Goal: Task Accomplishment & Management: Complete application form

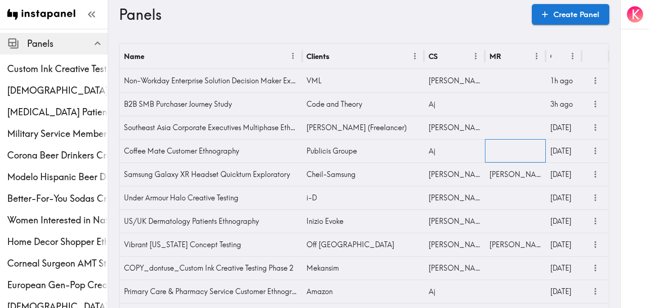
click at [525, 149] on div at bounding box center [515, 150] width 61 height 23
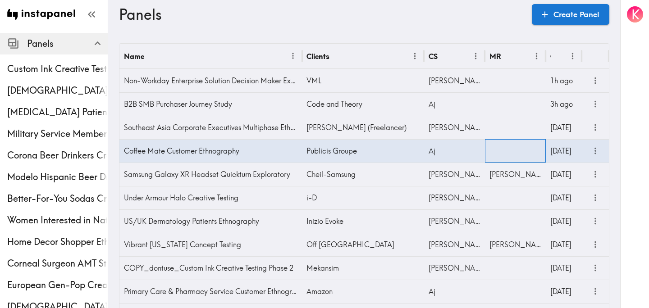
click at [525, 149] on div at bounding box center [515, 150] width 61 height 23
click at [525, 149] on input "text" at bounding box center [508, 154] width 39 height 20
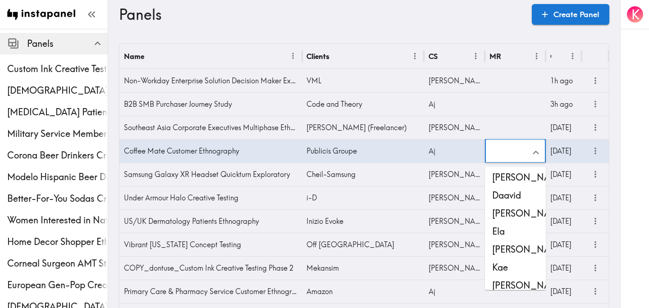
scroll to position [28, 0]
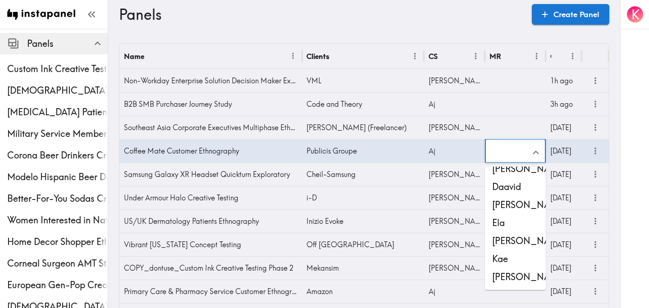
click at [514, 257] on li "Kae" at bounding box center [515, 259] width 61 height 18
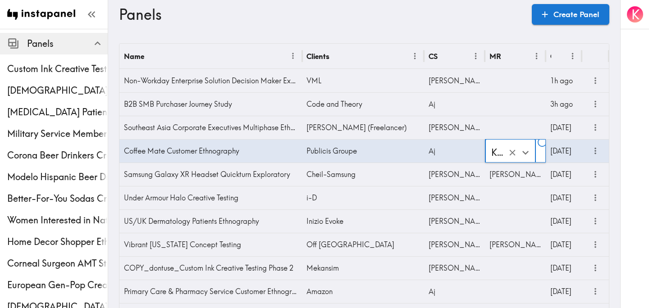
type input "Kae"
click at [594, 152] on icon "more" at bounding box center [595, 151] width 10 height 10
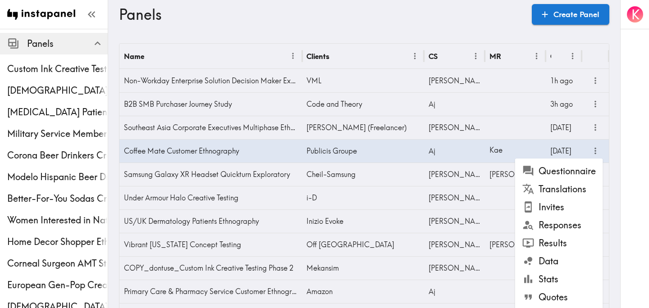
click at [569, 179] on li "Questionnaire" at bounding box center [559, 171] width 88 height 18
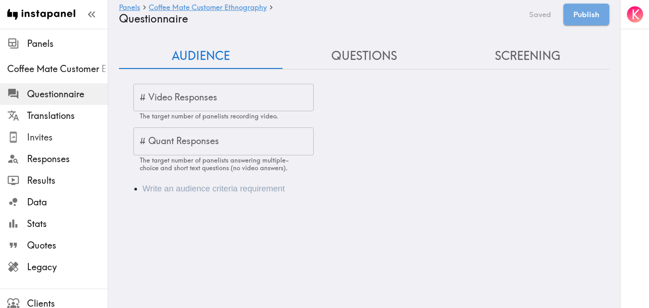
click at [48, 134] on span "Invites" at bounding box center [67, 137] width 81 height 13
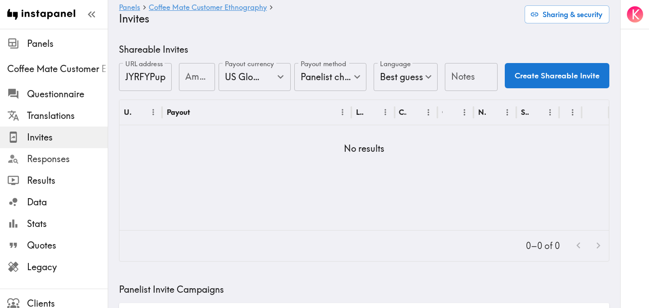
click at [73, 166] on span "Responses" at bounding box center [67, 159] width 81 height 16
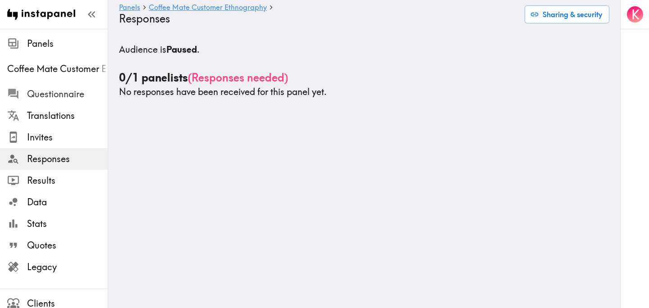
click at [47, 100] on span "Questionnaire" at bounding box center [67, 94] width 81 height 13
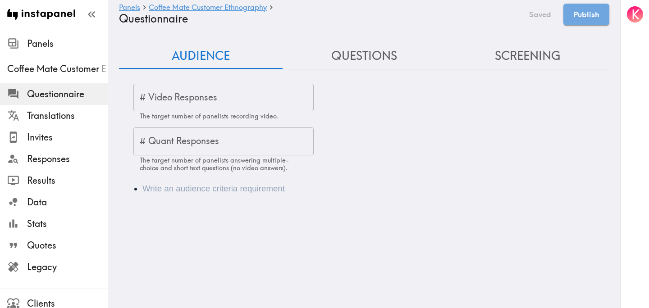
click at [233, 94] on input "# Video Responses" at bounding box center [223, 98] width 180 height 28
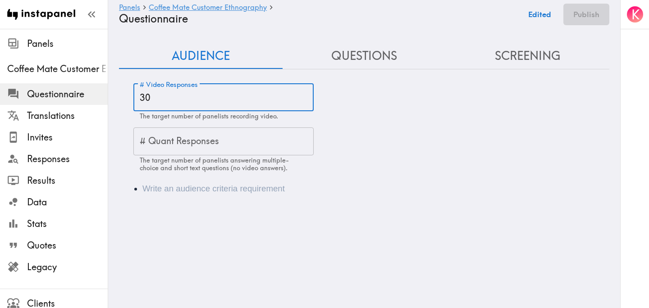
type input "30"
click at [202, 189] on li "Audience" at bounding box center [376, 188] width 469 height 13
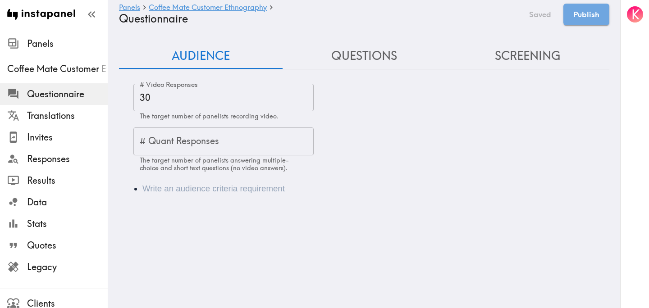
paste div "Audience"
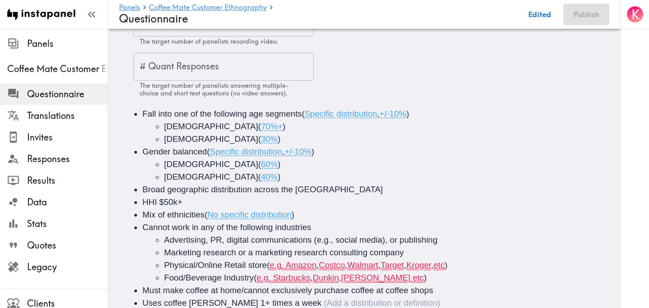
scroll to position [101, 0]
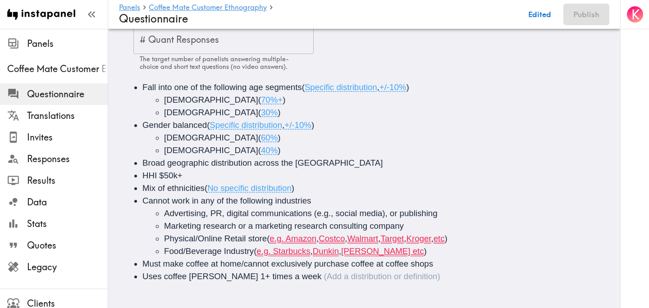
click at [477, 239] on li "Physical/Online Retail store ( e.g. Amazon , Costco , Walmart , Target , Kroger…" at bounding box center [393, 238] width 459 height 13
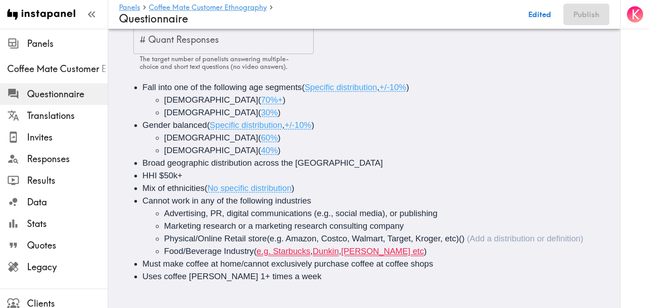
click at [416, 255] on li "Food/Beverage Industry ( e.g. Starbucks , Dunkin , Tim Horton etc )" at bounding box center [393, 251] width 459 height 13
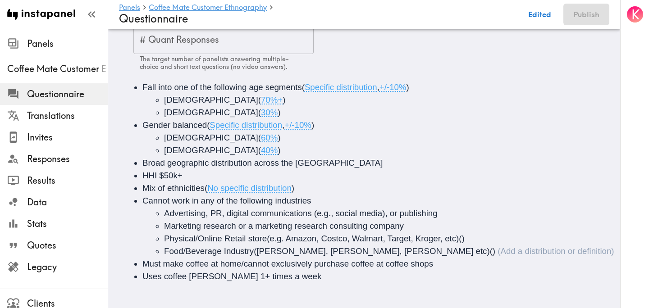
scroll to position [0, 0]
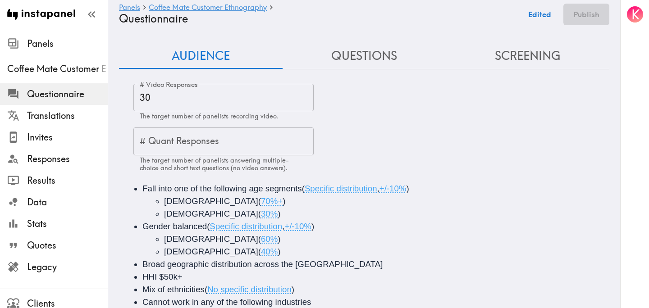
click at [384, 57] on button "Questions" at bounding box center [364, 56] width 164 height 26
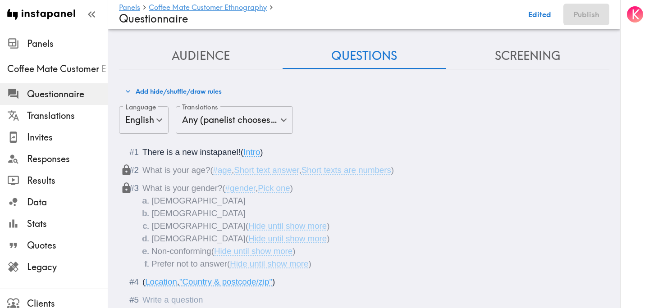
scroll to position [47, 0]
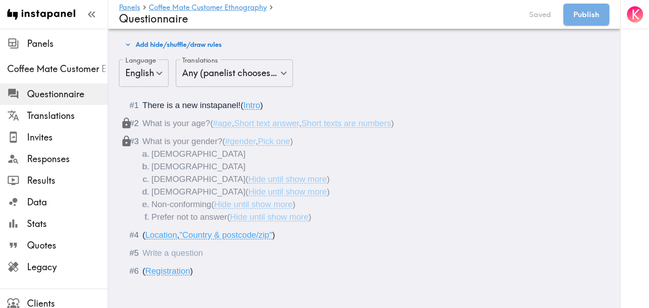
click at [142, 252] on div "Questionnaire" at bounding box center [142, 252] width 0 height 9
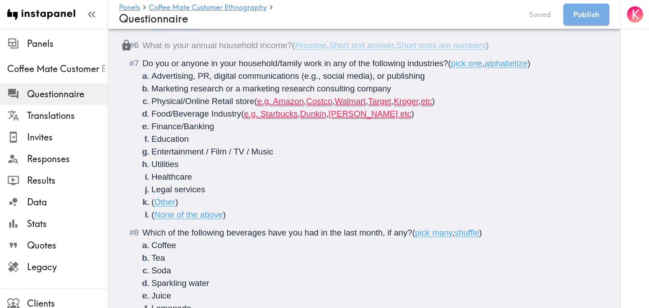
scroll to position [415, 0]
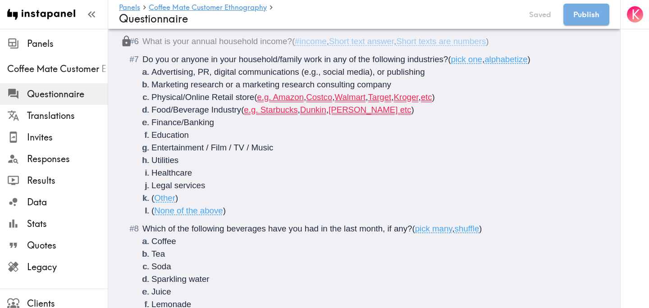
click at [343, 227] on span "Which of the following beverages have you had in the last month, if any?" at bounding box center [276, 228] width 269 height 9
click at [396, 228] on span "Which of the following beverages have you had in the <u>last month, if any?" at bounding box center [284, 228] width 284 height 9
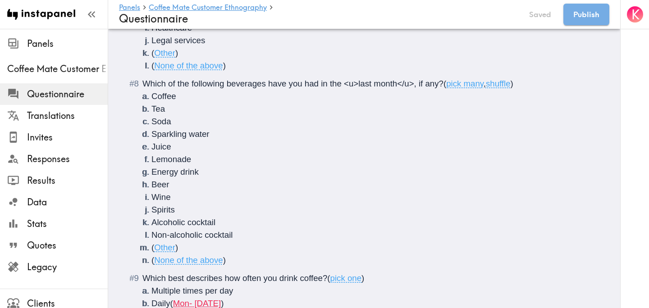
scroll to position [630, 0]
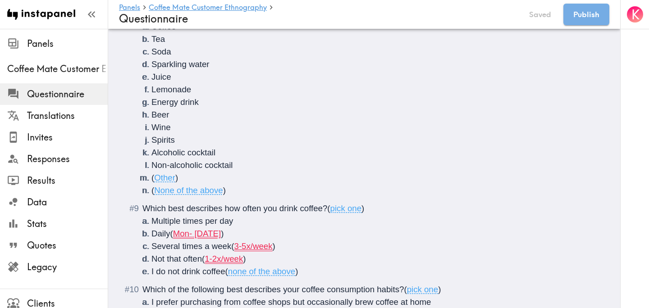
click at [168, 211] on span "Which best describes how often you drink coffee?" at bounding box center [234, 208] width 185 height 9
click at [198, 209] on span "Which <b>best describes how often you drink coffee?" at bounding box center [242, 208] width 200 height 9
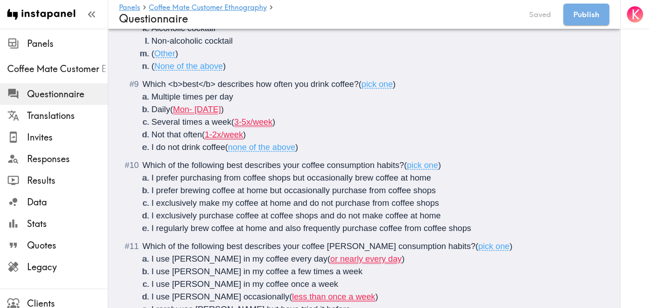
scroll to position [756, 0]
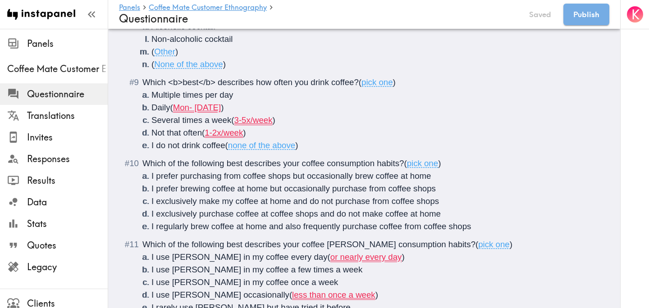
click at [226, 166] on span "Which of the following best describes your coffee consumption habits?" at bounding box center [272, 163] width 261 height 9
click at [256, 163] on span "Which of the following <b>best describes your coffee consumption habits?" at bounding box center [280, 163] width 276 height 9
click at [334, 165] on span "Which of the following <b>best</b> describes your coffee consumption habits?" at bounding box center [288, 163] width 293 height 9
click at [370, 165] on span "Which of the following <b>best</b> describes your <u>coffee consumption habits?" at bounding box center [295, 163] width 307 height 9
click at [228, 246] on span "Which of the following best describes your coffee creamer consumption habits?" at bounding box center [308, 244] width 333 height 9
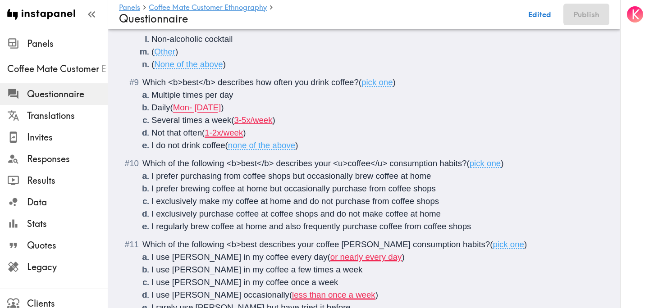
click at [258, 246] on span "Which of the following <b>best describes your coffee creamer consumption habits?" at bounding box center [315, 244] width 347 height 9
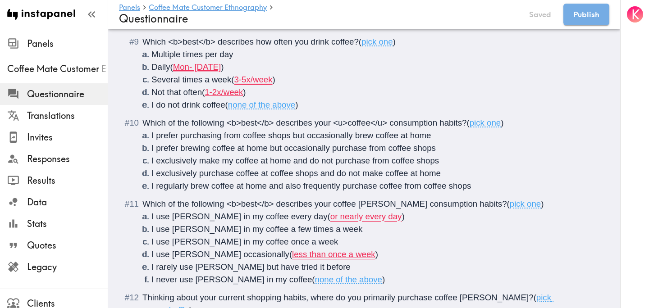
scroll to position [805, 0]
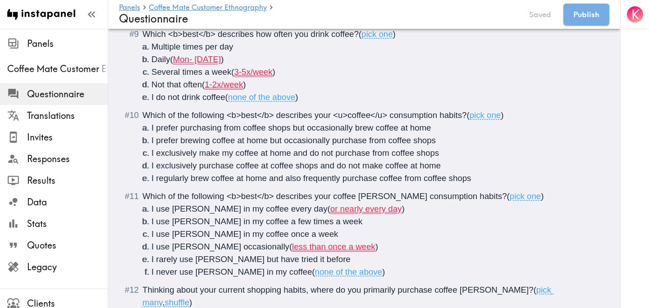
click at [337, 198] on span "Which of the following <b>best</b> describes your coffee creamer consumption ha…" at bounding box center [324, 195] width 364 height 9
click at [335, 198] on span "Which of the following <b>best</b> describes your coffee creamer consumption ha…" at bounding box center [324, 195] width 364 height 9
click at [403, 196] on span "Which of the following <b>best</b> describes your <u>coffee creamer consumption…" at bounding box center [331, 195] width 379 height 9
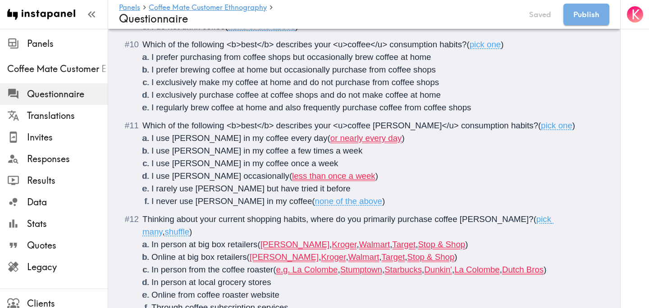
scroll to position [884, 0]
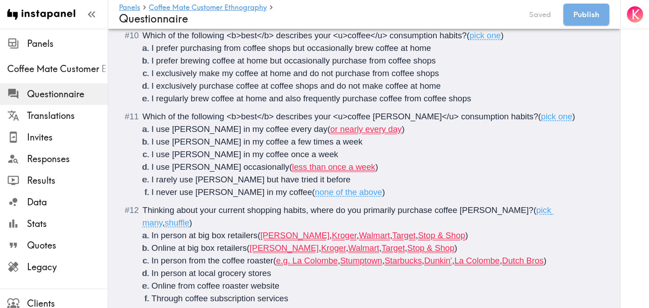
click at [434, 211] on span "Thinking about your current shopping habits, where do you primarily purchase co…" at bounding box center [337, 209] width 391 height 9
click at [506, 209] on span "Thinking about your current shopping habits, where do you primarily purchase <u…" at bounding box center [344, 209] width 405 height 9
click at [458, 238] on li "In person at big box retailers ( e.g. Costco , Kroger , Walmart , Target , Stop…" at bounding box center [374, 235] width 447 height 13
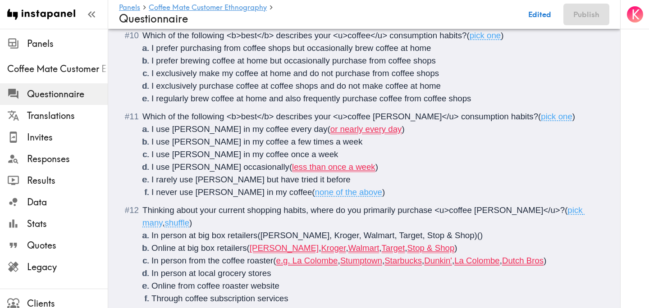
click at [450, 258] on ol "In person at big box retailers (e.g. Costco, Kroger, Walmart, Target, Stop & Sh…" at bounding box center [370, 279] width 456 height 101
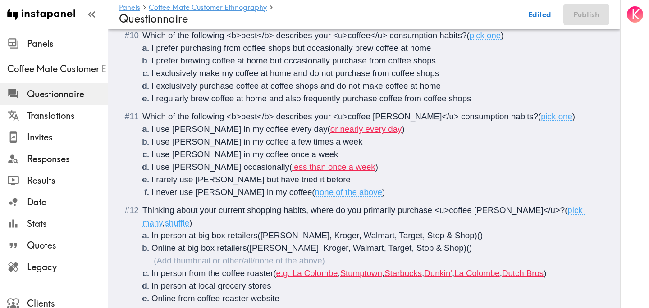
click at [572, 270] on ol "In person at big box retailers (e.g. Costco, Kroger, Walmart, Target, Stop & Sh…" at bounding box center [370, 286] width 456 height 114
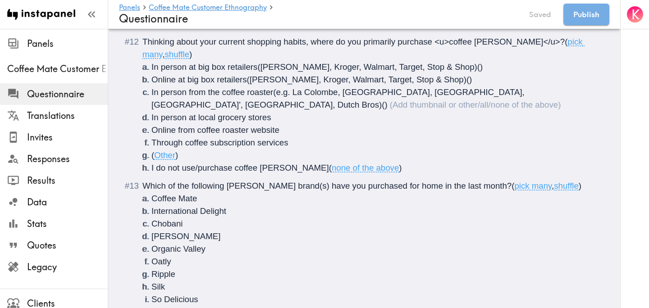
scroll to position [1053, 0]
click at [429, 188] on div "Which of the following creamer brand(s) have you purchased for home in the last…" at bounding box center [370, 254] width 456 height 151
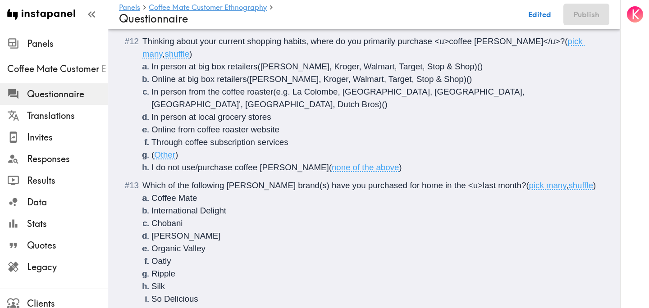
click at [483, 181] on span "Which of the following creamer brand(s) have you purchased for home in the <u>l…" at bounding box center [333, 185] width 383 height 9
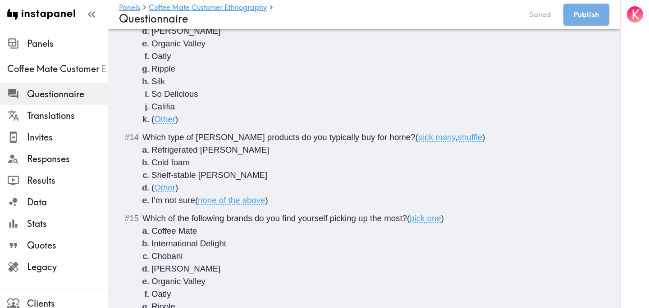
scroll to position [1271, 0]
click at [291, 132] on span "Which type of creamer products do you typically buy for home?" at bounding box center [278, 136] width 273 height 9
click at [333, 132] on span "Which type of creamer products do you <b>typically buy for home?" at bounding box center [285, 136] width 287 height 9
click at [371, 213] on span "Which of the following brands do you find yourself picking up the most?" at bounding box center [274, 217] width 264 height 9
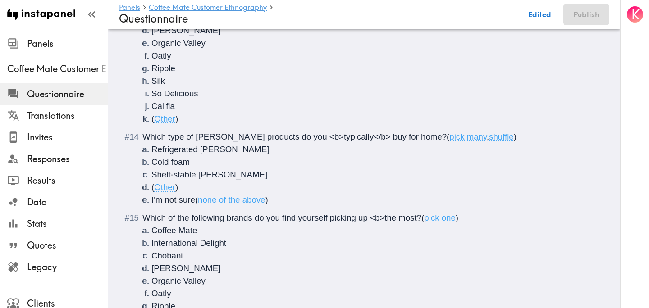
click at [418, 213] on span "Which of the following brands do you find yourself picking up <b>the most?" at bounding box center [281, 217] width 279 height 9
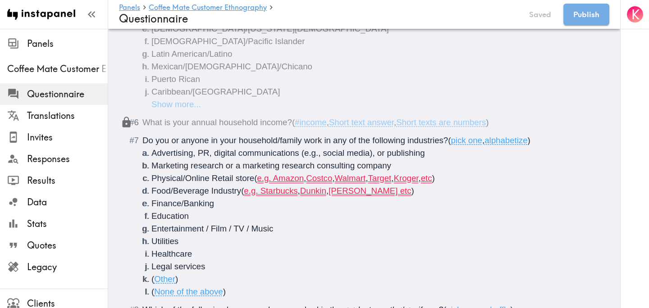
scroll to position [0, 0]
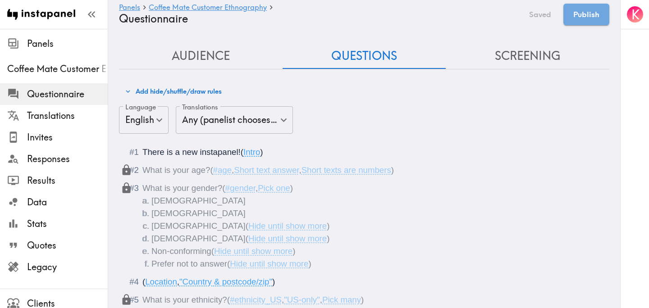
click at [523, 56] on button "Screening" at bounding box center [528, 56] width 164 height 26
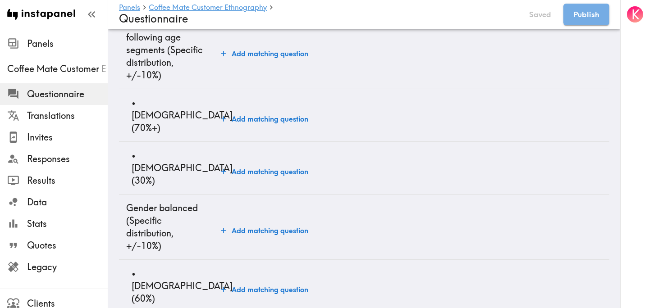
scroll to position [93, 0]
click at [236, 112] on button "Add matching question" at bounding box center [264, 118] width 95 height 18
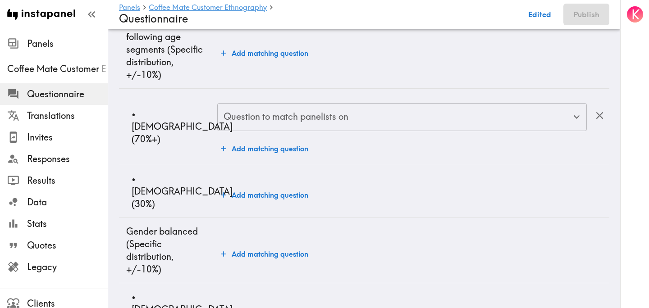
click at [243, 121] on input "Question to match panelists on" at bounding box center [395, 117] width 348 height 20
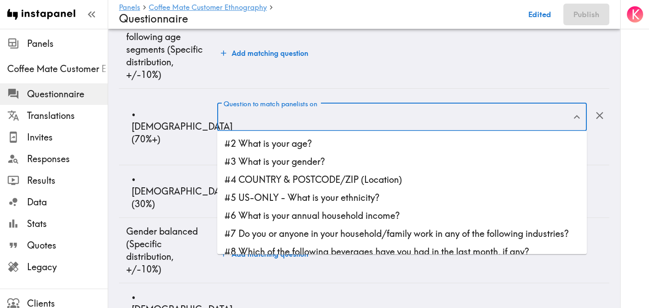
click at [261, 136] on li "#2 What is your age?" at bounding box center [401, 144] width 369 height 18
type input "#2 What is your age?"
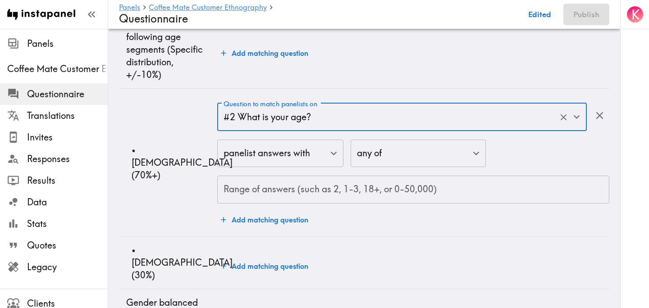
click at [253, 184] on div "Range of answers (such as 2, 1-3, 18+, or 0-50,000) Range of answers (such as 2…" at bounding box center [413, 190] width 392 height 28
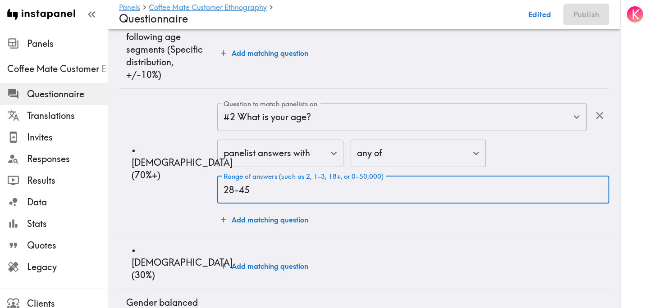
scroll to position [94, 0]
type input "28-45"
click at [254, 260] on button "Add matching question" at bounding box center [264, 265] width 95 height 18
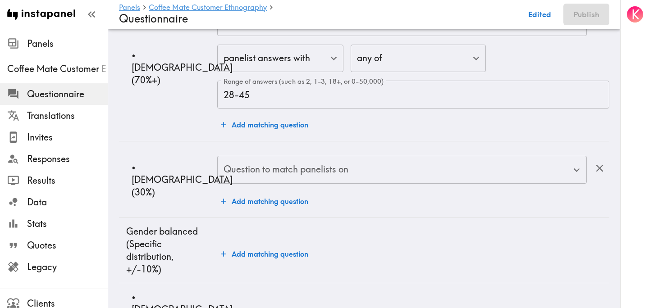
scroll to position [188, 0]
click at [258, 173] on input "Question to match panelists on" at bounding box center [395, 169] width 348 height 20
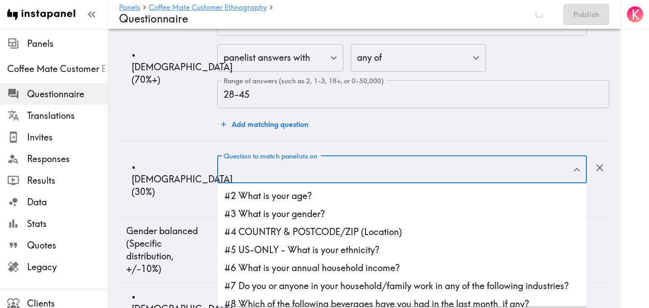
click at [272, 194] on li "#2 What is your age?" at bounding box center [401, 196] width 369 height 18
type input "#2 What is your age?"
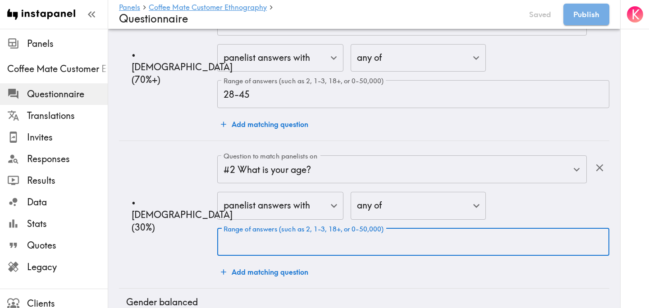
click at [263, 237] on div "Range of answers (such as 2, 1-3, 18+, or 0-50,000) Range of answers (such as 2…" at bounding box center [413, 242] width 392 height 28
type input "18-27"
click at [141, 175] on td "• 18-27 years old (30%)" at bounding box center [168, 215] width 98 height 148
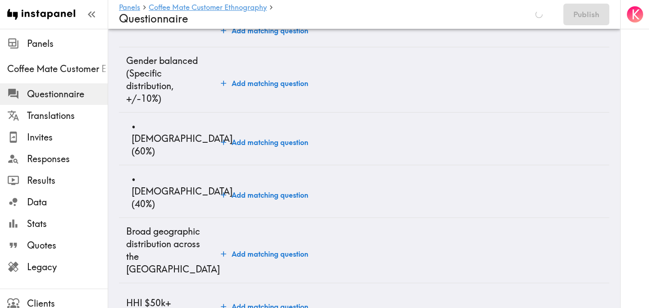
scroll to position [430, 0]
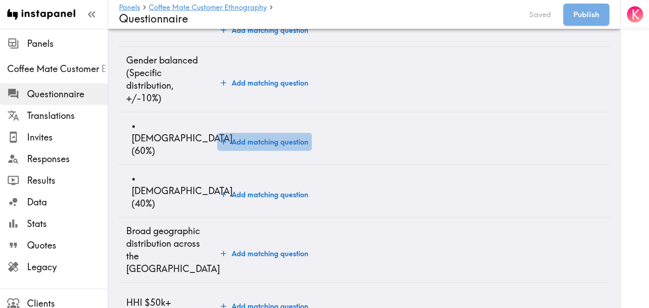
click at [269, 138] on button "Add matching question" at bounding box center [264, 142] width 95 height 18
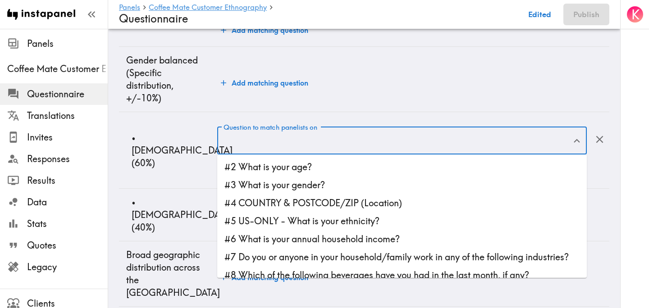
click at [272, 139] on input "Question to match panelists on" at bounding box center [395, 141] width 348 height 20
click at [291, 182] on li "#3 What is your gender?" at bounding box center [401, 185] width 369 height 18
type input "#3 What is your gender?"
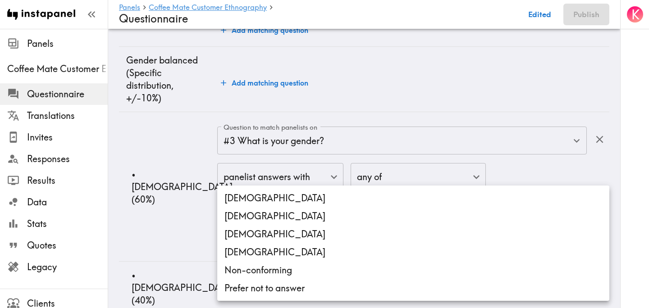
click at [293, 211] on body "Instapanel - Panels - Coffee Mate Customer Ethnography - Questionnaire Panels C…" at bounding box center [324, 303] width 649 height 1409
click at [293, 211] on li "Female" at bounding box center [413, 216] width 392 height 18
type input "Female"
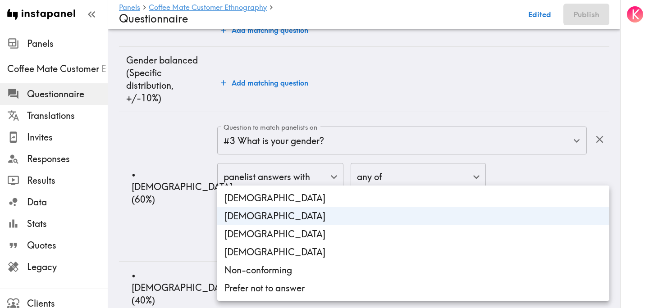
click at [182, 213] on div at bounding box center [324, 154] width 649 height 308
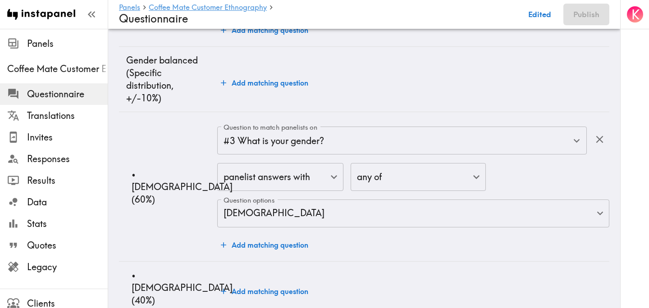
click at [182, 213] on td "• Female (60%)" at bounding box center [168, 186] width 98 height 149
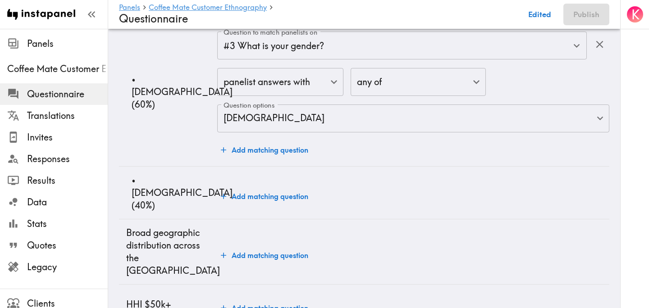
scroll to position [526, 0]
click at [249, 191] on button "Add matching question" at bounding box center [264, 196] width 95 height 18
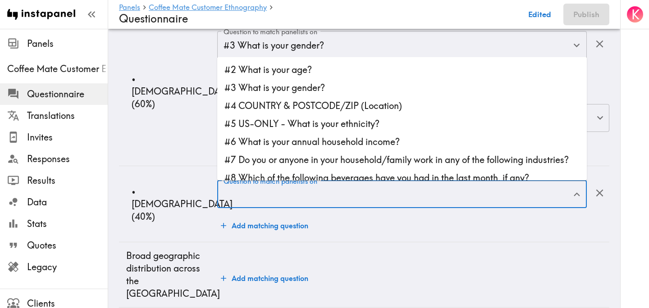
click at [257, 196] on input "Question to match panelists on" at bounding box center [395, 195] width 348 height 20
click at [331, 90] on li "#3 What is your gender?" at bounding box center [401, 88] width 369 height 18
type input "#3 What is your gender?"
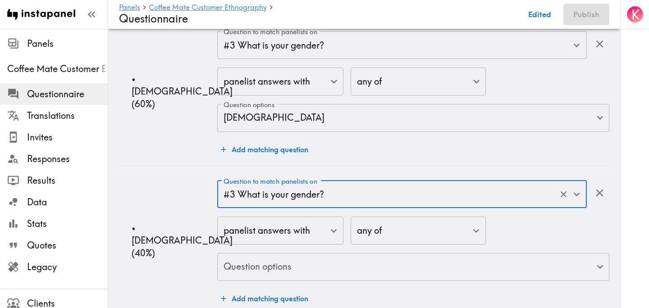
click at [308, 267] on body "Instapanel - Panels - Coffee Mate Customer Ethnography - Questionnaire Panels C…" at bounding box center [324, 255] width 649 height 1505
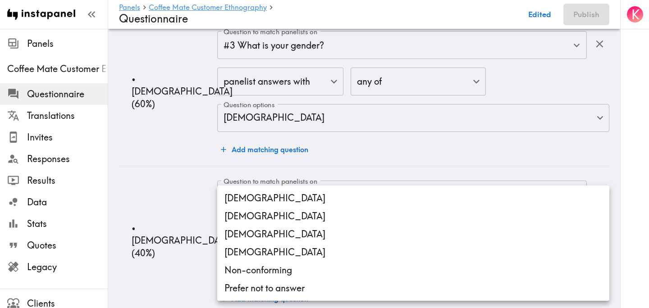
click at [254, 196] on li "Male" at bounding box center [413, 198] width 392 height 18
type input "Male"
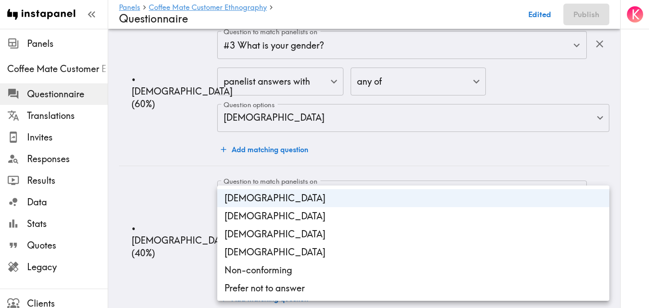
click at [164, 192] on div at bounding box center [324, 154] width 649 height 308
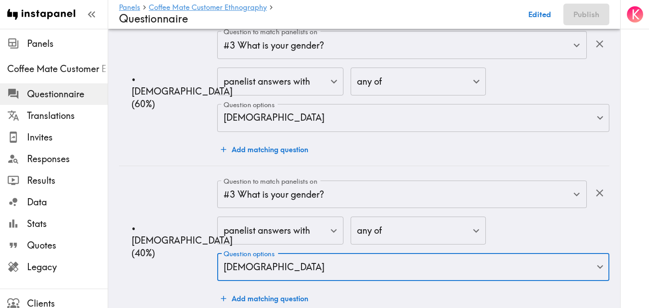
click at [164, 192] on td "• Male (40%)" at bounding box center [168, 240] width 98 height 149
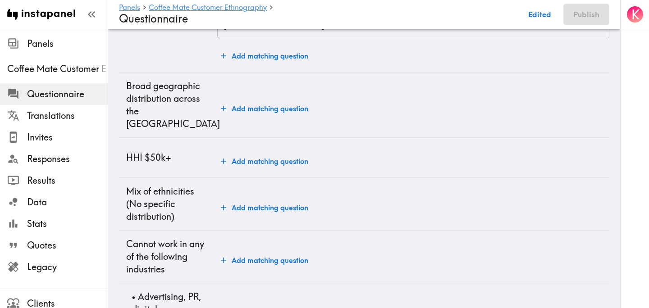
scroll to position [769, 0]
click at [287, 100] on button "Add matching question" at bounding box center [264, 108] width 95 height 18
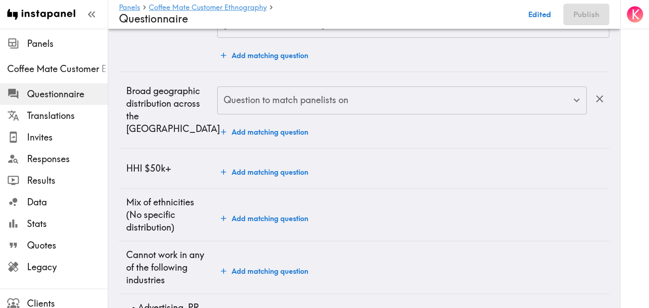
click at [291, 117] on div "Question to match panelists on Question to match panelists on Add matching ques…" at bounding box center [413, 113] width 392 height 55
click at [286, 105] on input "Question to match panelists on" at bounding box center [395, 101] width 348 height 20
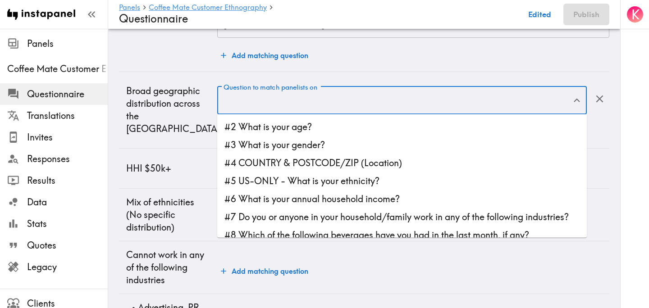
click at [320, 162] on li "#4 COUNTRY & POSTCODE/ZIP (Location)" at bounding box center [401, 163] width 369 height 18
type input "#4 COUNTRY & POSTCODE/ZIP (Location)"
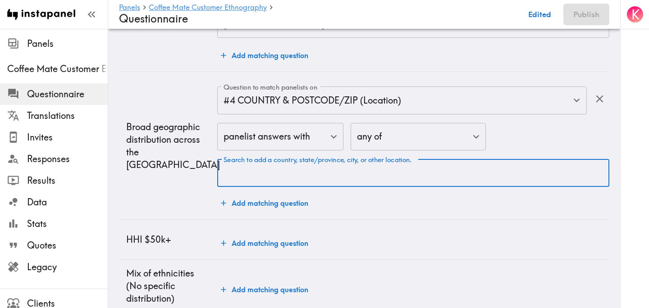
click at [297, 173] on input "Search to add a country, state/province, city, or other location." at bounding box center [413, 173] width 384 height 20
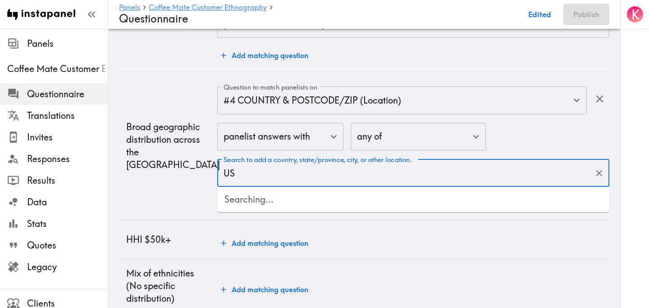
type input "USA"
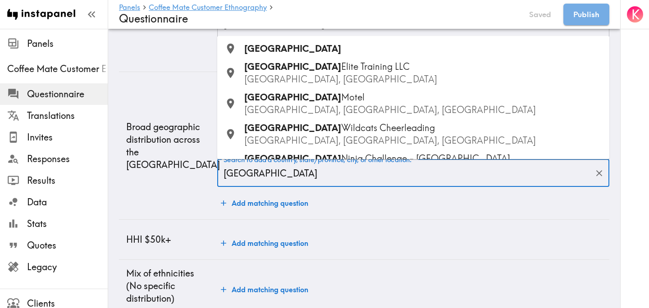
click at [286, 48] on div "USA" at bounding box center [423, 48] width 358 height 13
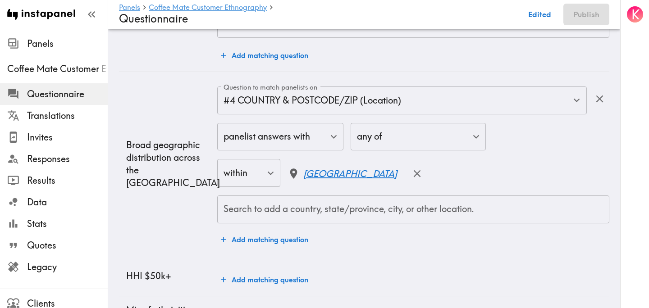
click at [176, 205] on td "Broad geographic distribution across the US" at bounding box center [168, 164] width 98 height 184
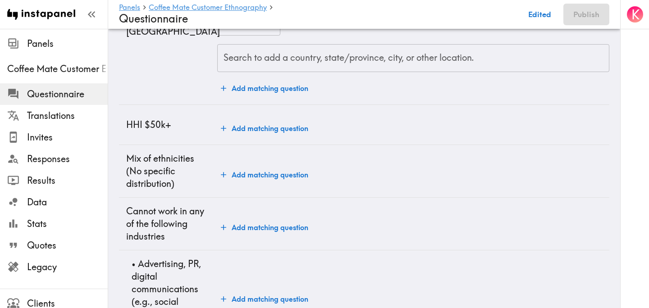
scroll to position [921, 0]
click at [243, 131] on button "Add matching question" at bounding box center [264, 127] width 95 height 18
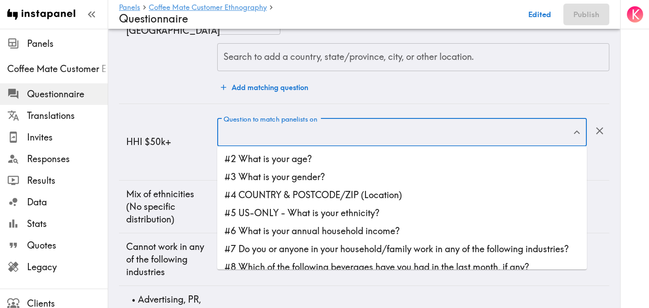
click at [256, 131] on input "Question to match panelists on" at bounding box center [395, 133] width 348 height 20
click at [280, 229] on li "#6 What is your annual household income?" at bounding box center [401, 231] width 369 height 18
type input "#6 What is your annual household income?"
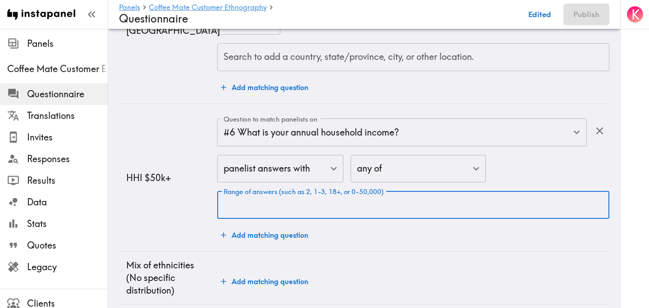
click at [260, 210] on input "Range of answers (such as 2, 1-3, 18+, or 0-50,000)" at bounding box center [413, 205] width 392 height 28
type input "50,000+"
click at [183, 206] on td "HHI $50k+" at bounding box center [168, 178] width 98 height 148
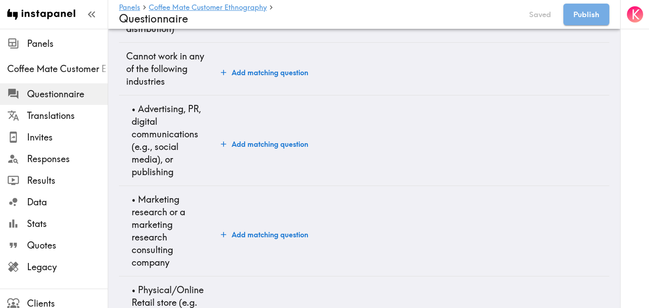
scroll to position [1184, 0]
click at [275, 145] on button "Add matching question" at bounding box center [264, 143] width 95 height 18
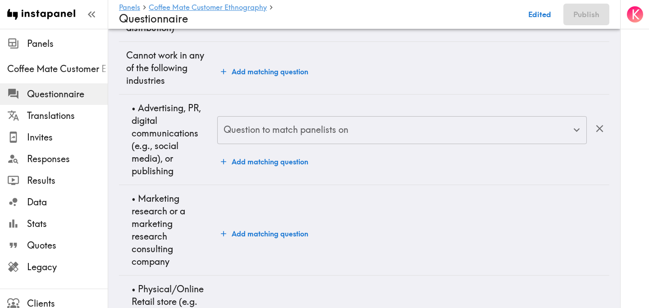
click at [291, 137] on input "Question to match panelists on" at bounding box center [395, 130] width 348 height 20
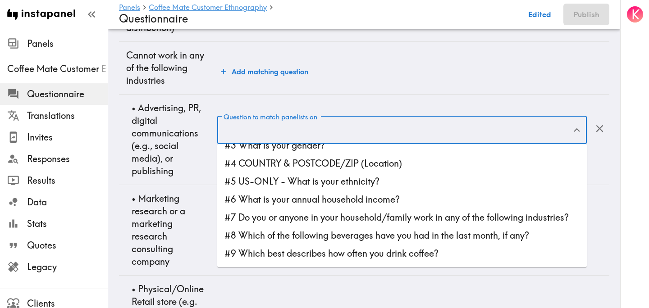
scroll to position [31, 0]
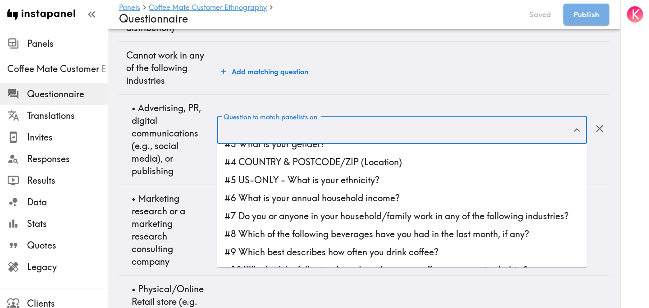
click at [300, 215] on li "#7 Do you or anyone in your household/family work in any of the following indus…" at bounding box center [401, 216] width 369 height 18
type input "#7 Do you or anyone in your household/family work in any of the following indus…"
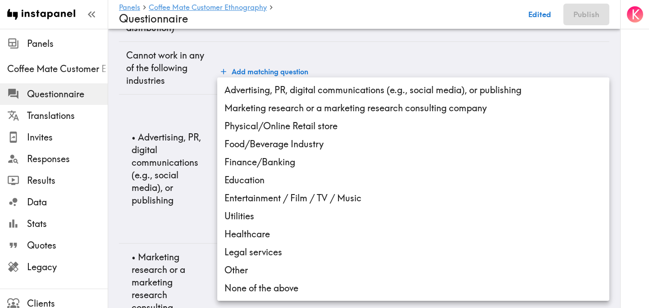
click at [254, 93] on li "Advertising, PR, digital communications (e.g., social media), or publishing" at bounding box center [413, 90] width 392 height 18
type input "e4c8af53-29b3-4977-815d-db757b4a3a88"
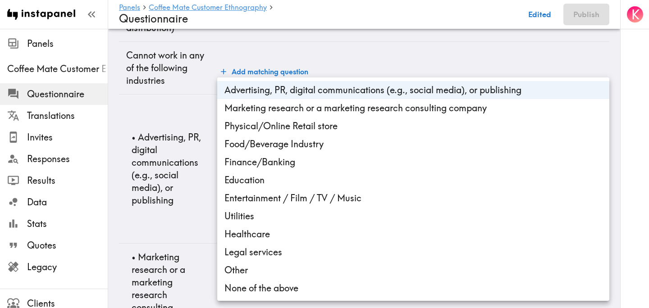
click at [176, 205] on div at bounding box center [324, 154] width 649 height 308
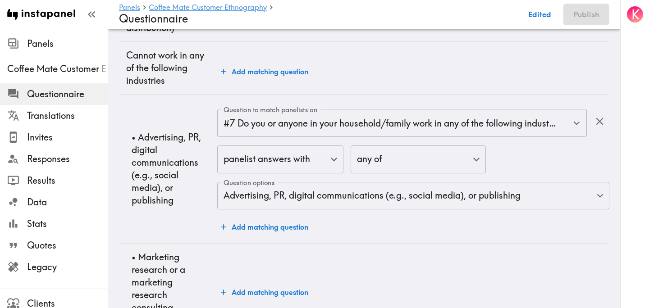
click at [182, 198] on p "• Advertising, PR, digital communications (e.g., social media), or publishing" at bounding box center [171, 169] width 78 height 76
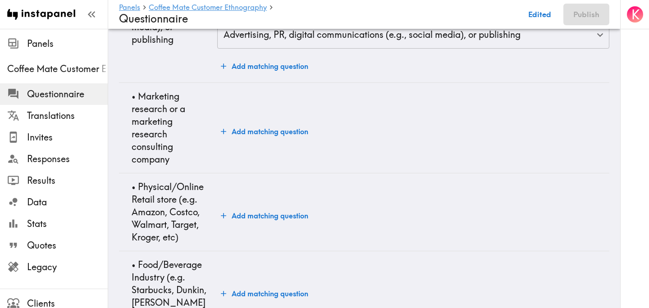
scroll to position [1351, 0]
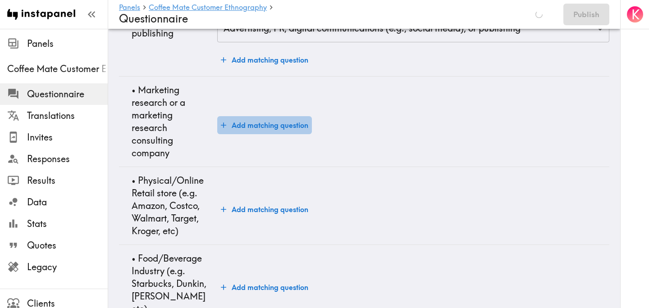
click at [260, 125] on button "Add matching question" at bounding box center [264, 125] width 95 height 18
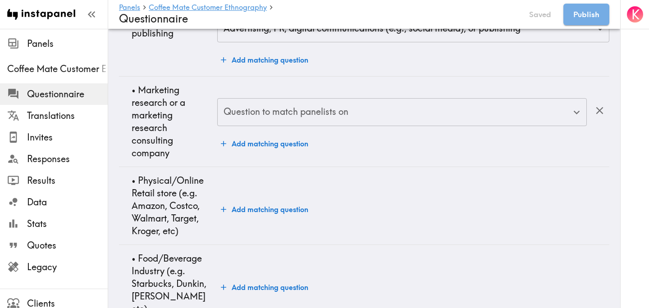
click at [290, 116] on input "Question to match panelists on" at bounding box center [395, 112] width 348 height 20
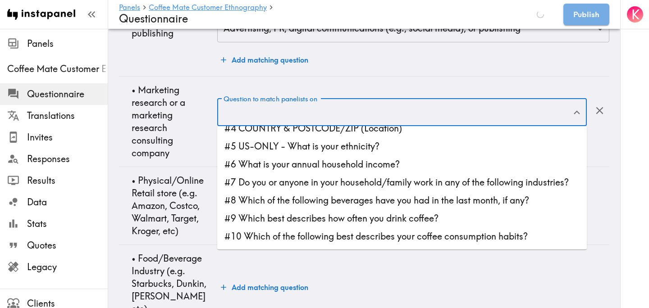
scroll to position [48, 0]
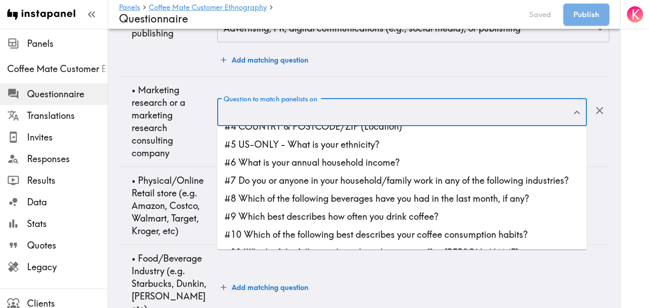
click at [318, 182] on li "#7 Do you or anyone in your household/family work in any of the following indus…" at bounding box center [401, 181] width 369 height 18
type input "#7 Do you or anyone in your household/family work in any of the following indus…"
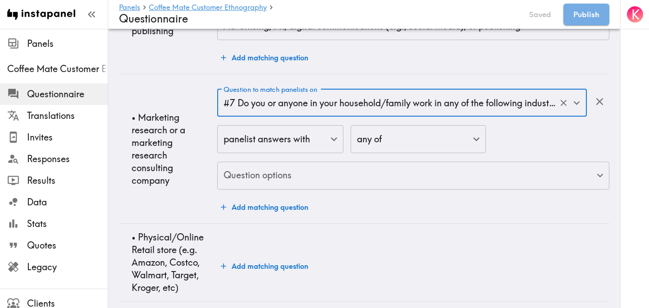
scroll to position [1355, 0]
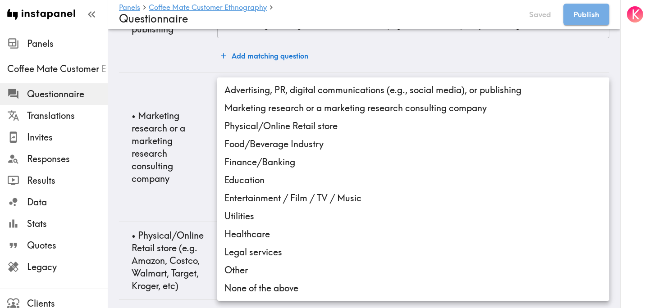
click at [328, 108] on li "Marketing research or a marketing research consulting company" at bounding box center [413, 108] width 392 height 18
type input "2850ee8e-abfa-4cf6-9efe-a8504f55bd64"
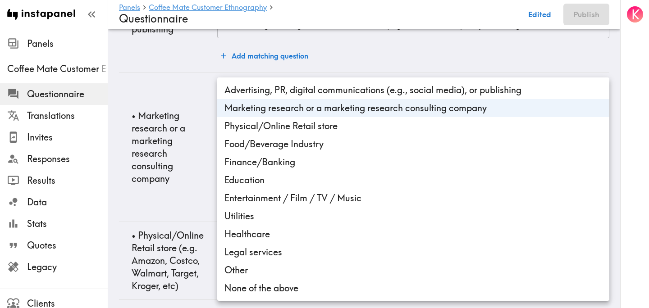
click at [192, 150] on div at bounding box center [324, 154] width 649 height 308
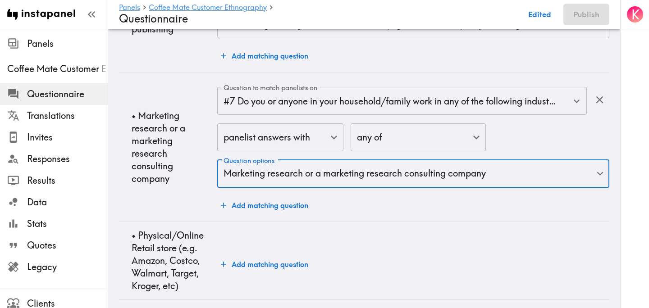
click at [196, 143] on p "• Marketing research or a marketing research consulting company" at bounding box center [171, 147] width 78 height 76
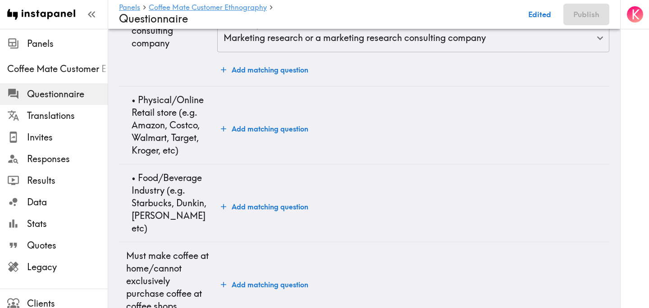
scroll to position [1497, 0]
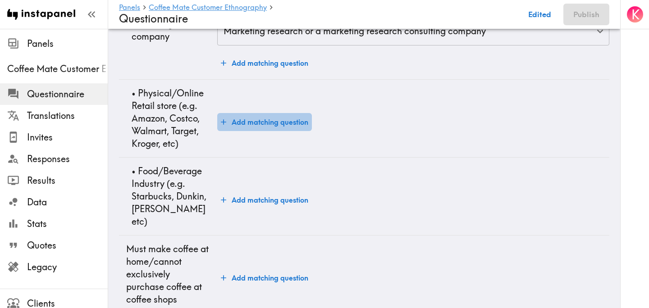
click at [255, 122] on button "Add matching question" at bounding box center [264, 122] width 95 height 18
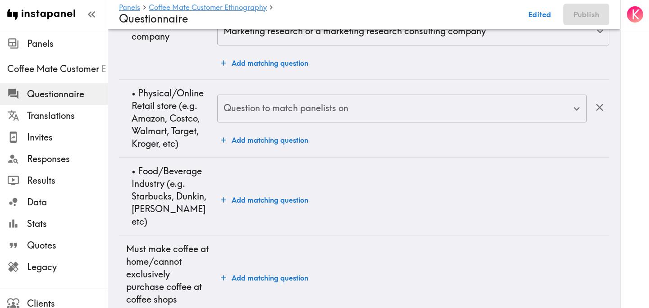
click at [269, 121] on div "Question to match panelists on" at bounding box center [401, 109] width 369 height 28
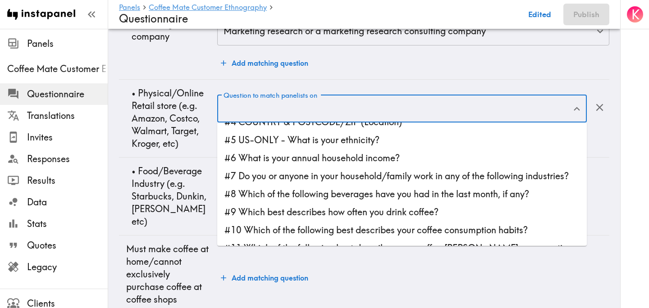
scroll to position [52, 0]
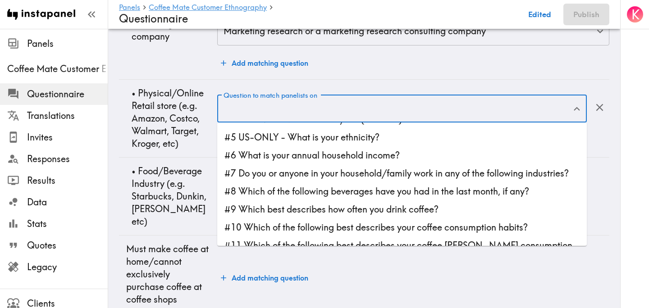
click at [306, 174] on li "#7 Do you or anyone in your household/family work in any of the following indus…" at bounding box center [401, 173] width 369 height 18
type input "#7 Do you or anyone in your household/family work in any of the following indus…"
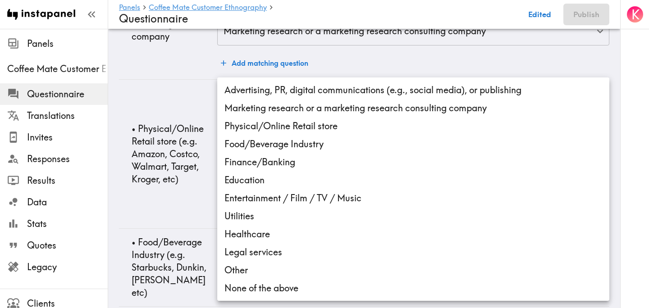
click at [320, 128] on li "Physical/Online Retail store" at bounding box center [413, 126] width 392 height 18
type input "76354742-9621-4373-9ac4-03df640d3698"
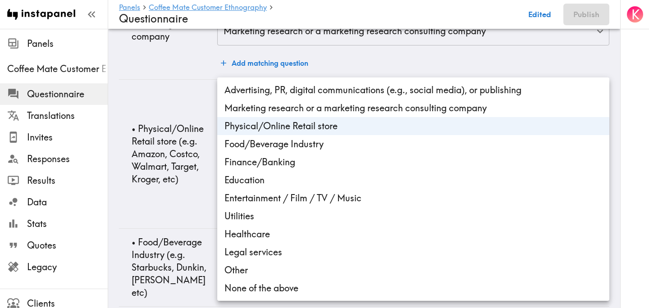
click at [179, 205] on div at bounding box center [324, 154] width 649 height 308
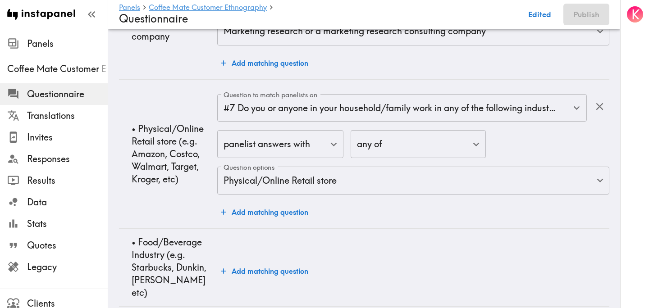
click at [187, 198] on td "• Physical/Online Retail store (e.g. Amazon, Costco, Walmart, Target, Kroger, e…" at bounding box center [168, 153] width 98 height 149
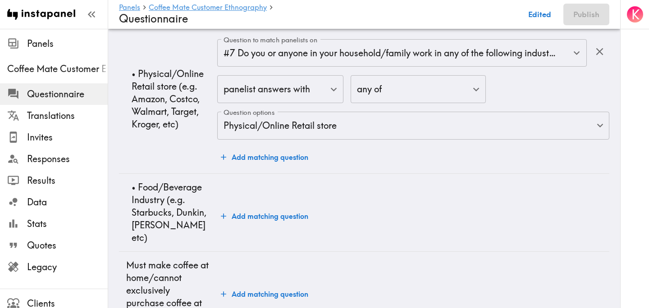
scroll to position [1616, 0]
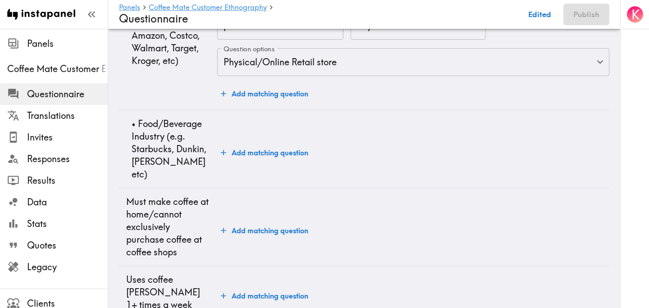
click at [259, 146] on button "Add matching question" at bounding box center [264, 153] width 95 height 18
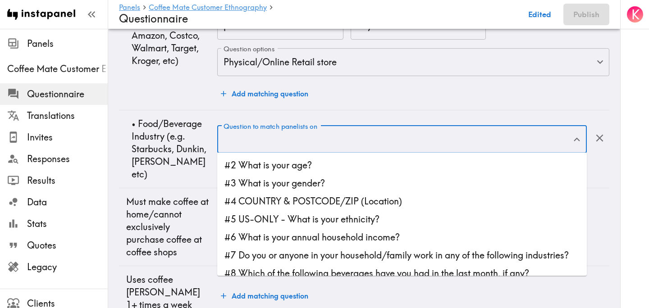
click at [273, 145] on input "Question to match panelists on" at bounding box center [395, 140] width 348 height 20
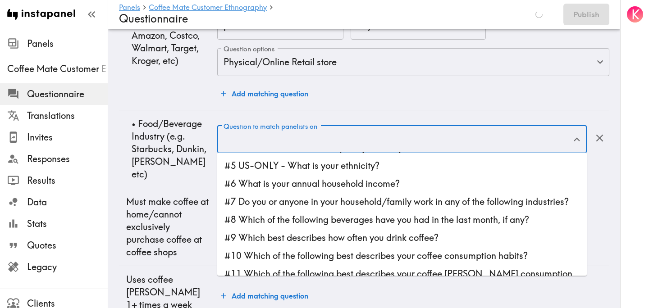
scroll to position [57, 0]
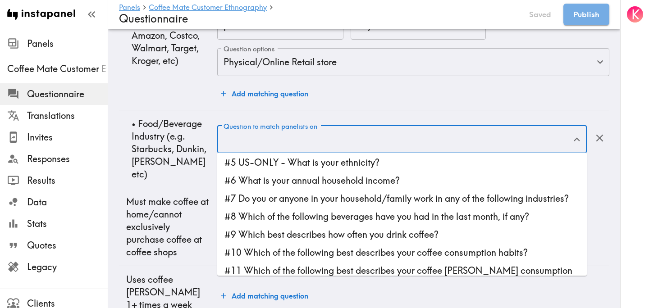
click at [298, 198] on li "#7 Do you or anyone in your household/family work in any of the following indus…" at bounding box center [401, 199] width 369 height 18
type input "#7 Do you or anyone in your household/family work in any of the following indus…"
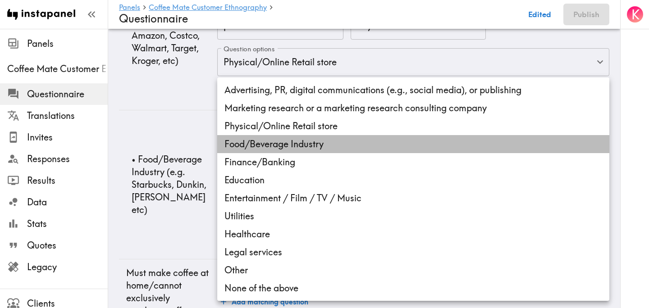
click at [312, 146] on li "Food/Beverage Industry" at bounding box center [413, 144] width 392 height 18
type input "6436b8bb-4ab5-4370-b768-8e0aca7af2d3"
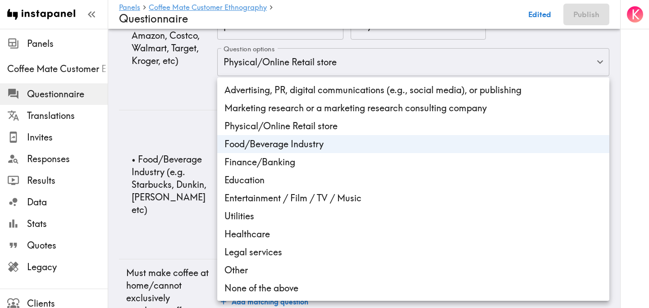
click at [180, 232] on div at bounding box center [324, 154] width 649 height 308
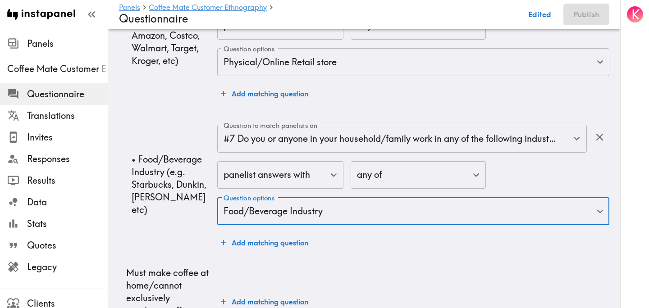
click at [188, 224] on td "• Food/Beverage Industry (e.g. Starbucks, Dunkin, Tim Horton etc)" at bounding box center [168, 184] width 98 height 149
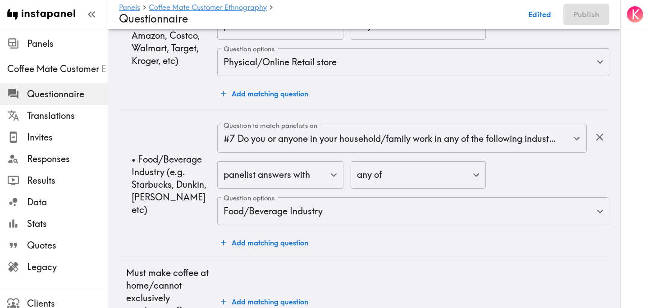
scroll to position [1700, 0]
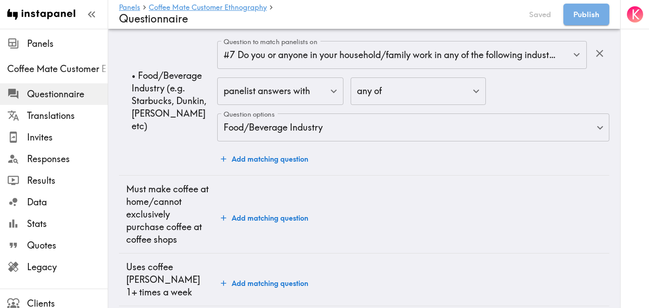
click at [247, 216] on button "Add matching question" at bounding box center [264, 218] width 95 height 18
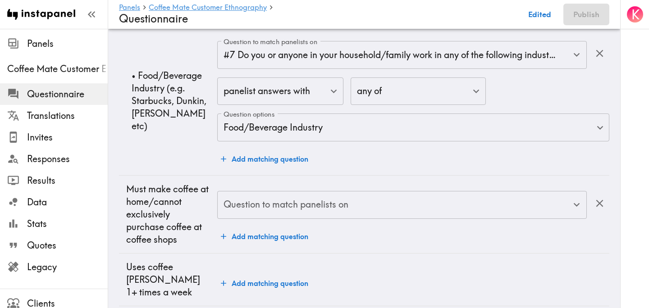
click at [273, 211] on input "Question to match panelists on" at bounding box center [395, 205] width 348 height 20
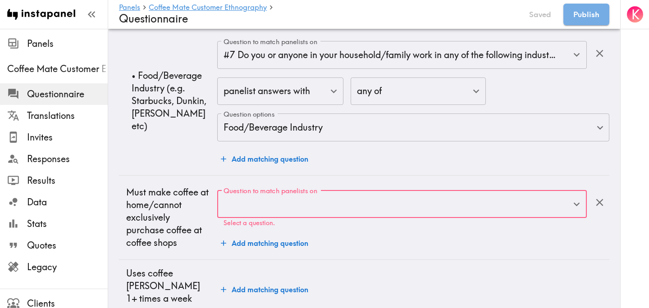
scroll to position [1706, 0]
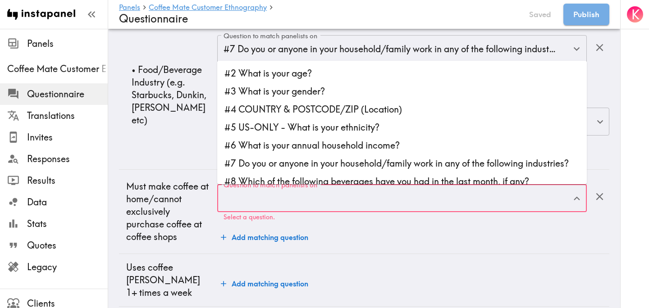
click at [292, 203] on input "Question to match panelists on" at bounding box center [395, 198] width 348 height 20
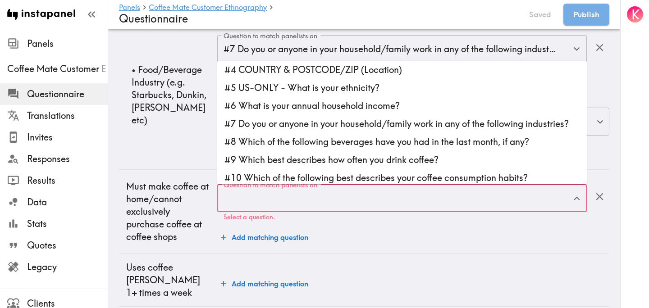
scroll to position [42, 0]
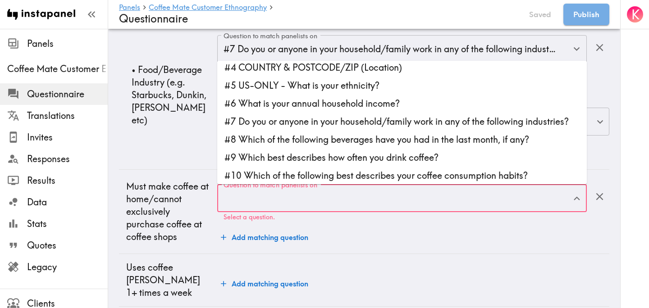
click at [363, 142] on li "#8 Which of the following beverages have you had in the last month, if any?" at bounding box center [401, 140] width 369 height 18
type input "#8 Which of the following beverages have you had in the last month, if any?"
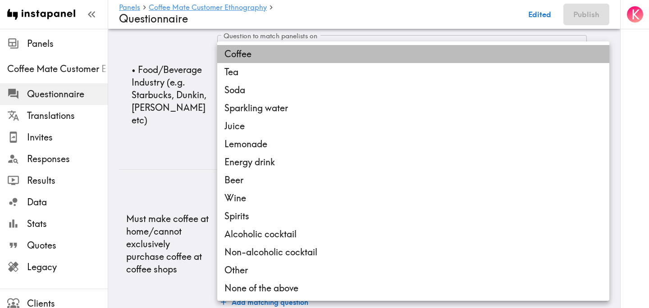
click at [252, 48] on li "Coffee" at bounding box center [413, 54] width 392 height 18
type input "ba2e99b9-1a1d-4a67-b6dd-5496f53bc159"
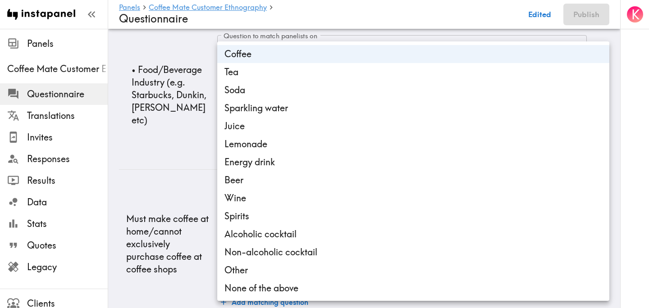
click at [170, 179] on div at bounding box center [324, 154] width 649 height 308
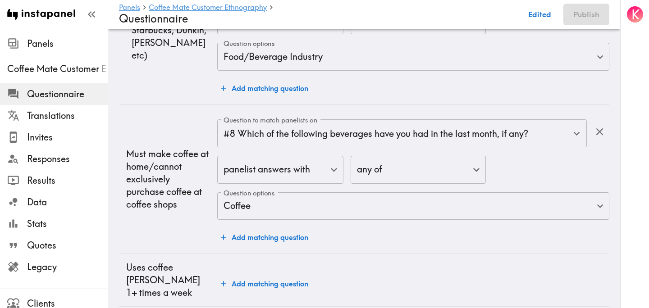
scroll to position [1771, 0]
click at [277, 234] on button "Add matching question" at bounding box center [264, 237] width 95 height 18
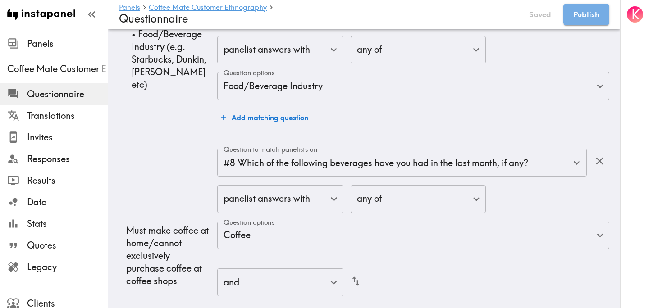
scroll to position [1737, 0]
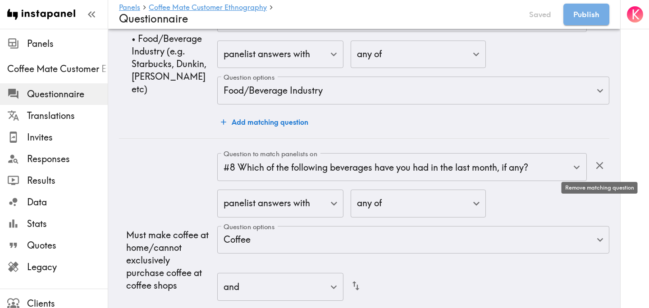
click at [596, 164] on icon "button" at bounding box center [599, 165] width 12 height 12
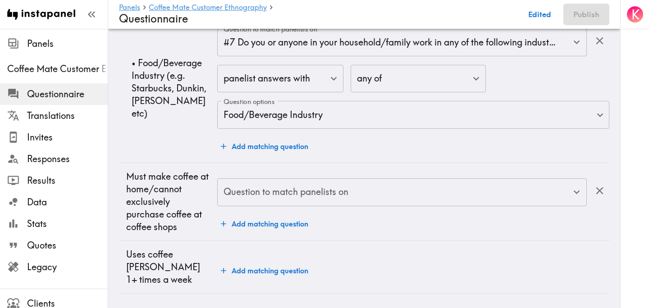
scroll to position [1700, 0]
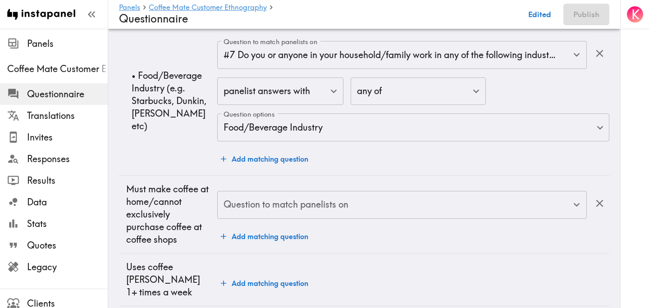
click at [270, 277] on button "Add matching question" at bounding box center [264, 283] width 95 height 18
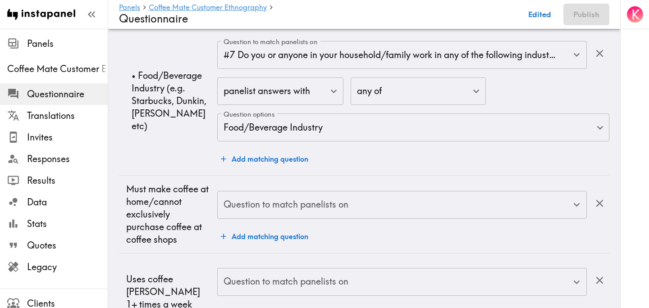
scroll to position [1736, 0]
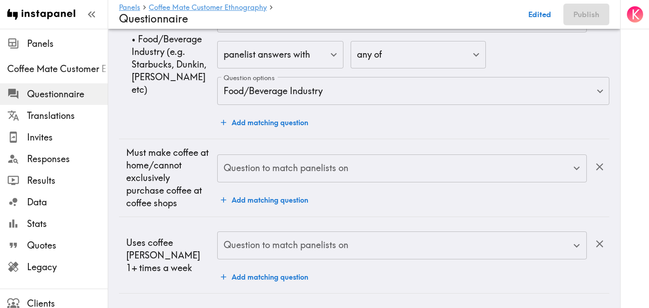
click at [273, 239] on div "Question to match panelists on Question to match panelists on" at bounding box center [401, 246] width 369 height 29
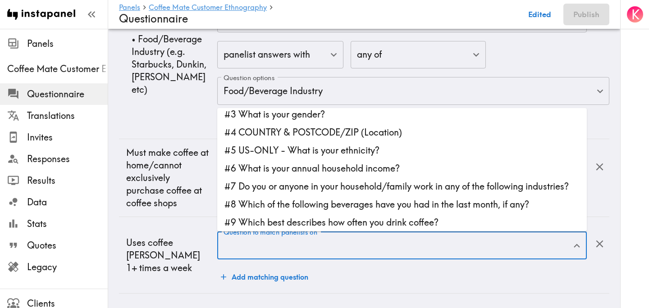
scroll to position [26, 0]
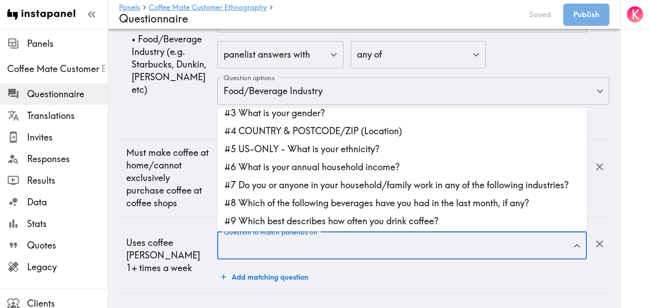
click at [347, 203] on li "#8 Which of the following beverages have you had in the last month, if any?" at bounding box center [401, 203] width 369 height 18
type input "#8 Which of the following beverages have you had in the last month, if any?"
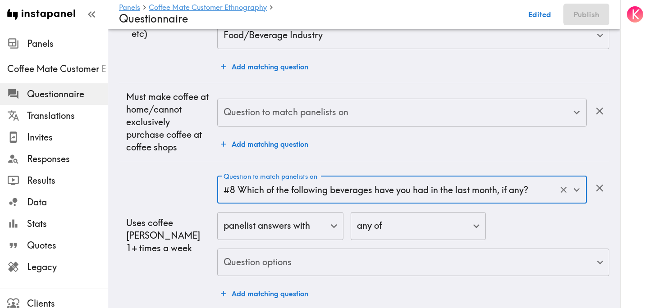
scroll to position [1809, 0]
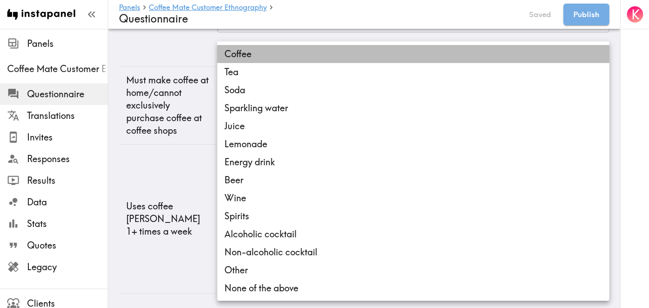
click at [269, 51] on li "Coffee" at bounding box center [413, 54] width 392 height 18
type input "ba2e99b9-1a1d-4a67-b6dd-5496f53bc159"
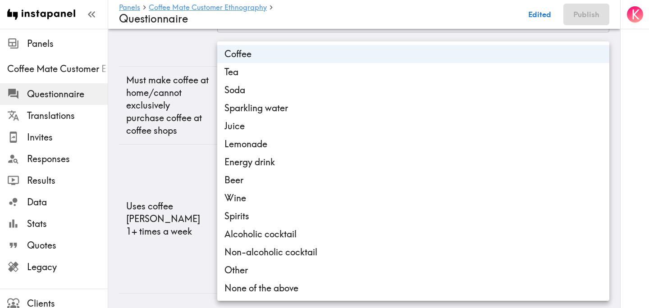
click at [171, 169] on div at bounding box center [324, 154] width 649 height 308
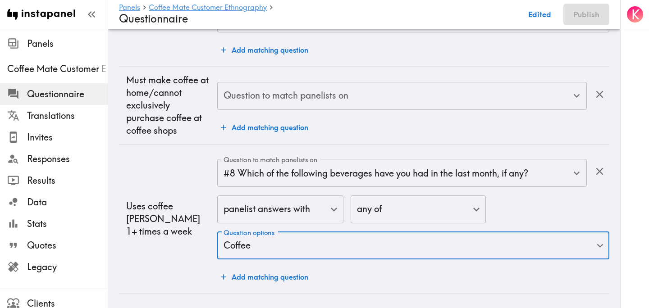
click at [190, 195] on td "Uses coffee creamer 1+ times a week" at bounding box center [168, 219] width 98 height 149
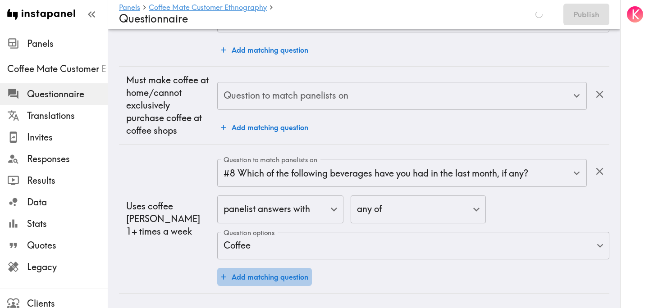
click at [242, 271] on button "Add matching question" at bounding box center [264, 277] width 95 height 18
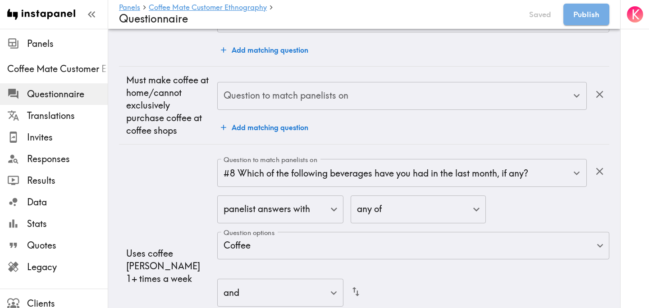
scroll to position [1903, 0]
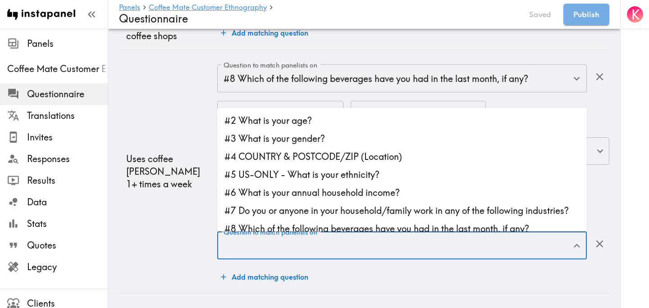
click at [266, 250] on input "Question to match panelists on" at bounding box center [395, 246] width 348 height 20
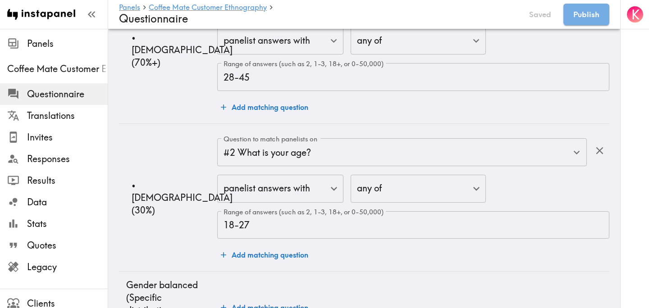
scroll to position [0, 0]
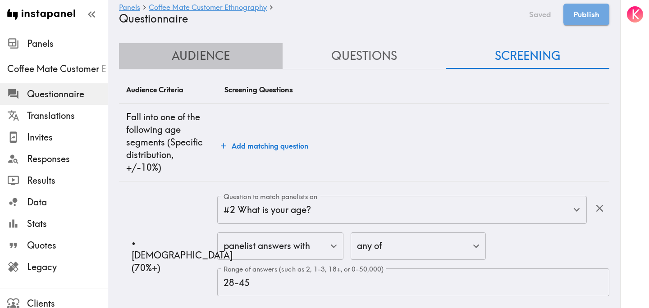
click at [227, 59] on button "Audience" at bounding box center [201, 56] width 164 height 26
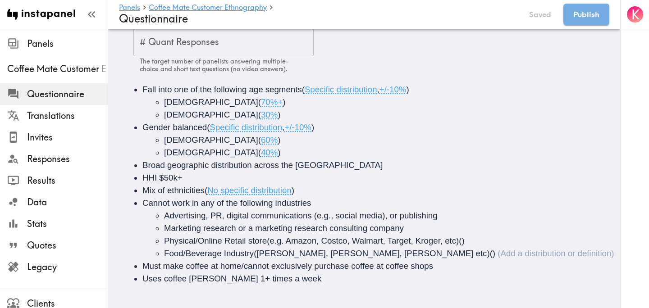
scroll to position [101, 0]
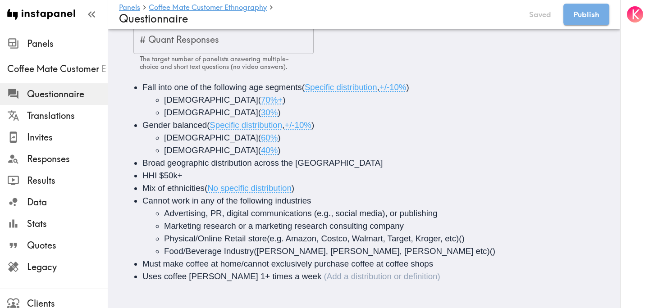
click at [291, 278] on li "Uses coffee creamer 1+ times a week" at bounding box center [376, 276] width 469 height 13
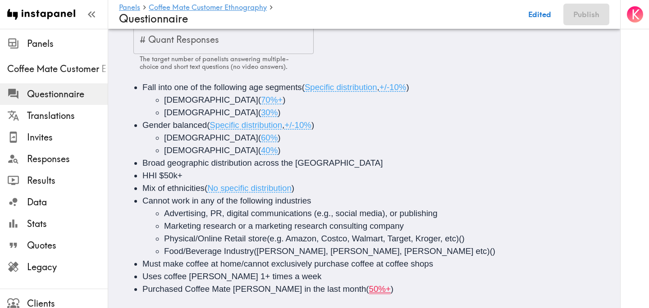
click at [367, 282] on li "Uses coffee creamer 1+ times a week" at bounding box center [376, 276] width 469 height 13
click at [369, 292] on span "50%+" at bounding box center [380, 288] width 22 height 9
click at [359, 291] on li "Purchased Coffee Mate creamer in the last month ( 50%+ )" at bounding box center [376, 289] width 469 height 13
click at [369, 291] on span "50%+" at bounding box center [380, 288] width 22 height 9
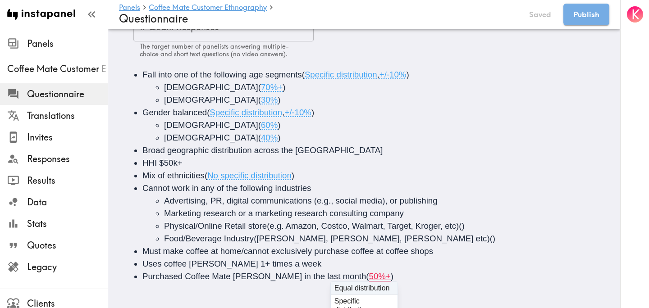
click at [369, 277] on span "50%+" at bounding box center [380, 276] width 22 height 9
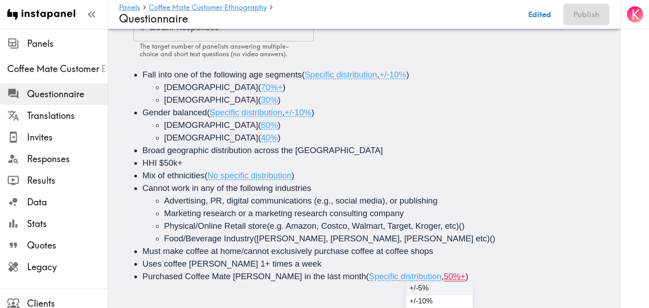
click at [444, 279] on span "50%+" at bounding box center [455, 276] width 22 height 9
click at [466, 286] on div "Fall into one of the following age segments ( Specific distribution , +/-10% ) …" at bounding box center [364, 176] width 490 height 236
click at [444, 279] on span "50%+" at bounding box center [455, 276] width 22 height 9
click at [465, 278] on span ")" at bounding box center [466, 276] width 3 height 9
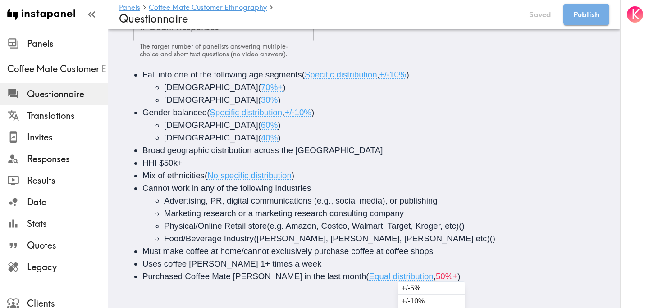
scroll to position [153, 0]
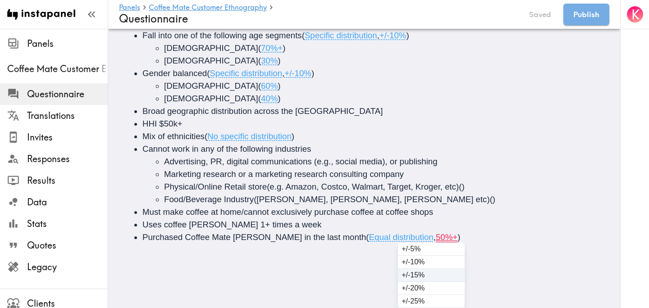
click at [404, 255] on div "Fall into one of the following age segments ( Specific distribution , +/-10% ) …" at bounding box center [364, 136] width 490 height 236
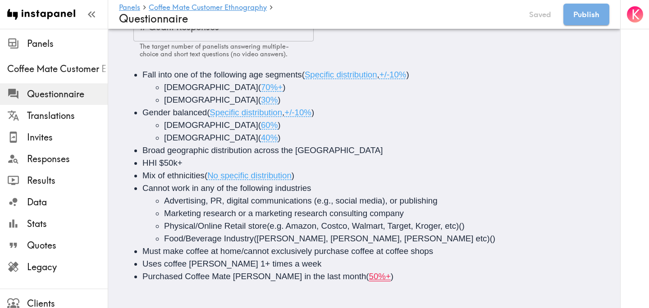
scroll to position [114, 0]
click at [376, 229] on ul "Fall into one of the following age segments ( Specific distribution , +/-10% ) …" at bounding box center [364, 175] width 469 height 214
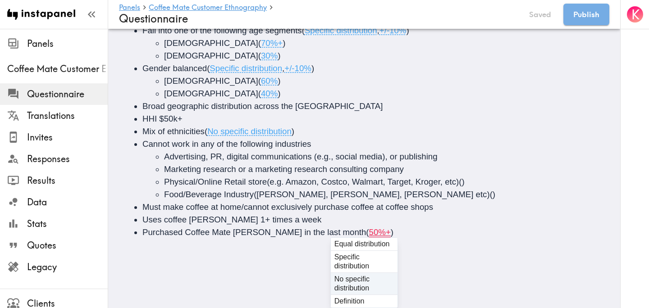
click at [334, 250] on div "Fall into one of the following age segments ( Specific distribution , +/-10% ) …" at bounding box center [364, 132] width 490 height 236
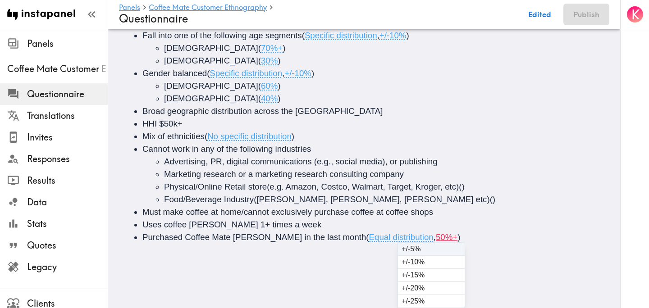
scroll to position [114, 0]
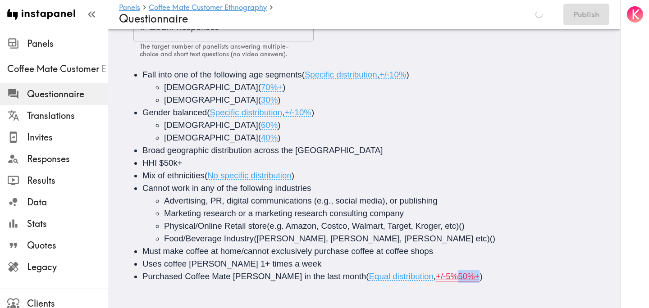
drag, startPoint x: 444, startPoint y: 277, endPoint x: 426, endPoint y: 277, distance: 18.5
click at [436, 277] on span "+/-5%50%+" at bounding box center [458, 276] width 44 height 9
copy span "50%+"
click at [438, 279] on li "Purchased Coffee Mate creamer in the last month ( Equal distribution , +/-5% )" at bounding box center [376, 276] width 469 height 13
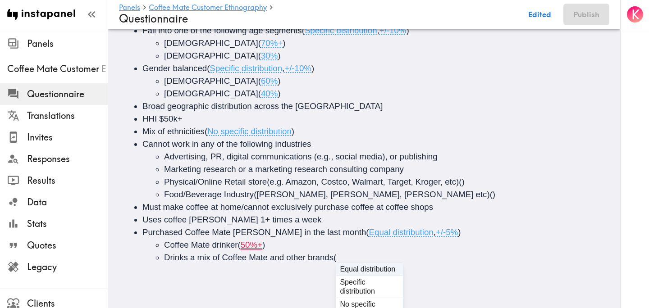
scroll to position [139, 0]
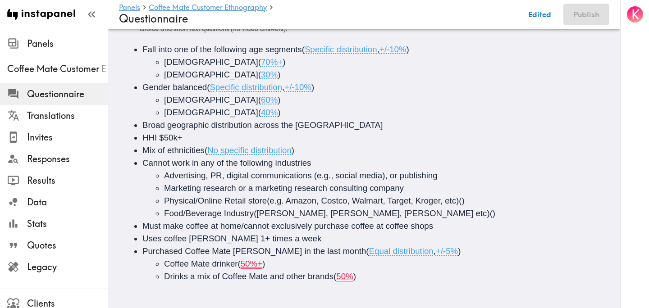
click at [262, 266] on span "50%+" at bounding box center [252, 263] width 22 height 9
click at [396, 255] on span "Equal distribution" at bounding box center [401, 250] width 64 height 9
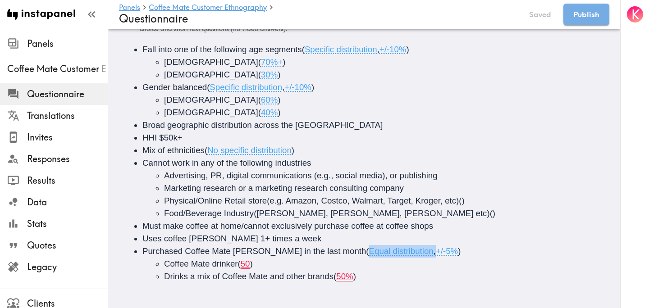
drag, startPoint x: 396, startPoint y: 255, endPoint x: 340, endPoint y: 254, distance: 56.8
click at [369, 254] on span "Equal distribution" at bounding box center [401, 250] width 64 height 9
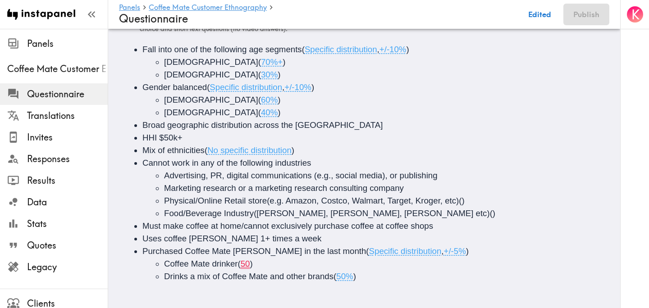
scroll to position [140, 0]
click at [252, 263] on span ")" at bounding box center [251, 263] width 3 height 9
click at [358, 278] on li "Drinks a mix of Coffee Mate and other brands ( 50% )" at bounding box center [393, 276] width 459 height 13
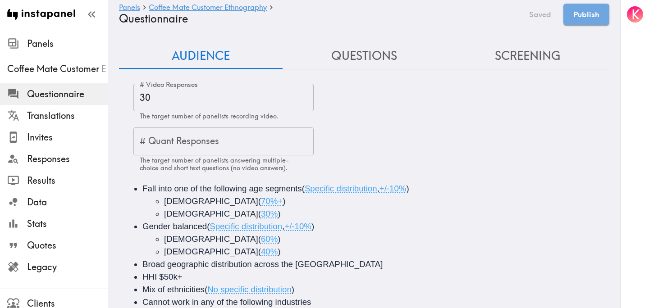
click at [387, 53] on button "Questions" at bounding box center [364, 56] width 164 height 26
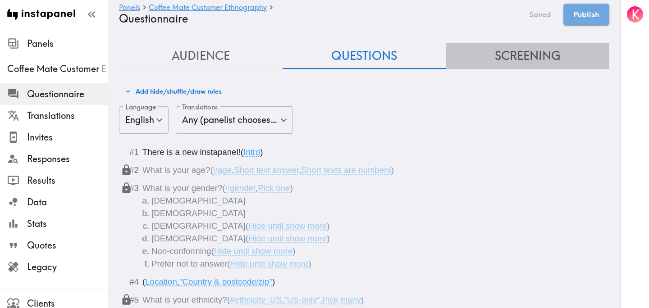
click at [522, 59] on button "Screening" at bounding box center [528, 56] width 164 height 26
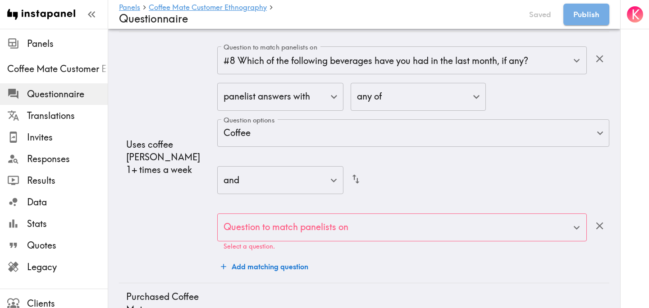
scroll to position [1923, 0]
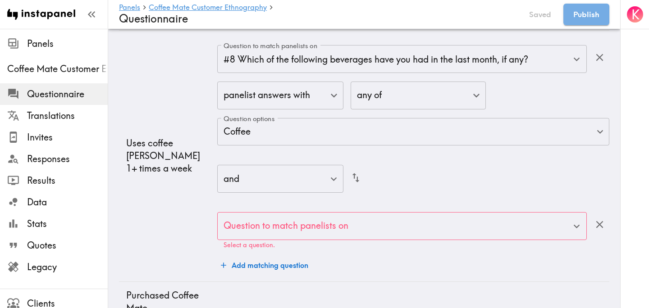
click at [306, 232] on input "Question to match panelists on" at bounding box center [395, 226] width 348 height 20
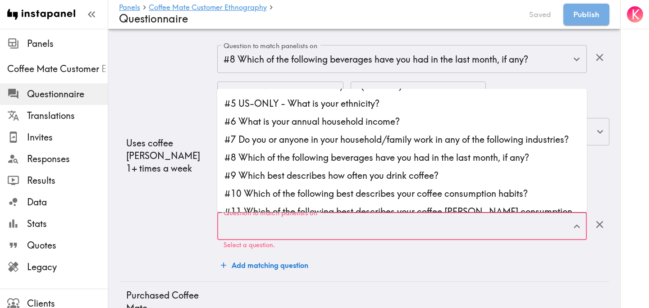
scroll to position [53, 0]
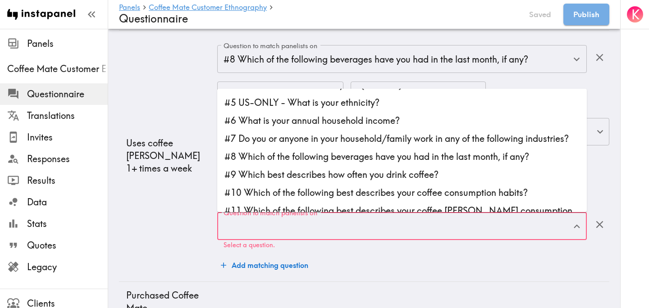
click at [356, 176] on li "#9 Which best describes how often you drink coffee?" at bounding box center [401, 175] width 369 height 18
type input "#9 Which best describes how often you drink coffee?"
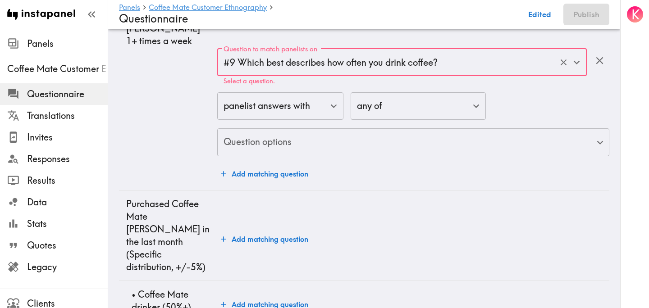
scroll to position [2088, 0]
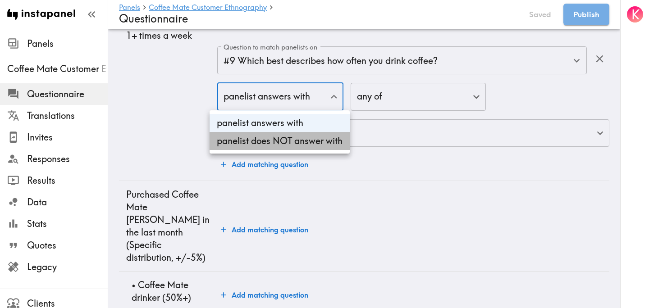
click at [307, 139] on li "panelist does NOT answer with" at bounding box center [279, 141] width 140 height 18
type input "true"
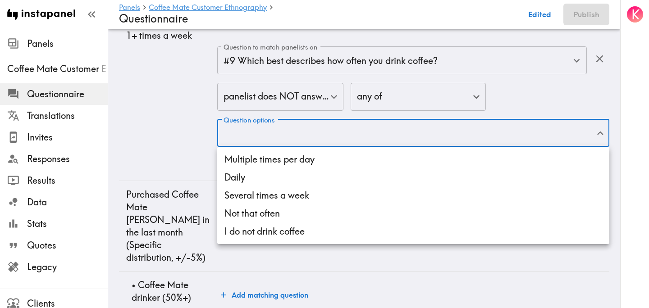
click at [291, 229] on li "I do not drink coffee" at bounding box center [413, 232] width 392 height 18
type input "ea25a5c8-356f-4013-b8f1-705025e94aa2"
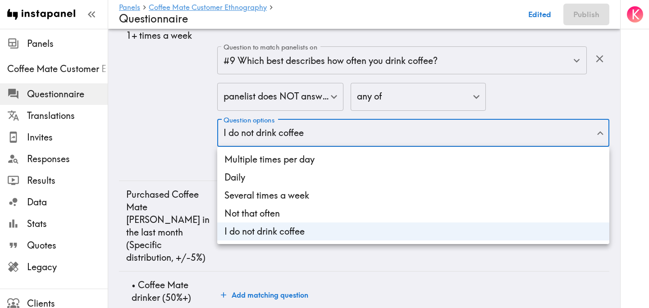
click at [167, 105] on div at bounding box center [324, 154] width 649 height 308
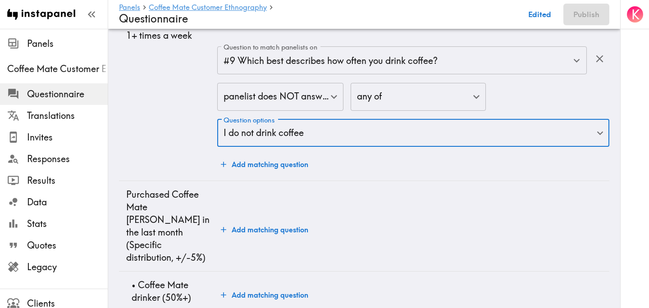
click at [176, 108] on td "Uses coffee creamer 1+ times a week" at bounding box center [168, 23] width 98 height 316
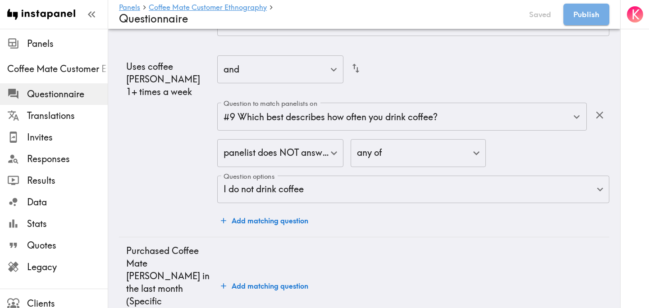
scroll to position [2040, 0]
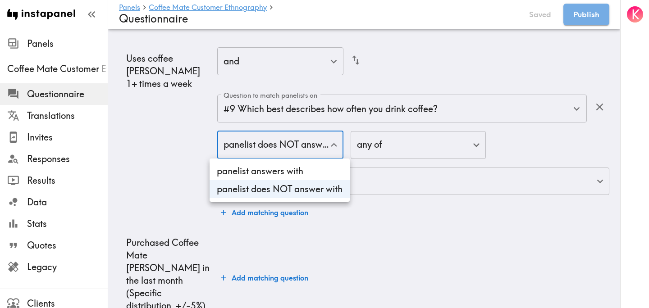
click at [272, 162] on li "panelist answers with" at bounding box center [279, 171] width 140 height 18
type input "false"
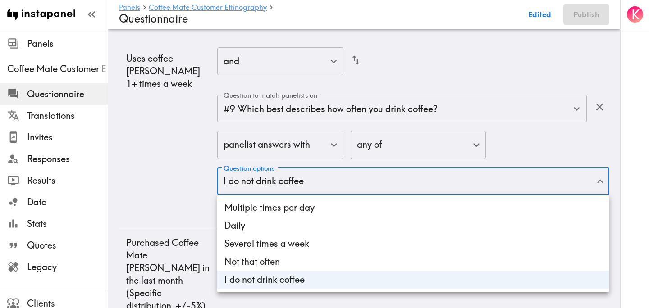
click at [272, 204] on li "Multiple times per day" at bounding box center [413, 208] width 392 height 18
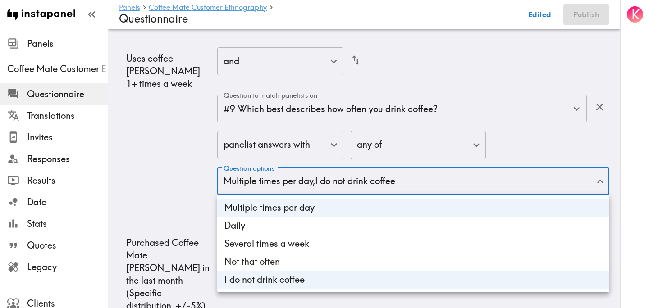
click at [272, 226] on li "Daily" at bounding box center [413, 226] width 392 height 18
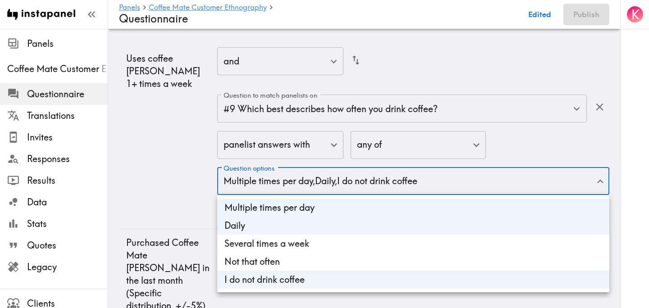
click at [272, 246] on li "Several times a week" at bounding box center [413, 244] width 392 height 18
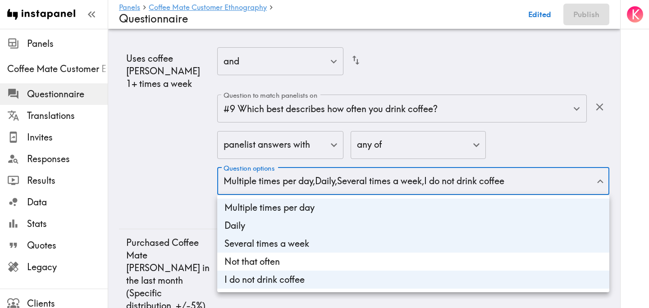
click at [275, 260] on li "Not that often" at bounding box center [413, 262] width 392 height 18
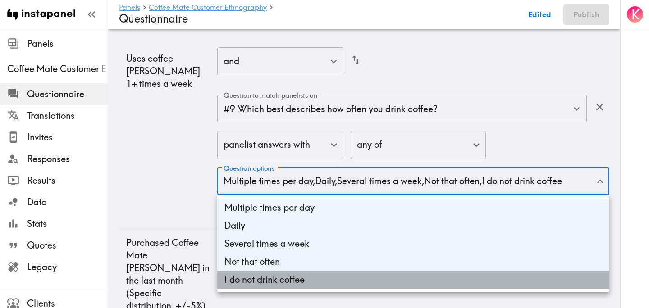
click at [276, 282] on li "I do not drink coffee" at bounding box center [413, 280] width 392 height 18
type input "57b190b6-c277-4a48-936f-35237f1e280d,0729c5d2-0358-46cb-afdb-7dd75a5c1796,f0bfe…"
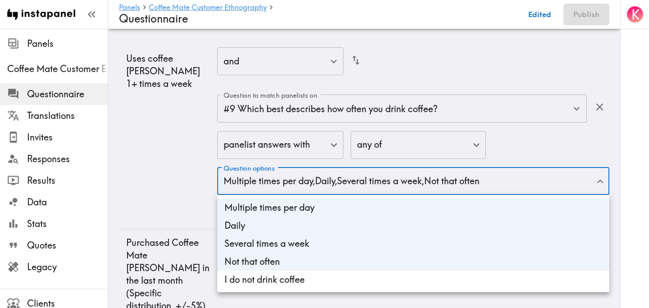
click at [149, 173] on div at bounding box center [324, 154] width 649 height 308
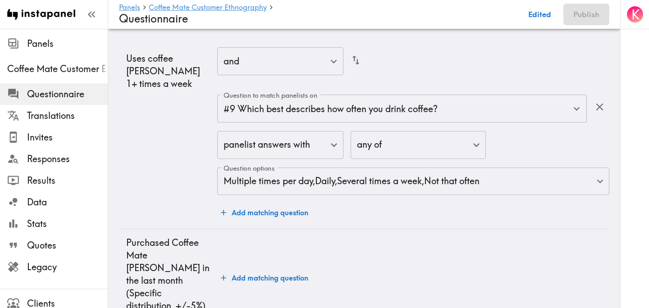
click at [164, 171] on td "Uses coffee creamer 1+ times a week" at bounding box center [168, 71] width 98 height 316
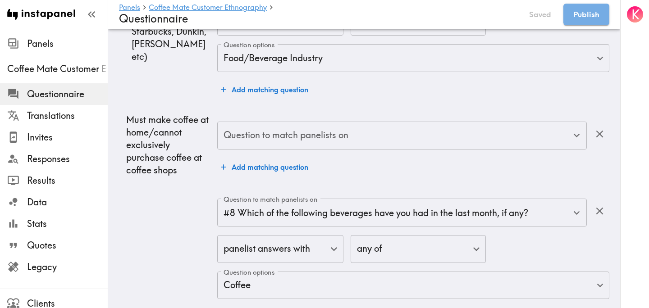
scroll to position [1739, 0]
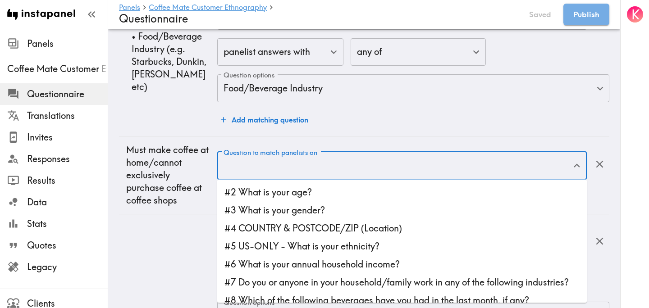
click at [291, 166] on input "Question to match panelists on" at bounding box center [395, 166] width 348 height 20
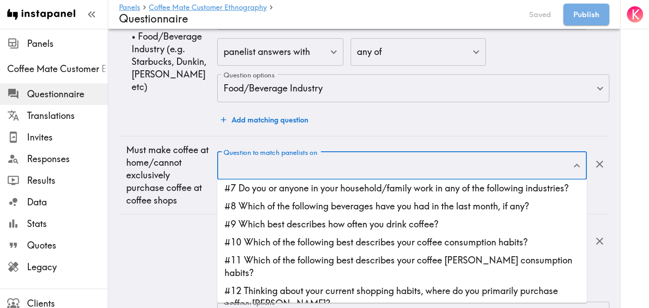
scroll to position [95, 0]
click at [313, 238] on li "#10 Which of the following best describes your coffee consumption habits?" at bounding box center [401, 242] width 369 height 18
type input "#10 Which of the following best describes your coffee consumption habits?"
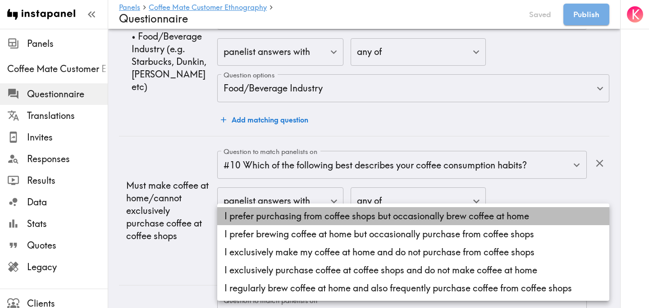
click at [309, 215] on li "I prefer purchasing from coffee shops but occasionally brew coffee at home" at bounding box center [413, 216] width 392 height 18
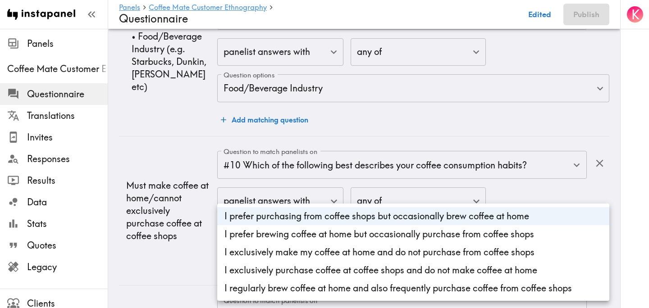
click at [309, 231] on li "I prefer brewing coffee at home but occasionally purchase from coffee shops" at bounding box center [413, 234] width 392 height 18
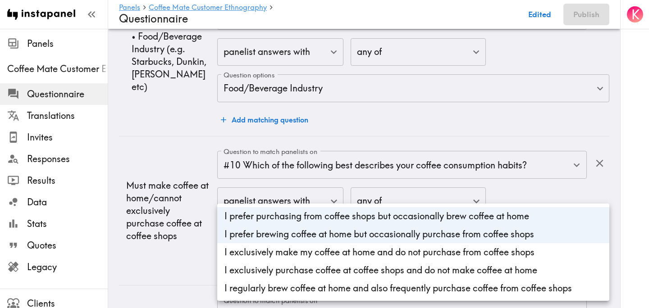
click at [315, 247] on li "I exclusively make my coffee at home and do not purchase from coffee shops" at bounding box center [413, 252] width 392 height 18
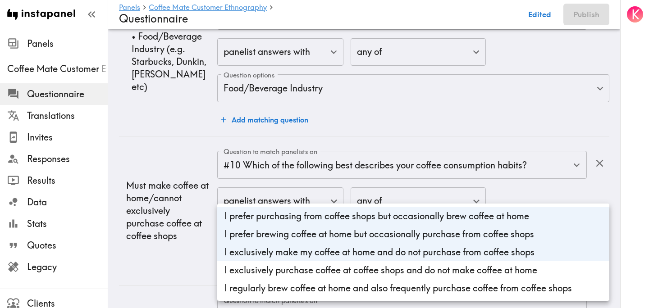
click at [293, 289] on li "I regularly brew coffee at home and also frequently purchase coffee from coffee…" at bounding box center [413, 288] width 392 height 18
type input "439c0c25-ad39-45c7-83ca-cc04db222726,4063e7b9-25ee-402d-9f86-adc158f63f80,5a5ca…"
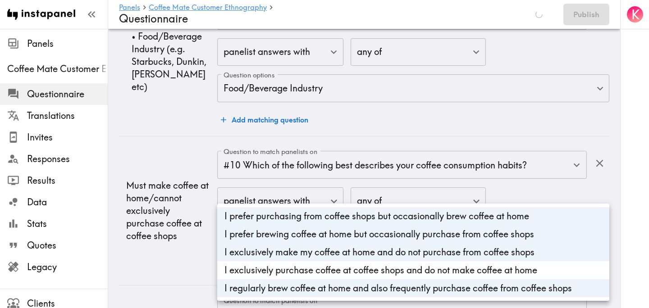
click at [164, 259] on div at bounding box center [324, 154] width 649 height 308
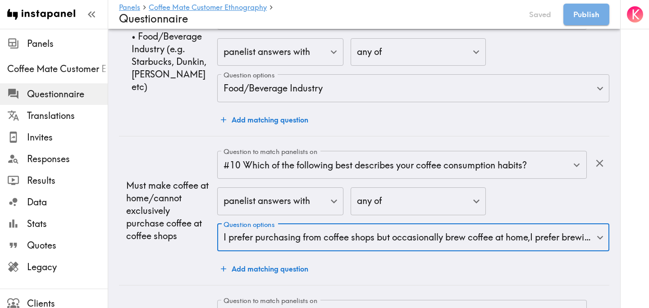
click at [174, 252] on td "Must make coffee at home/cannot exclusively purchase coffee at coffee shops" at bounding box center [168, 210] width 98 height 149
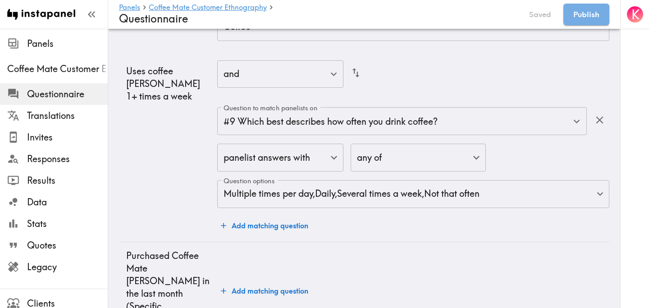
scroll to position [2097, 0]
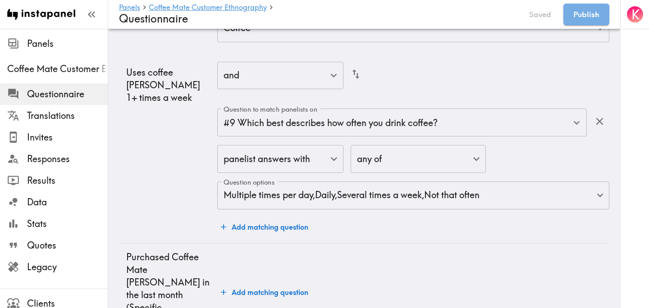
click at [282, 227] on button "Add matching question" at bounding box center [264, 227] width 95 height 18
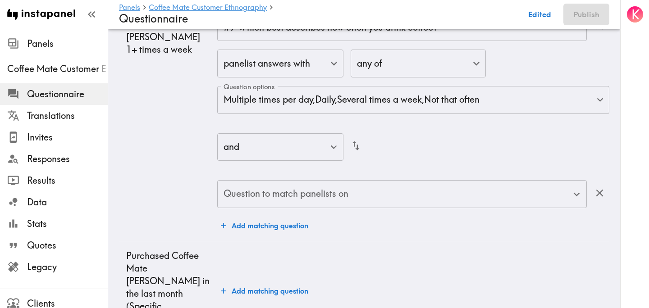
scroll to position [2197, 0]
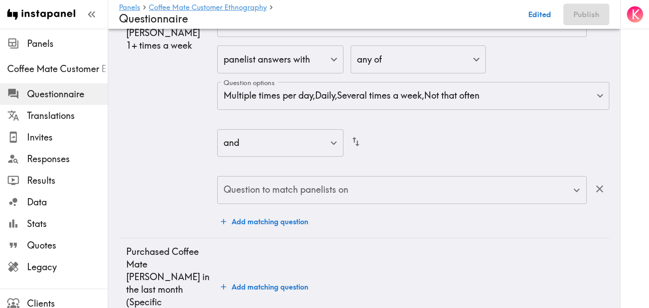
click at [321, 182] on div "Question to match panelists on Question to match panelists on" at bounding box center [401, 190] width 369 height 29
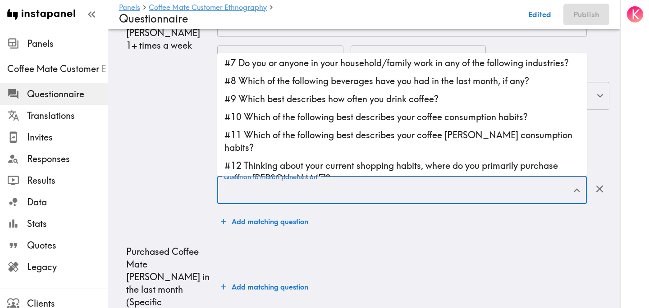
scroll to position [96, 0]
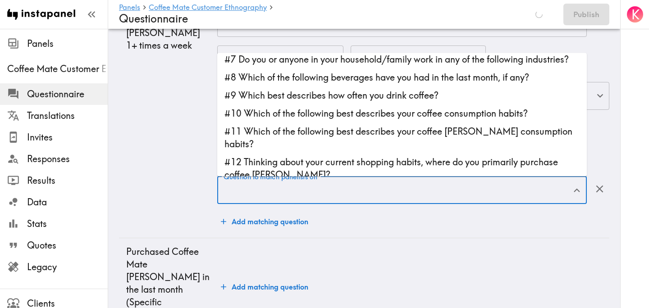
click at [372, 135] on li "#11 Which of the following best describes your coffee creamer consumption habit…" at bounding box center [401, 138] width 369 height 31
type input "#11 Which of the following best describes your coffee creamer consumption habit…"
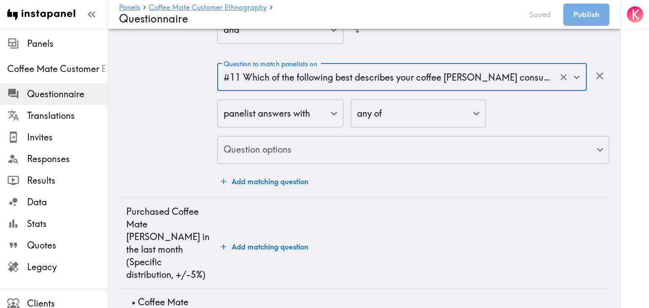
scroll to position [2310, 0]
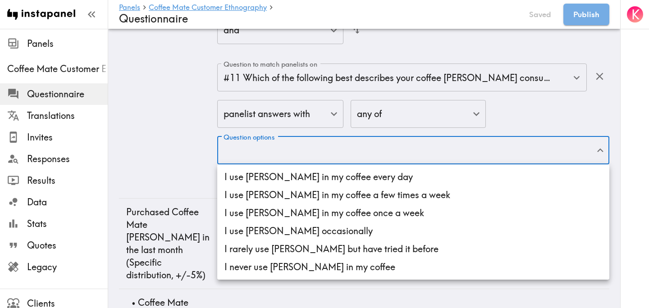
click at [338, 182] on li "I use creamer in my coffee every day" at bounding box center [413, 177] width 392 height 18
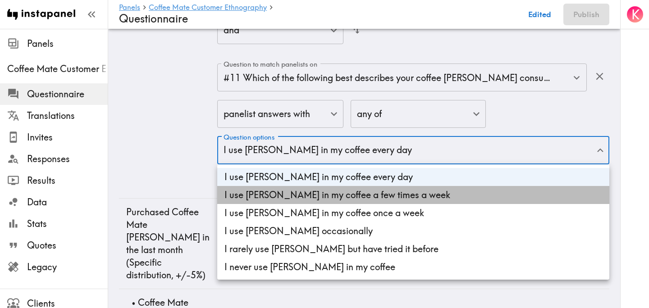
click at [338, 199] on li "I use creamer in my coffee a few times a week" at bounding box center [413, 195] width 392 height 18
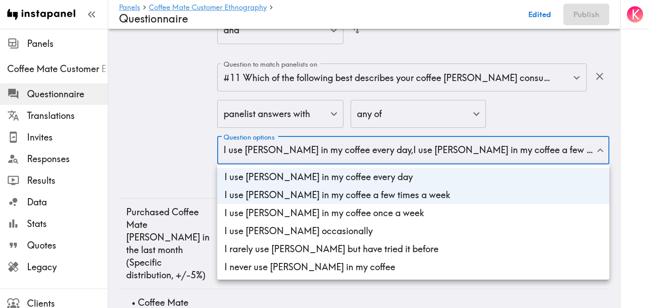
click at [345, 210] on li "I use creamer in my coffee once a week" at bounding box center [413, 213] width 392 height 18
type input "44626b58-105f-48b4-91c9-7e10701c2a6a,79c122ef-155b-4c28-bb3b-1d585d292d81,fe64e…"
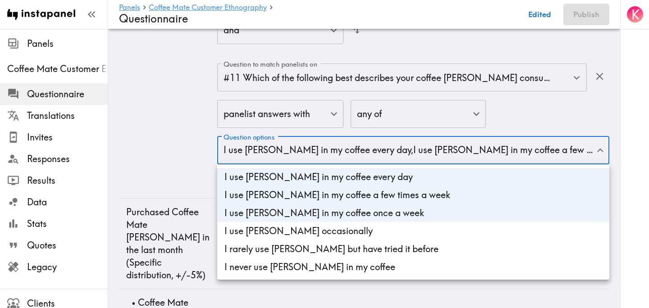
click at [159, 164] on div at bounding box center [324, 154] width 649 height 308
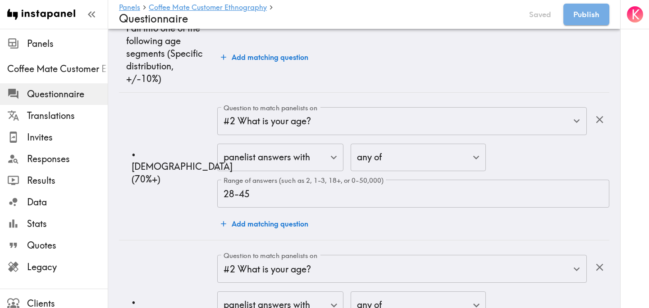
scroll to position [0, 0]
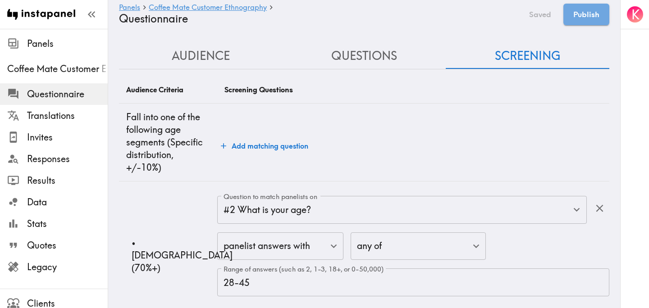
click at [372, 57] on button "Questions" at bounding box center [364, 56] width 164 height 26
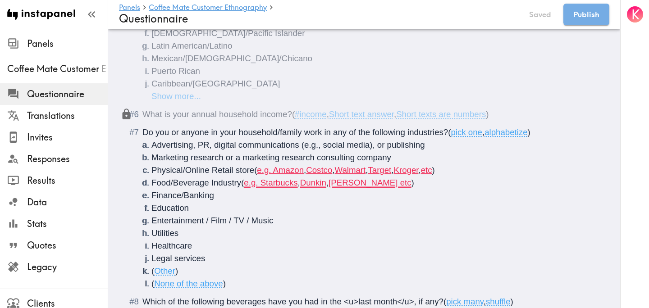
scroll to position [377, 0]
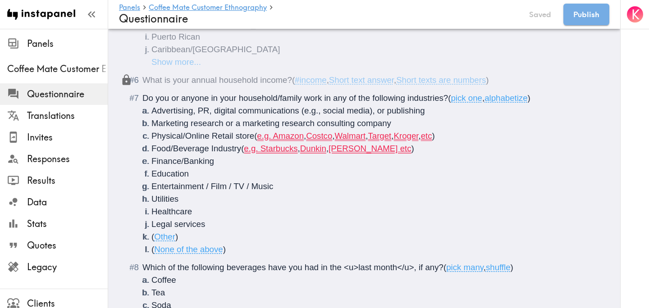
click at [464, 134] on li "Physical/Online Retail store ( e.g. Amazon , Costco , Walmart , Target , Kroger…" at bounding box center [374, 136] width 447 height 13
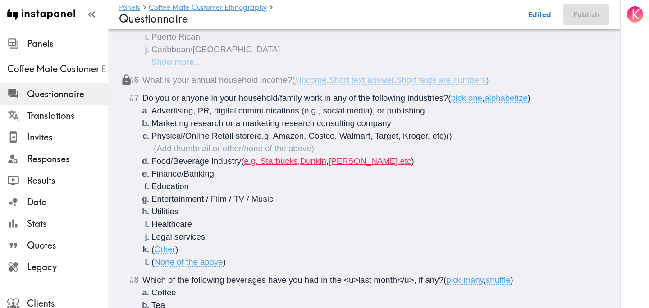
click at [416, 160] on ol "Advertising, PR, digital communications (e.g., social media), or publishing Mar…" at bounding box center [370, 187] width 456 height 164
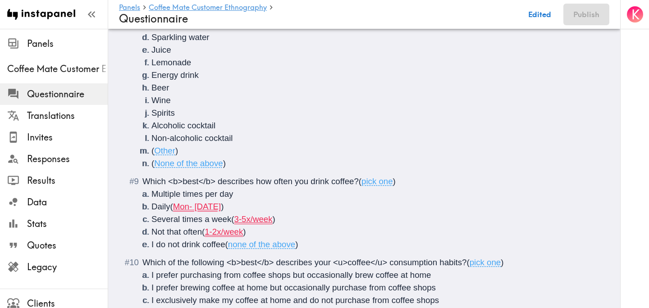
scroll to position [697, 0]
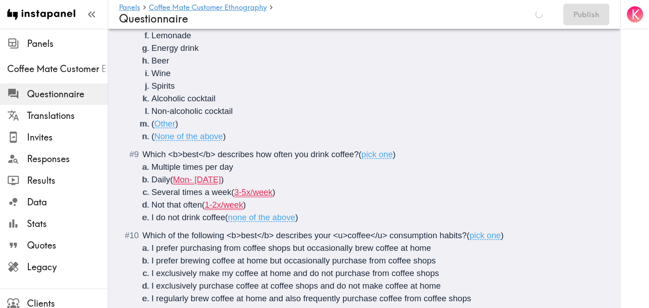
click at [223, 175] on span ")" at bounding box center [222, 179] width 3 height 9
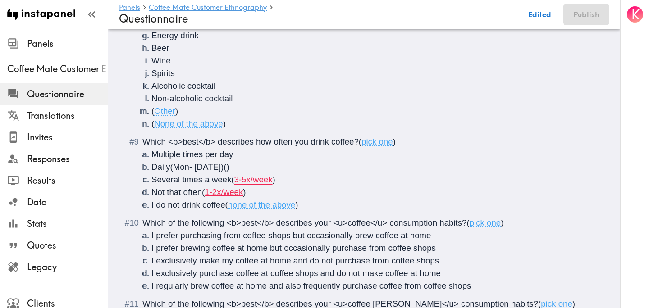
click at [284, 181] on li "Several times a week ( 3-5x/week )" at bounding box center [374, 179] width 447 height 13
click at [261, 193] on li "Not that often ( 1-2x/week )" at bounding box center [374, 192] width 447 height 13
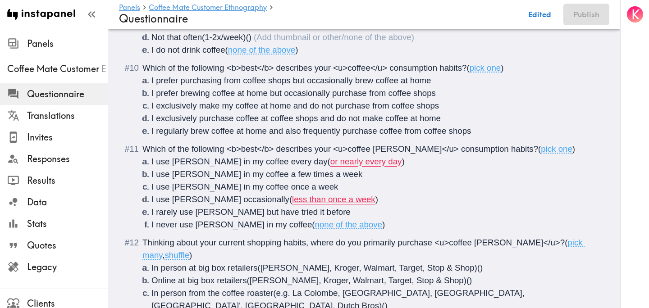
scroll to position [853, 0]
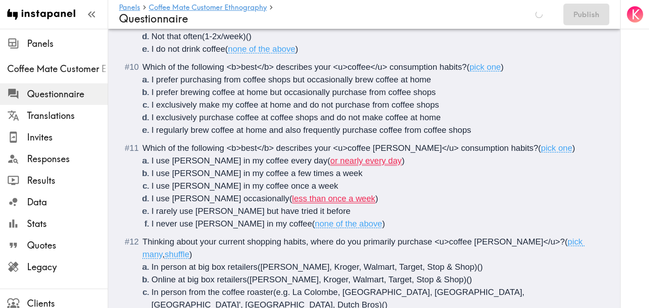
click at [382, 161] on li "I use creamer in my coffee every day ( or nearly every day )" at bounding box center [374, 161] width 447 height 13
click at [347, 200] on li "I use creamer occasionally ( less than once a week )" at bounding box center [374, 198] width 447 height 13
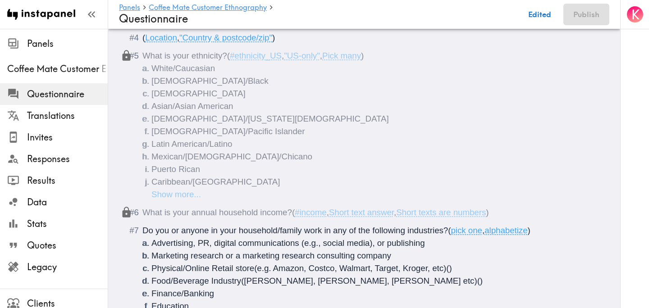
scroll to position [0, 0]
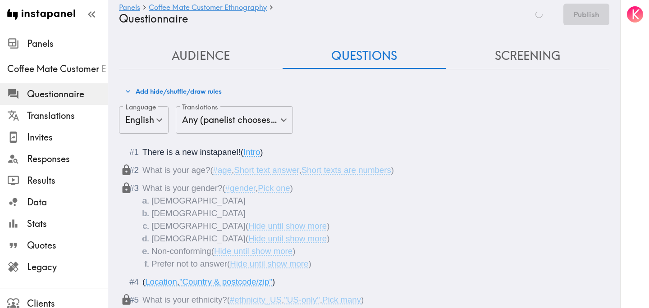
click at [525, 49] on button "Screening" at bounding box center [528, 56] width 164 height 26
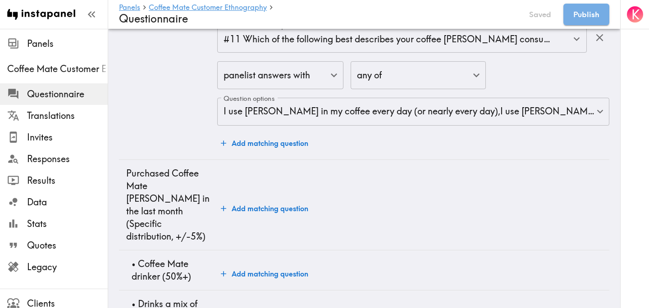
scroll to position [2372, 0]
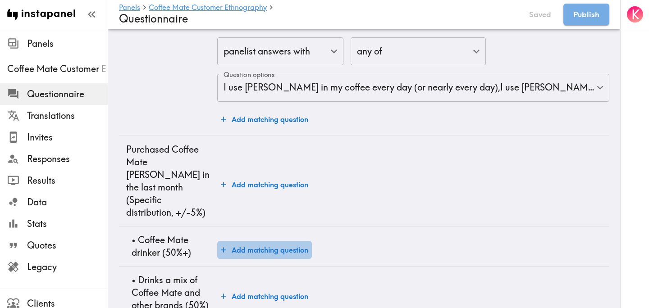
click at [272, 241] on button "Add matching question" at bounding box center [264, 250] width 95 height 18
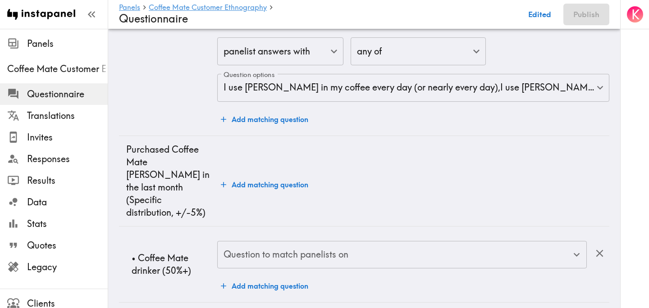
scroll to position [2409, 0]
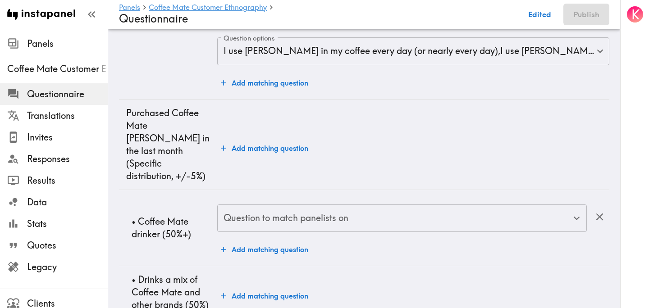
click at [298, 209] on input "Question to match panelists on" at bounding box center [395, 219] width 348 height 20
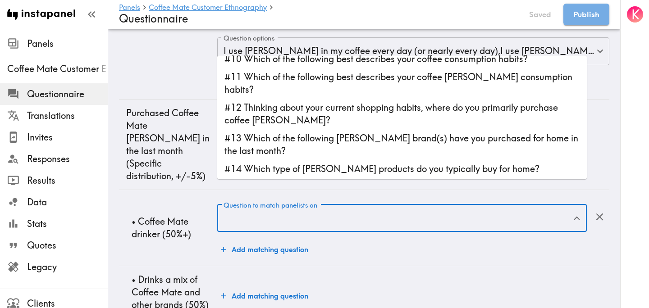
scroll to position [155, 0]
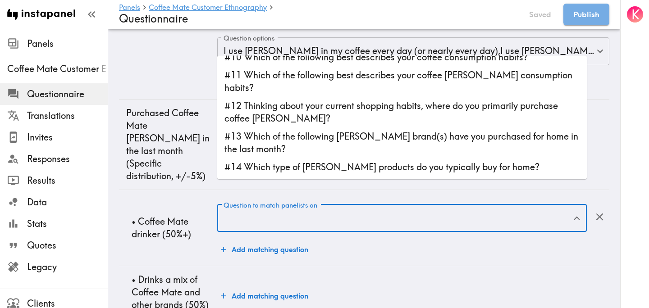
click at [374, 135] on li "#13 Which of the following creamer brand(s) have you purchased for home in the …" at bounding box center [401, 143] width 369 height 31
type input "#13 Which of the following creamer brand(s) have you purchased for home in the …"
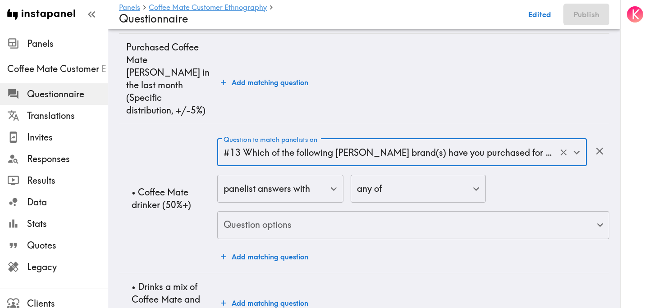
scroll to position [2482, 0]
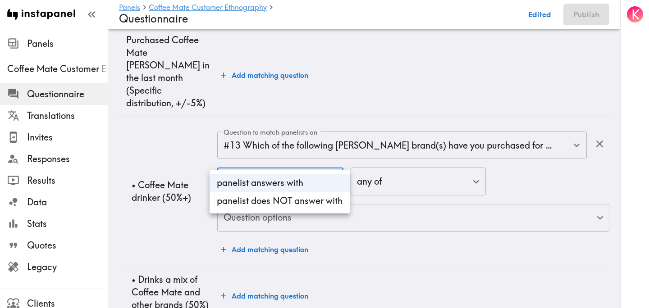
click at [309, 160] on div at bounding box center [324, 154] width 649 height 308
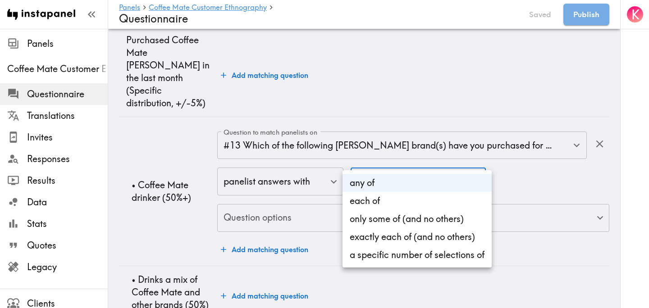
click at [404, 224] on li "only some of (and no others)" at bounding box center [416, 219] width 149 height 18
type input "only"
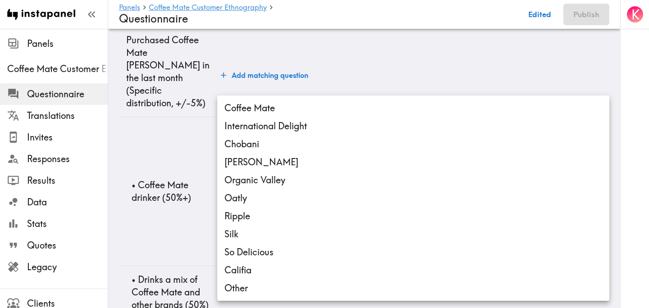
click at [322, 116] on li "Coffee Mate" at bounding box center [413, 108] width 392 height 18
type input "70271a9f-627d-4b58-b5d6-6e53c70c5e1d"
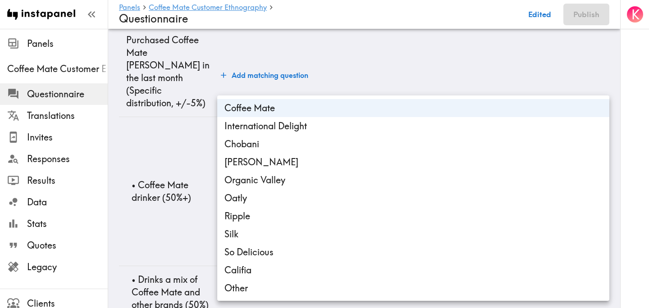
click at [161, 183] on div at bounding box center [324, 154] width 649 height 308
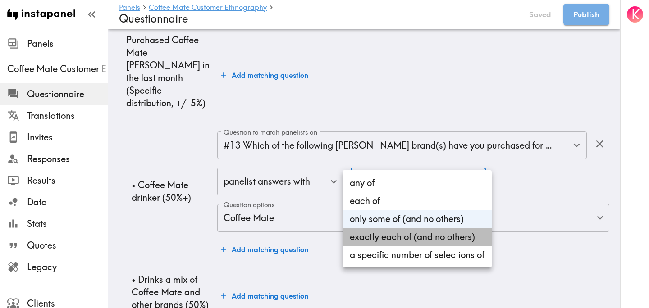
click at [393, 233] on li "exactly each of (and no others)" at bounding box center [416, 237] width 149 height 18
type input "exactly"
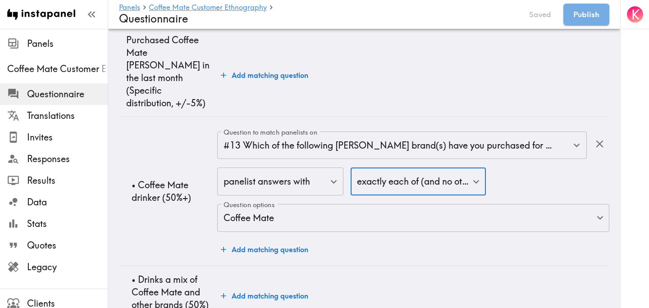
click at [372, 223] on div "Question to match panelists on #13 Which of the following creamer brand(s) have…" at bounding box center [413, 195] width 392 height 127
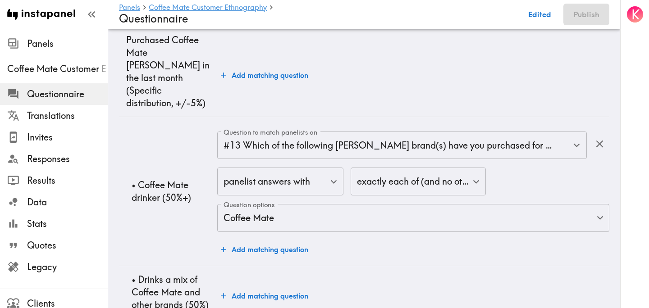
click at [267, 287] on button "Add matching question" at bounding box center [264, 296] width 95 height 18
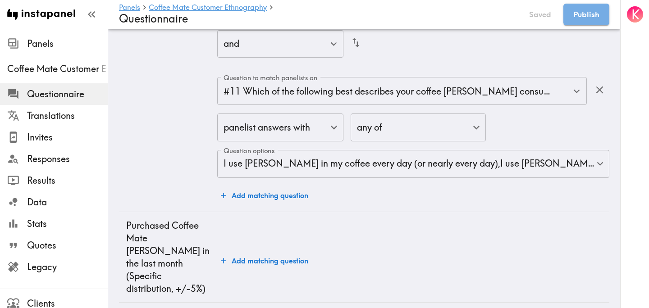
scroll to position [2301, 0]
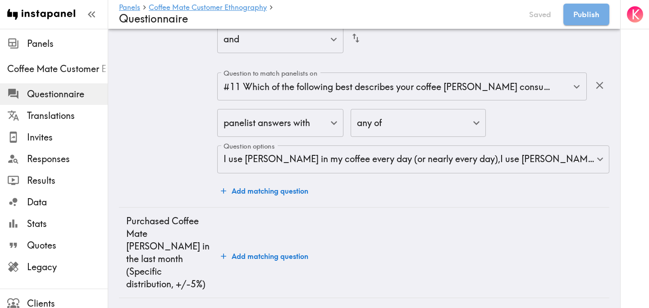
click at [273, 196] on button "Add matching question" at bounding box center [264, 191] width 95 height 18
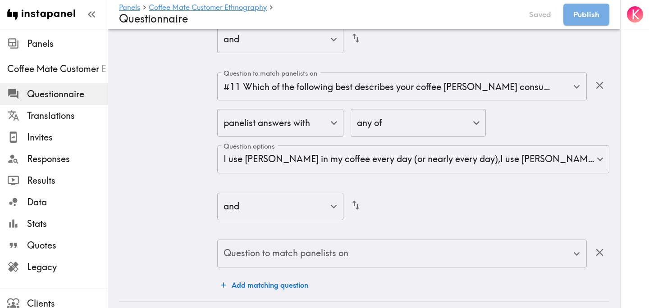
click at [391, 257] on input "Question to match panelists on" at bounding box center [395, 254] width 348 height 20
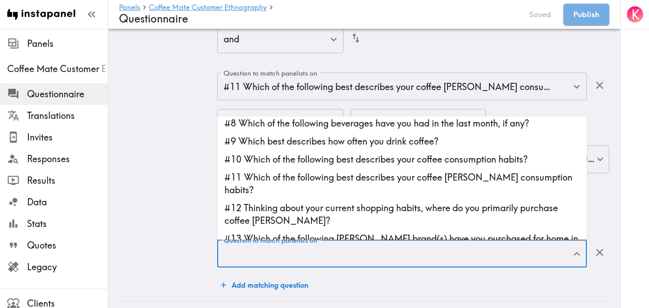
scroll to position [123, 0]
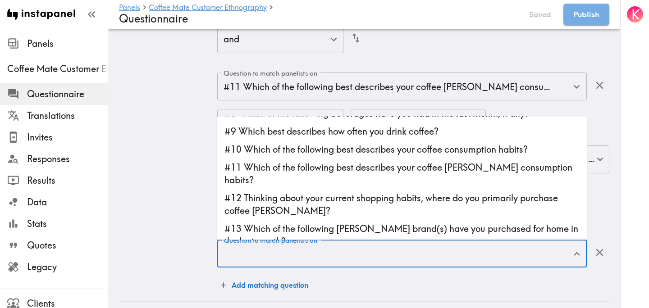
click at [371, 190] on li "#12 Thinking about your current shopping habits, where do you primarily purchas…" at bounding box center [401, 205] width 369 height 31
type input "#12 Thinking about your current shopping habits, where do you primarily purchas…"
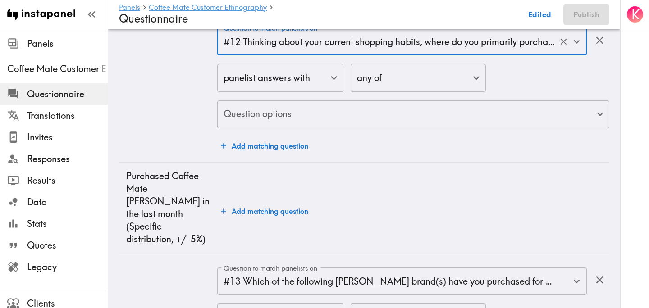
scroll to position [2536, 0]
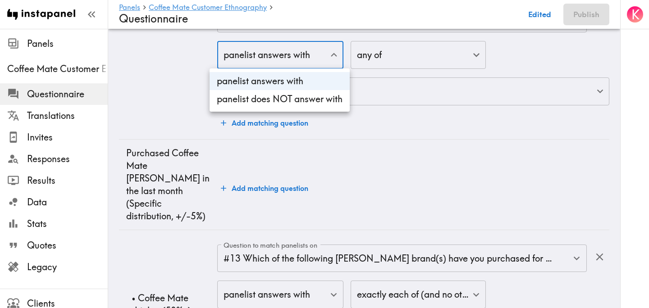
click at [318, 100] on li "panelist does NOT answer with" at bounding box center [279, 99] width 140 height 18
type input "true"
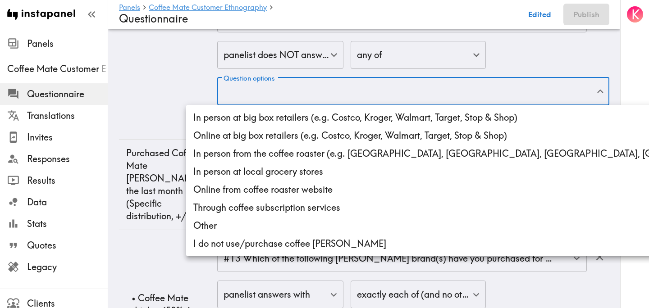
click at [297, 245] on li "I do not use/purchase coffee creamer" at bounding box center [503, 244] width 634 height 18
type input "5298cc94-5dd9-4dfa-93ab-8a8754c10534"
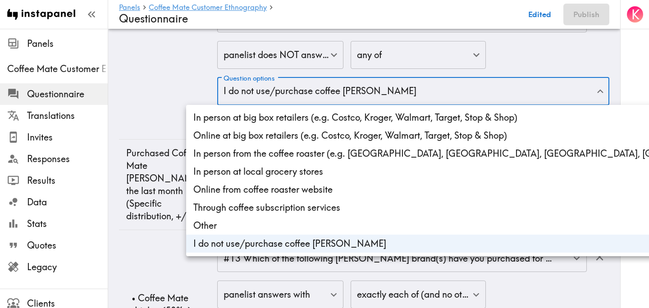
click at [168, 102] on div at bounding box center [324, 154] width 649 height 308
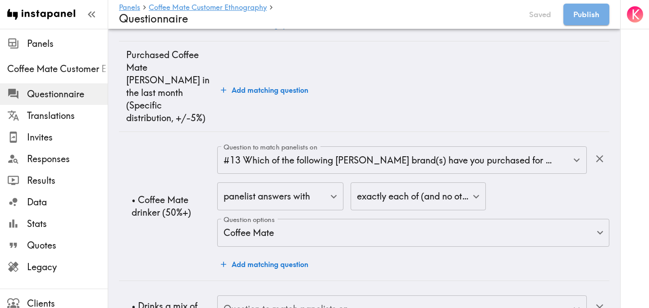
scroll to position [2672, 0]
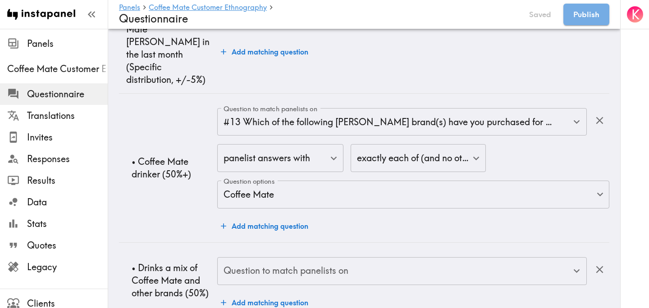
click at [284, 261] on input "Question to match panelists on" at bounding box center [395, 271] width 348 height 20
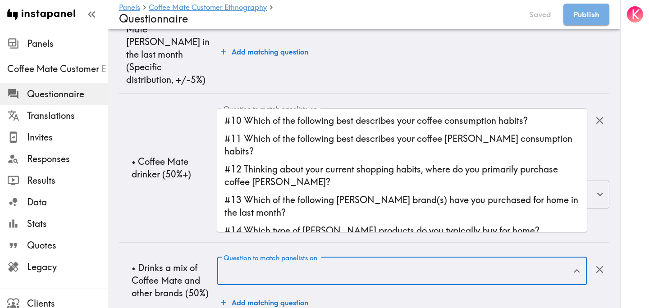
scroll to position [150, 0]
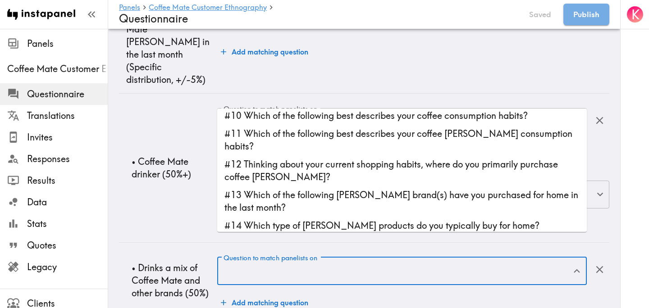
click at [297, 193] on li "#13 Which of the following creamer brand(s) have you purchased for home in the …" at bounding box center [401, 201] width 369 height 31
type input "#13 Which of the following creamer brand(s) have you purchased for home in the …"
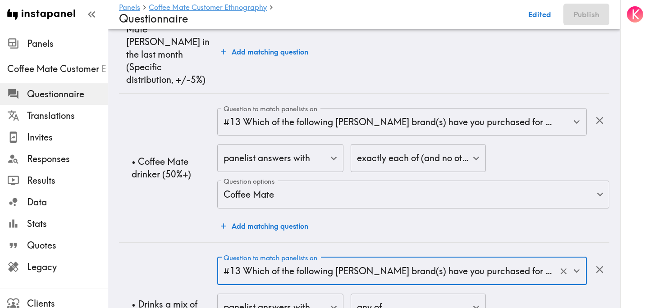
scroll to position [2745, 0]
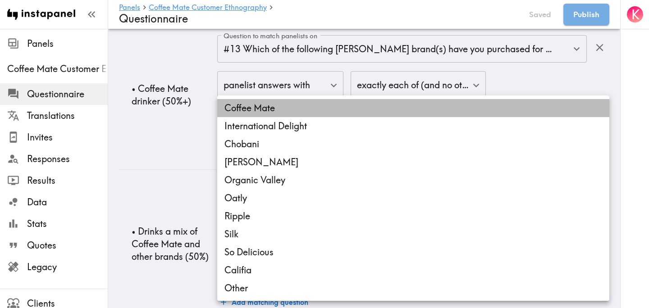
click at [305, 109] on li "Coffee Mate" at bounding box center [413, 108] width 392 height 18
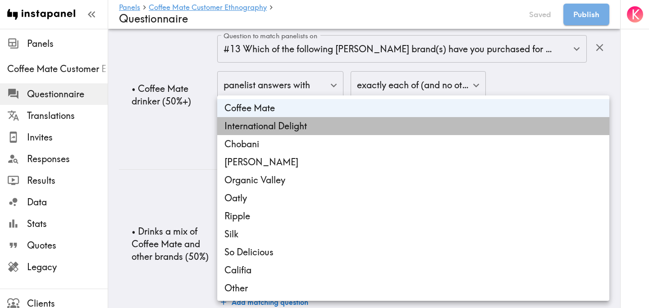
click at [311, 127] on li "International Delight" at bounding box center [413, 126] width 392 height 18
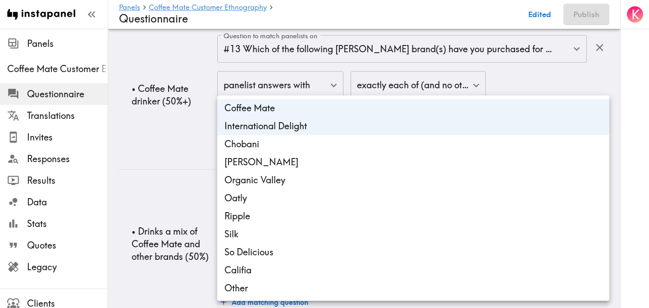
click at [311, 143] on li "Chobani" at bounding box center [413, 144] width 392 height 18
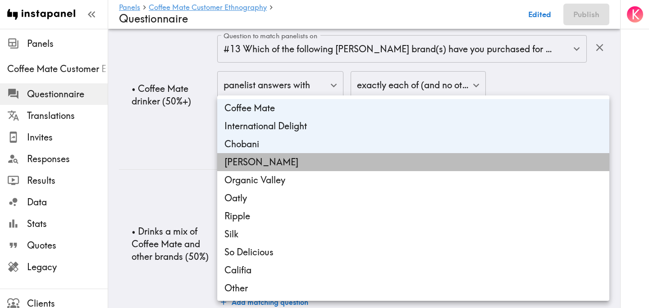
click at [305, 160] on li "Duncan" at bounding box center [413, 162] width 392 height 18
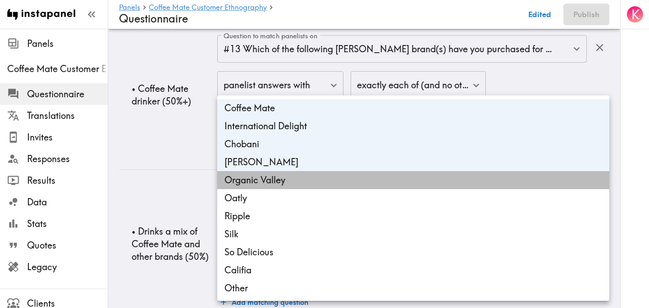
click at [305, 177] on li "Organic Valley" at bounding box center [413, 180] width 392 height 18
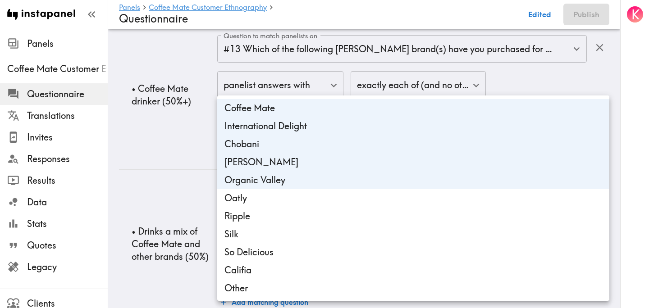
click at [302, 196] on li "Oatly" at bounding box center [413, 198] width 392 height 18
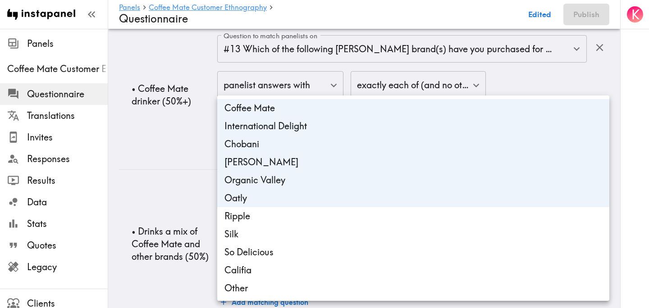
click at [301, 214] on li "Ripple" at bounding box center [413, 216] width 392 height 18
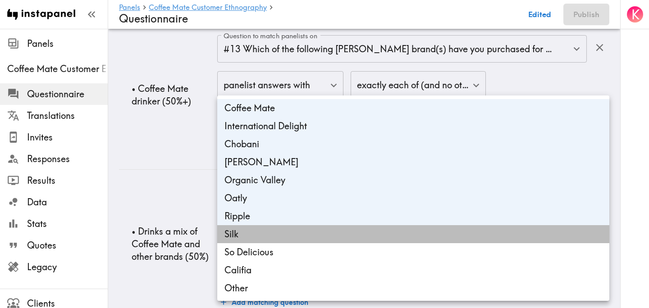
click at [298, 234] on li "Silk" at bounding box center [413, 234] width 392 height 18
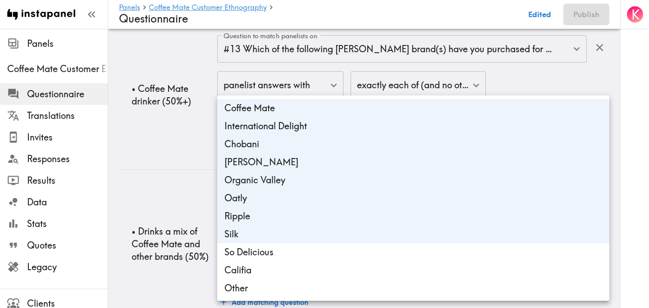
click at [298, 250] on li "So Delicious" at bounding box center [413, 252] width 392 height 18
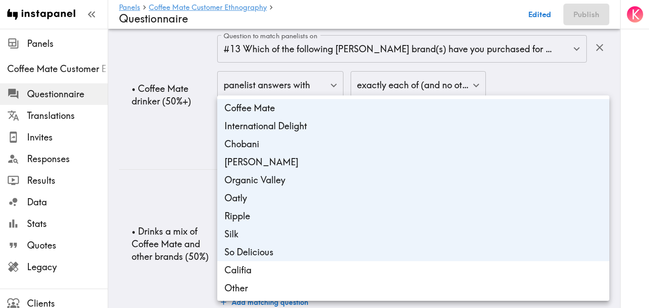
click at [295, 274] on li "Califia" at bounding box center [413, 270] width 392 height 18
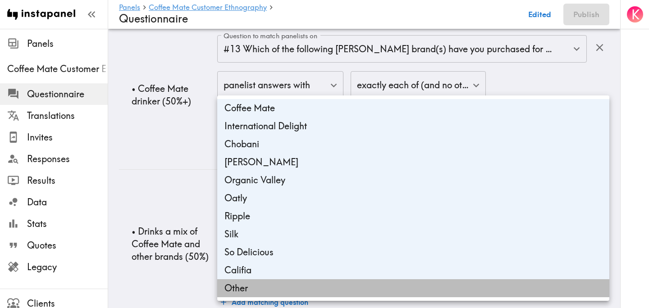
click at [295, 291] on li "Other" at bounding box center [413, 288] width 392 height 18
type input "70271a9f-627d-4b58-b5d6-6e53c70c5e1d,15887729-bb85-405f-ab94-3eec3ec8a2bc,ce350…"
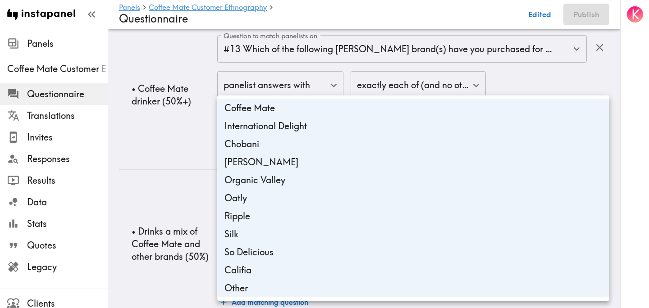
click at [188, 191] on div at bounding box center [324, 154] width 649 height 308
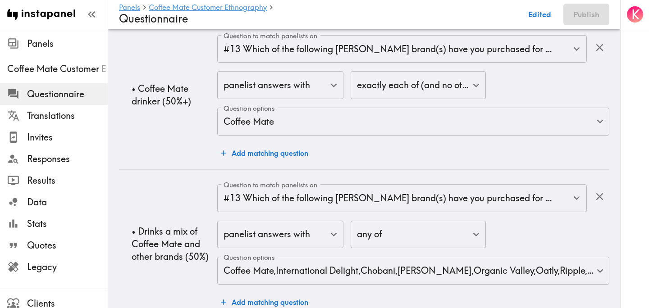
click at [186, 187] on td "• Drinks a mix of Coffee Mate and other brands (50%)" at bounding box center [168, 243] width 98 height 149
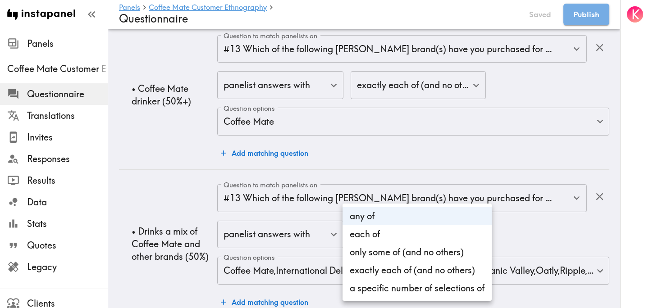
click at [150, 183] on div at bounding box center [324, 154] width 649 height 308
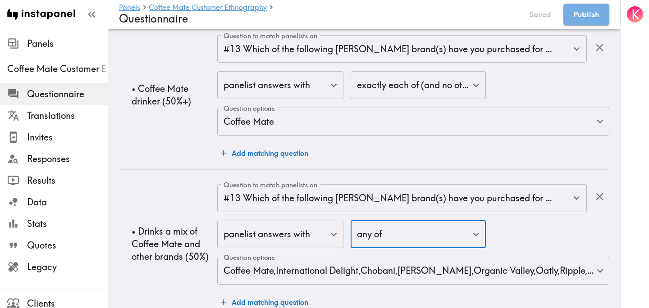
click at [167, 183] on td "• Drinks a mix of Coffee Mate and other brands (50%)" at bounding box center [168, 243] width 98 height 149
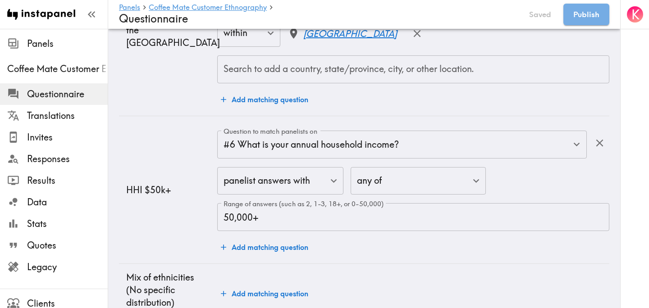
scroll to position [0, 0]
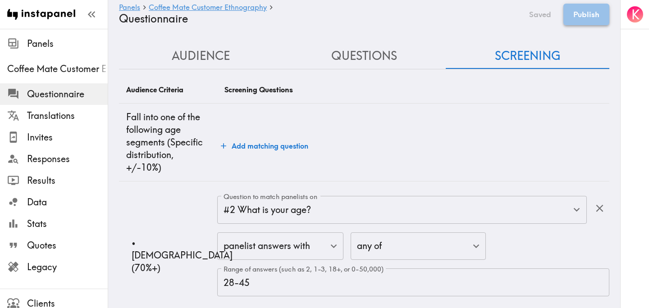
click at [584, 11] on button "Publish" at bounding box center [586, 15] width 46 height 22
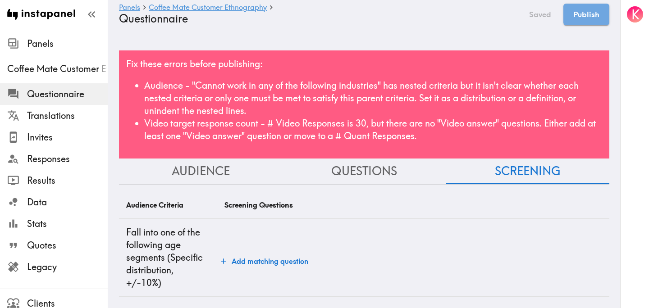
click at [367, 169] on button "Questions" at bounding box center [364, 172] width 164 height 26
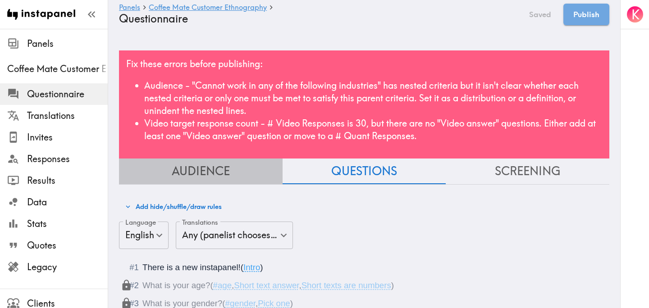
click at [243, 176] on button "Audience" at bounding box center [201, 172] width 164 height 26
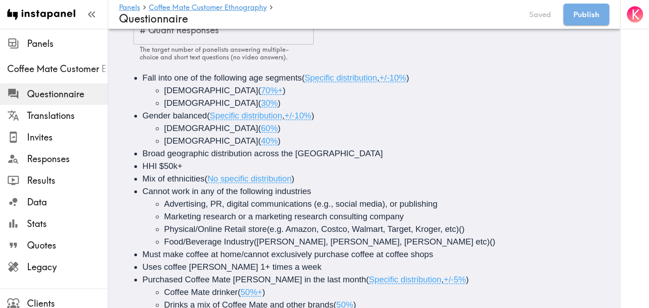
scroll to position [250, 0]
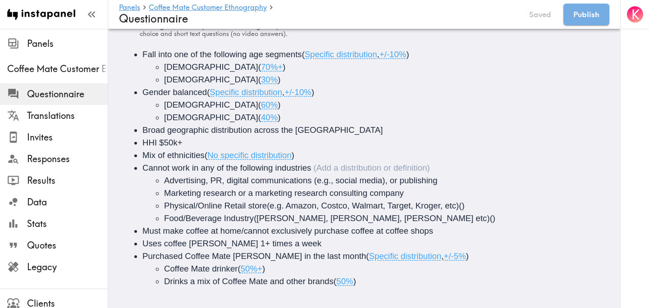
click at [334, 169] on li "Cannot work in any of the following industries Advertising, PR, digital communi…" at bounding box center [376, 193] width 469 height 63
click at [309, 167] on span "Cannot work in any of the following industries" at bounding box center [226, 167] width 168 height 9
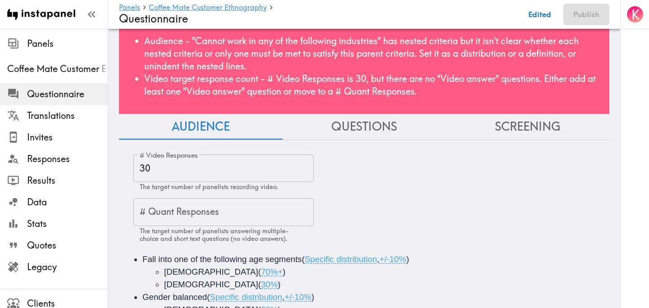
scroll to position [0, 0]
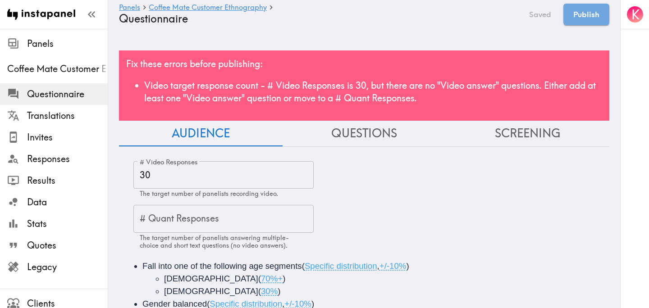
click at [355, 133] on button "Questions" at bounding box center [364, 134] width 164 height 26
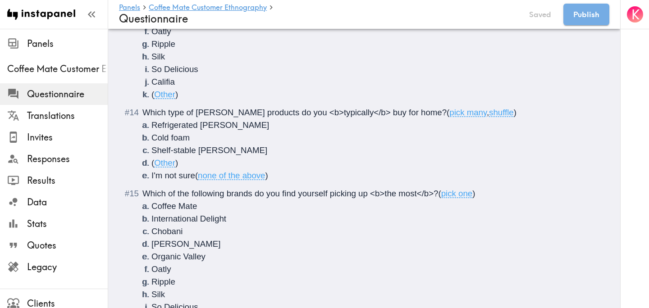
scroll to position [1427, 0]
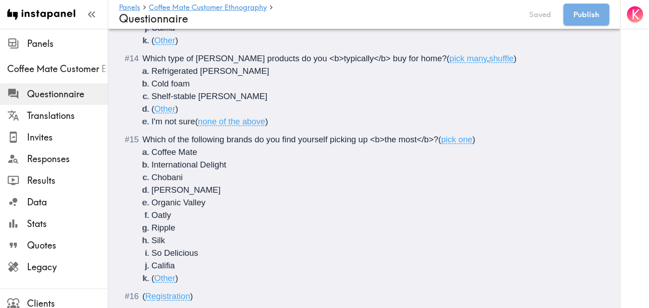
click at [183, 272] on li "( Other )" at bounding box center [374, 278] width 447 height 13
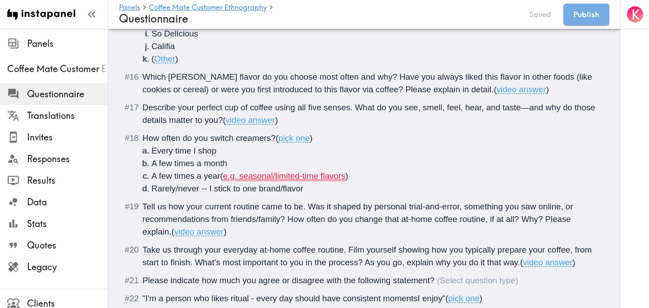
scroll to position [1799, 0]
click at [140, 200] on li "Tell us how your current routine came to be. Was it shaped by personal trial-an…" at bounding box center [364, 219] width 469 height 38
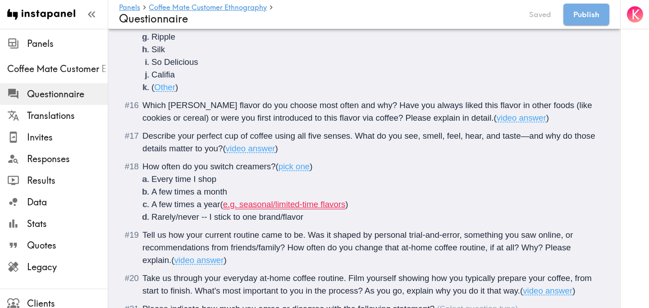
scroll to position [1770, 0]
click at [161, 161] on span "How often do you switch creamers?" at bounding box center [208, 165] width 133 height 9
click at [194, 161] on span "How <b>often do you switch creamers?" at bounding box center [216, 165] width 148 height 9
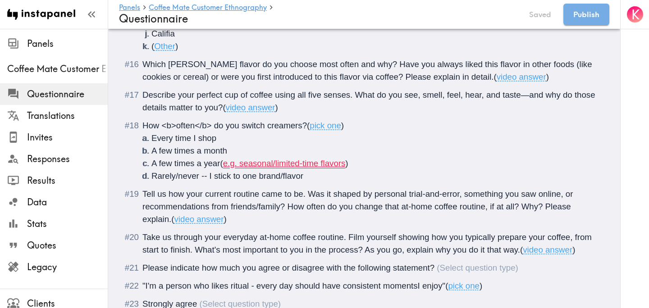
scroll to position [1812, 0]
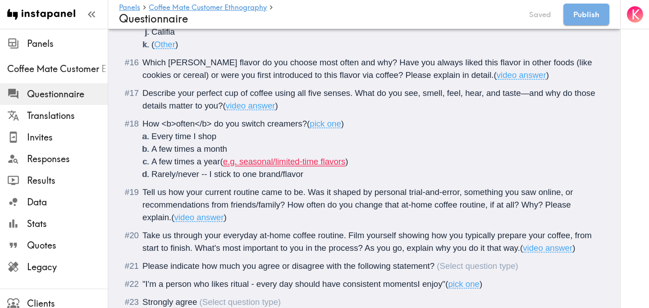
click at [196, 231] on span "Take us through your everyday at-home coffee routine. Film yourself showing how…" at bounding box center [367, 242] width 451 height 22
click at [223, 231] on span "Take us through your everyday at-home coffee routine. Film yourself showing how…" at bounding box center [367, 242] width 451 height 22
click at [292, 231] on span "Take us through your everyday at-home coffee routine. Film yourself showing how…" at bounding box center [367, 242] width 451 height 22
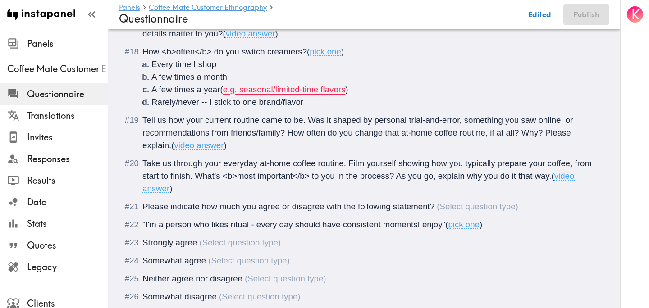
scroll to position [1885, 0]
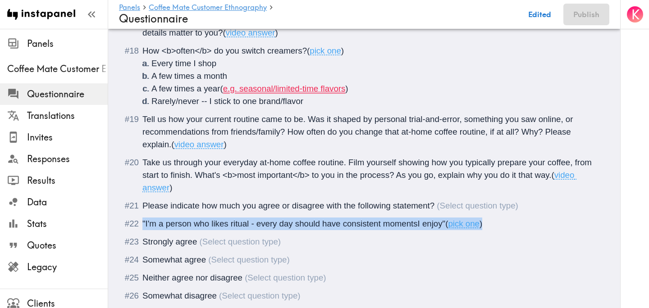
drag, startPoint x: 494, startPoint y: 199, endPoint x: 120, endPoint y: 196, distance: 373.9
copy div ""I'm a person who likes ritual - every day should have consistent momentsI enjo…"
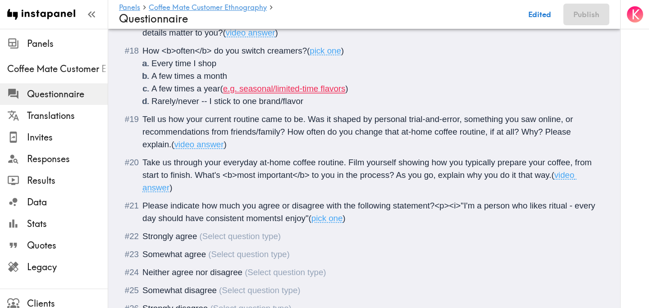
click at [307, 201] on span "Please indicate how much you agree or disagree with the following statement?<p>…" at bounding box center [369, 212] width 455 height 22
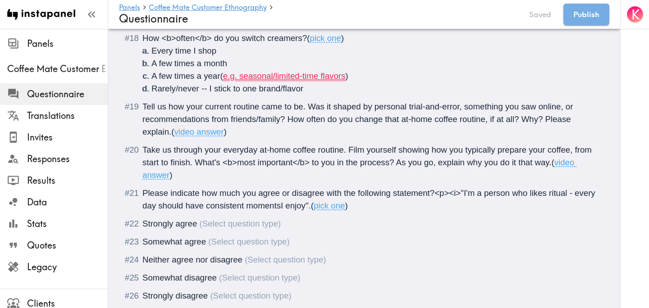
scroll to position [1873, 0]
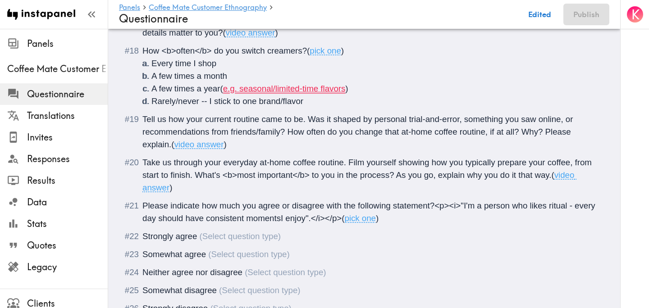
click at [141, 230] on li "Strongly agree" at bounding box center [364, 236] width 469 height 13
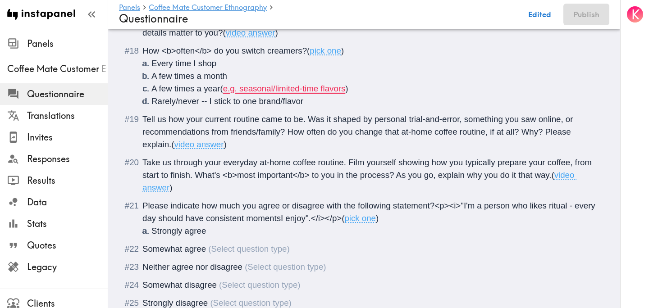
click at [140, 243] on li "Somewhat agree" at bounding box center [364, 249] width 469 height 13
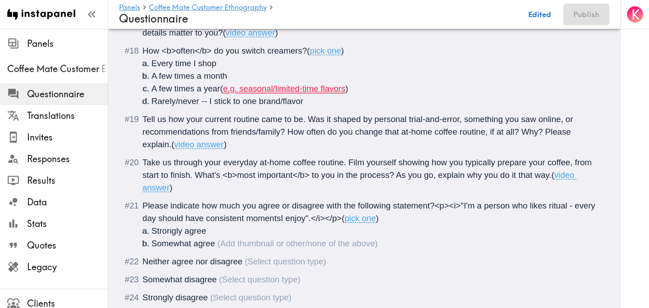
click at [141, 255] on li "Neither agree nor disagree" at bounding box center [364, 261] width 469 height 13
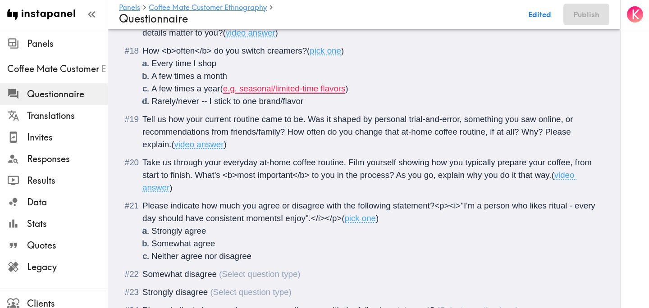
click at [141, 268] on li "Somewhat disagree" at bounding box center [364, 274] width 469 height 13
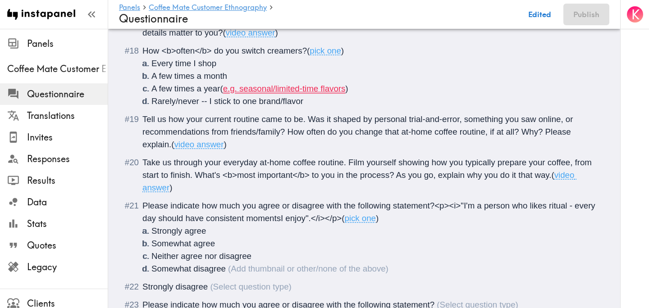
click at [141, 281] on li "Strongly disagree" at bounding box center [364, 287] width 469 height 13
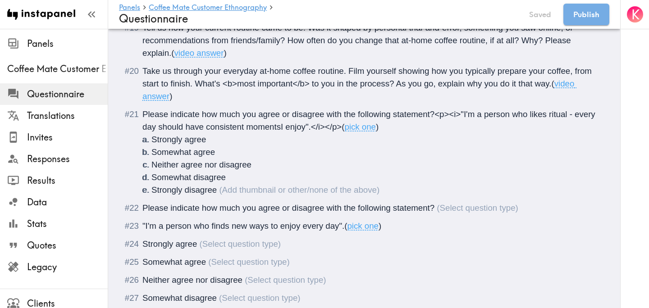
scroll to position [1889, 0]
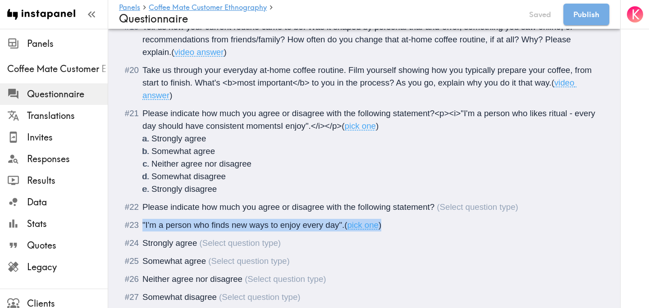
drag, startPoint x: 397, startPoint y: 200, endPoint x: 132, endPoint y: 197, distance: 264.9
click at [142, 219] on div ""I'm a person who finds new ways to enjoy every day". ( pick one )" at bounding box center [370, 225] width 456 height 13
copy div ""I'm a person who finds new ways to enjoy every day". ( pick one )"
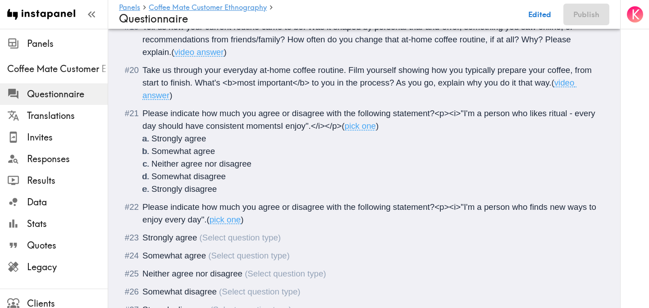
click at [205, 202] on span "Please indicate how much you agree or disagree with the following statement?<p>…" at bounding box center [370, 213] width 456 height 22
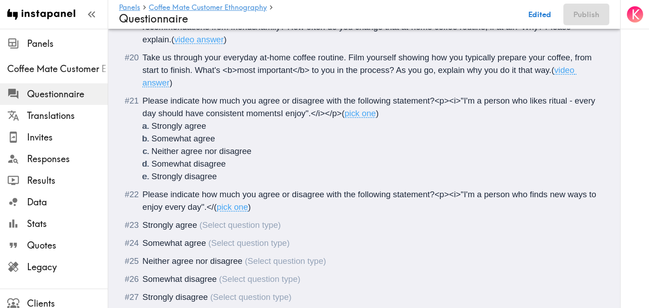
scroll to position [1877, 0]
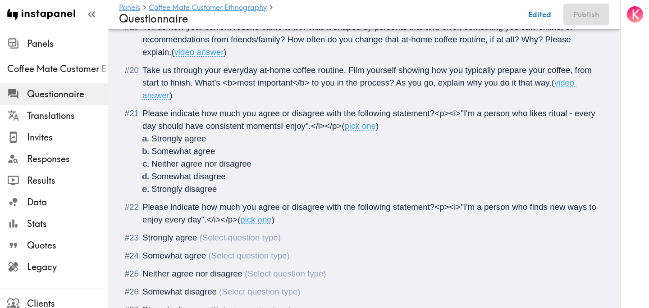
click at [141, 232] on li "Strongly agree" at bounding box center [364, 238] width 469 height 13
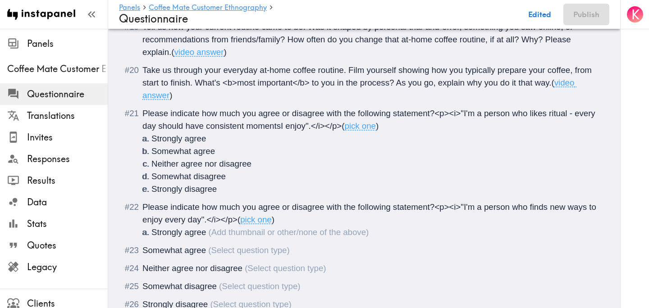
click at [142, 246] on span "Somewhat agree" at bounding box center [174, 250] width 64 height 9
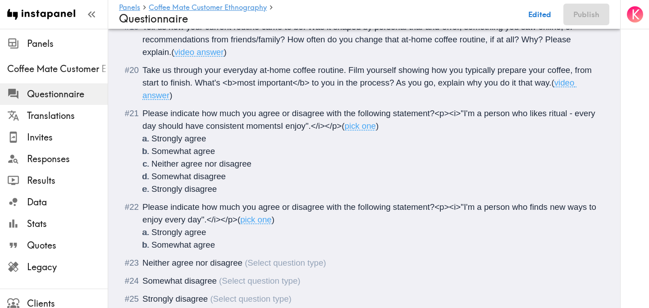
click at [141, 257] on li "Neither agree nor disagree" at bounding box center [364, 263] width 469 height 13
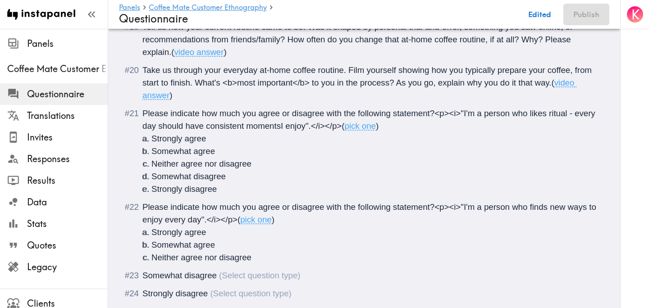
click at [141, 269] on li "Somewhat disagree" at bounding box center [364, 275] width 469 height 13
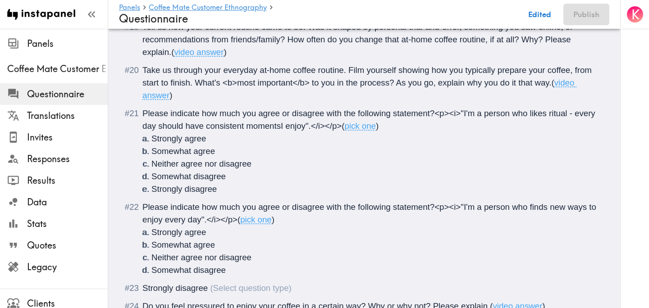
click at [141, 282] on li "Strongly disagree" at bounding box center [364, 288] width 469 height 13
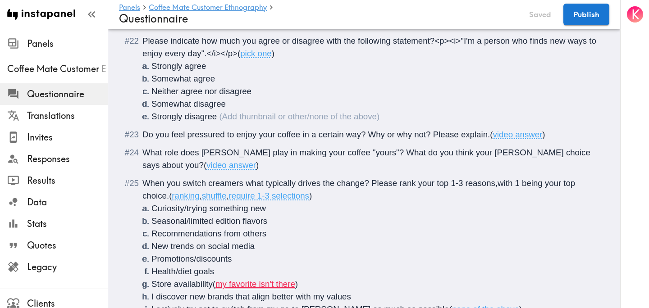
scroll to position [1919, 0]
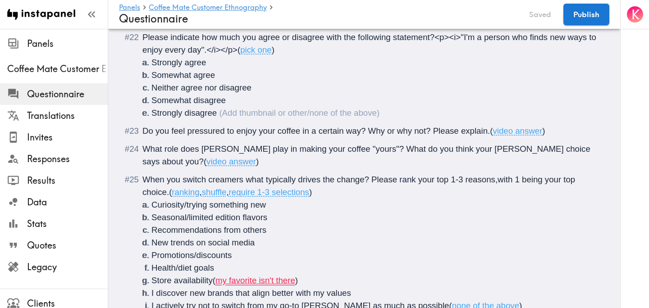
click at [241, 175] on span "When you switch creamers what typically drives the change? Please rank your top…" at bounding box center [359, 186] width 435 height 22
click at [269, 175] on span "When you switch creamers, what typically drives the change? Please rank your to…" at bounding box center [360, 186] width 437 height 22
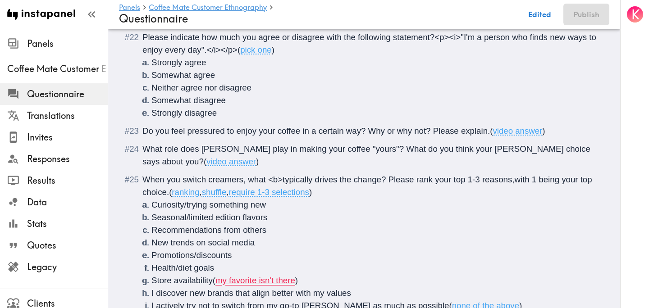
click at [311, 175] on span "When you switch creamers, what <b>typically drives the change? Please rank your…" at bounding box center [368, 186] width 452 height 22
click at [433, 175] on span "When you switch creamers, what <b>typically</b> drives the change? Please rank …" at bounding box center [369, 186] width 455 height 22
click at [464, 175] on span "When you switch creamers, what <b>typically</b> drives the change? Please <b>ra…" at bounding box center [367, 186] width 450 height 22
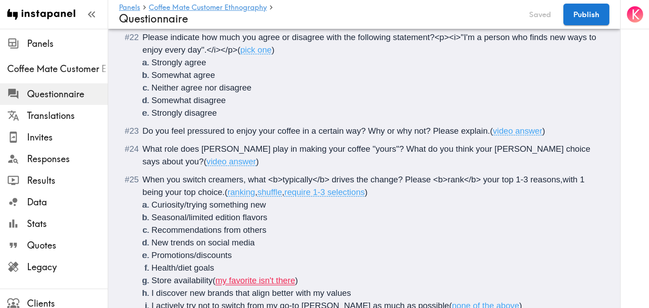
click at [502, 175] on span "When you switch creamers, what <b>typically</b> drives the change? Please <b>ra…" at bounding box center [364, 186] width 444 height 22
click at [573, 175] on span "When you switch creamers, what <b>typically</b> drives the change? Please <b>ra…" at bounding box center [368, 186] width 452 height 22
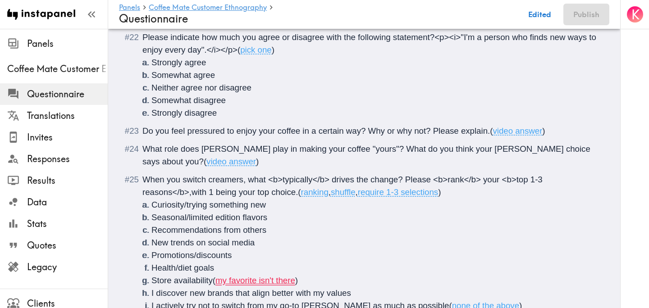
click at [192, 175] on span "When you switch creamers, what <b>typically</b> drives the change? Please <b>ra…" at bounding box center [343, 186] width 402 height 22
click at [260, 175] on span "When you switch creamers, what <b>typically</b> drives the change? Please <b>ra…" at bounding box center [369, 186] width 454 height 22
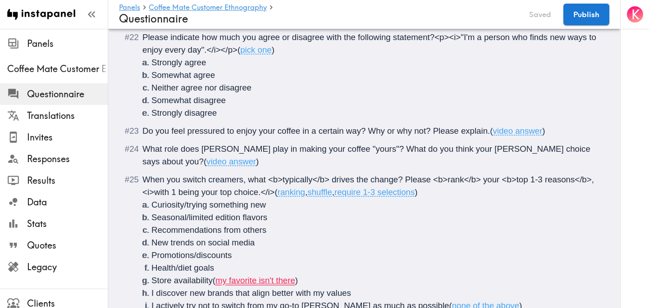
click at [303, 274] on li "Store availability ( my favorite isn't there )" at bounding box center [374, 280] width 447 height 13
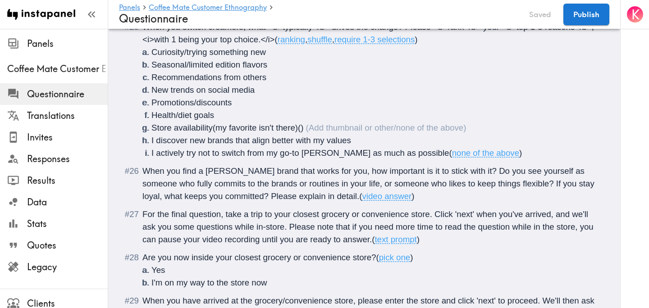
scroll to position [2072, 0]
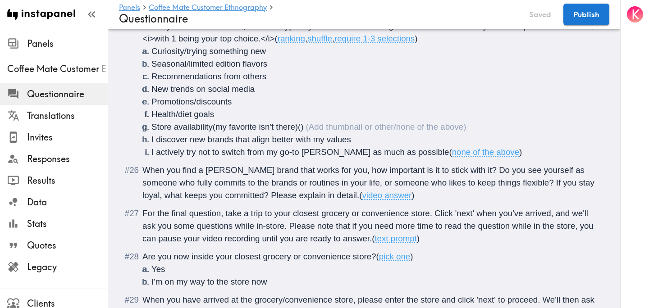
click at [236, 209] on span "For the final question, take a trip to your closest grocery or convenience stor…" at bounding box center [368, 226] width 453 height 35
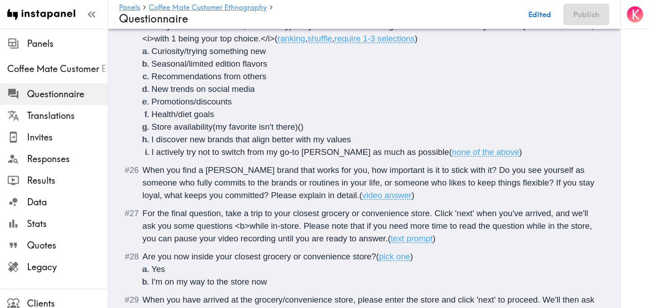
click at [297, 209] on span "For the final question, take a trip to your closest grocery or convenience stor…" at bounding box center [368, 226] width 452 height 35
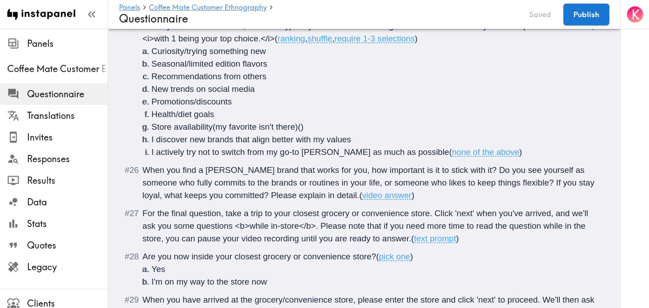
click at [321, 209] on span "For the final question, take a trip to your closest grocery or convenience stor…" at bounding box center [366, 226] width 448 height 35
click at [410, 217] on span "For the final question, take a trip to your closest grocery or convenience stor…" at bounding box center [370, 226] width 457 height 35
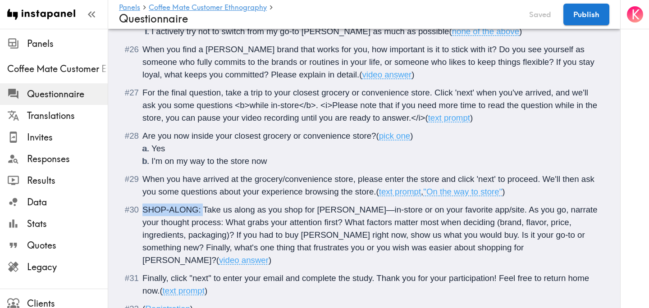
drag, startPoint x: 204, startPoint y: 185, endPoint x: 138, endPoint y: 184, distance: 66.2
click at [142, 204] on div "SHOP-ALONG: Take us along as you shop for creamer—in-store or on your favorite …" at bounding box center [370, 235] width 456 height 63
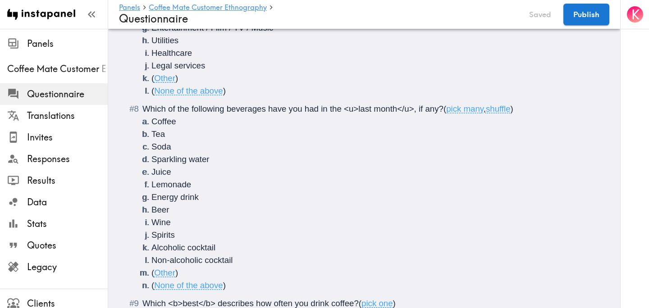
scroll to position [0, 0]
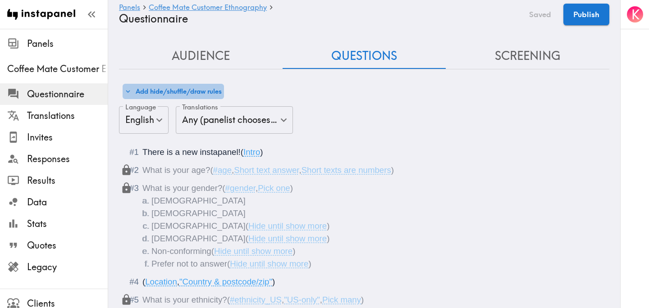
click at [190, 91] on button "Add hide/shuffle/draw rules" at bounding box center [173, 91] width 101 height 15
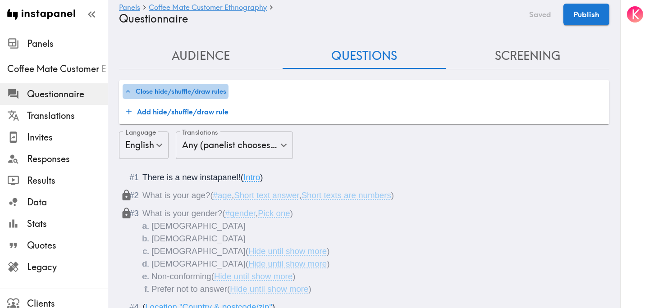
click at [182, 92] on button "Close hide/shuffle/draw rules" at bounding box center [176, 91] width 106 height 15
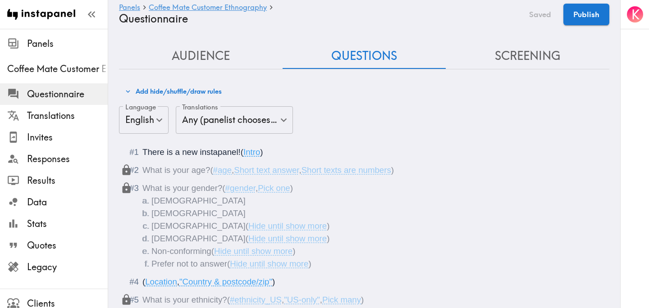
click at [182, 92] on button "Add hide/shuffle/draw rules" at bounding box center [173, 91] width 101 height 15
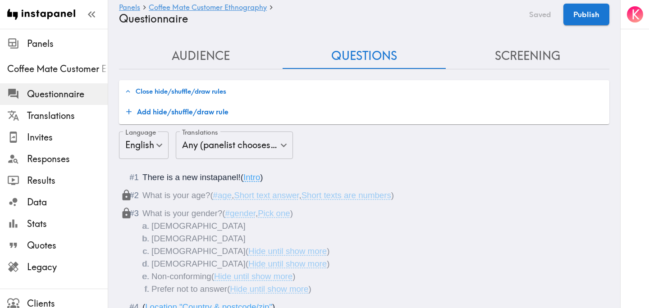
click at [186, 107] on button "Add hide/shuffle/draw rule" at bounding box center [177, 112] width 109 height 18
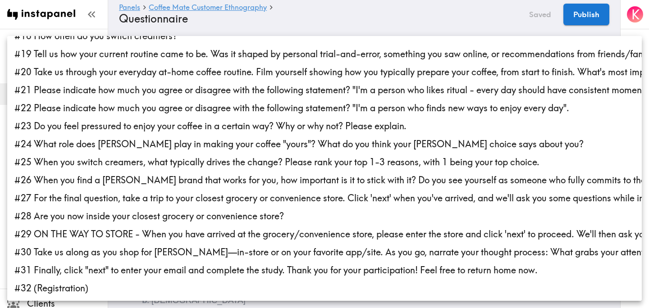
click at [248, 232] on li "#29 ON THE WAY TO STORE - When you have arrived at the grocery/convenience stor…" at bounding box center [324, 234] width 634 height 18
type input "7f7e62da-3a1b-468d-b365-6c8371165ca4"
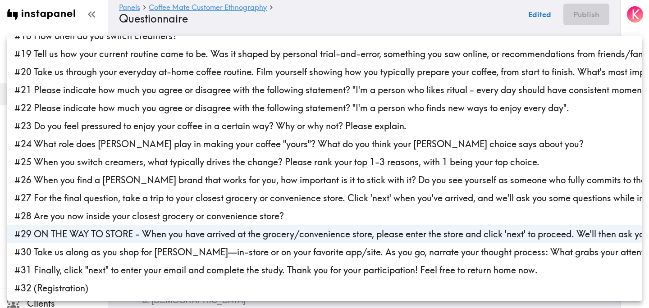
click at [421, 23] on div at bounding box center [324, 154] width 649 height 308
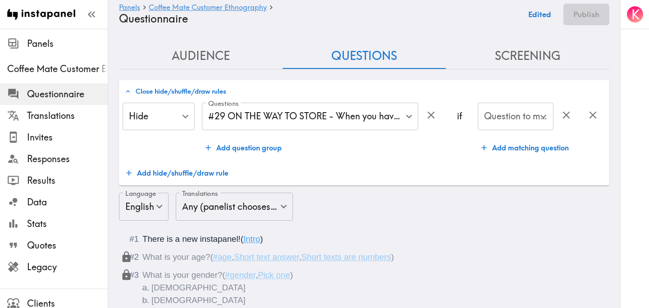
click at [431, 142] on div "Questions #29 ON THE WAY TO STORE - When you have arrived at the grocery/conven…" at bounding box center [321, 130] width 239 height 55
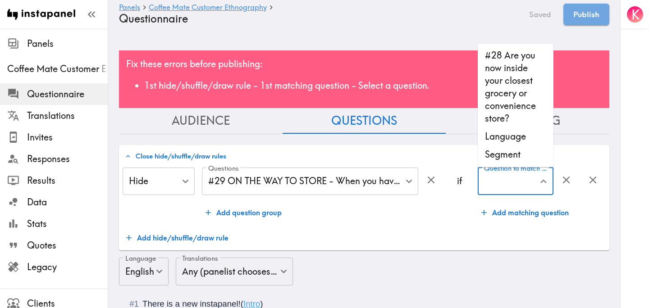
scroll to position [1476, 0]
click at [512, 112] on li "#28 Are you now inside your closest grocery or convenience store?" at bounding box center [516, 87] width 76 height 81
type input "#28 Are you now inside your closest grocery or convenience store?"
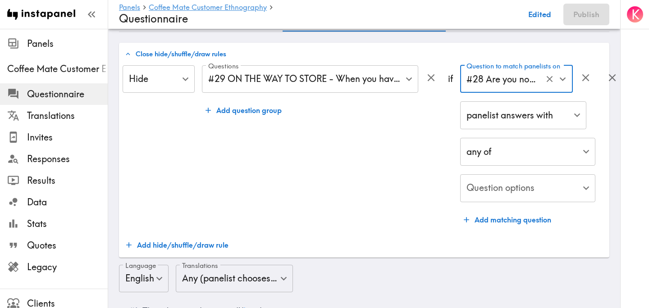
scroll to position [101, 0]
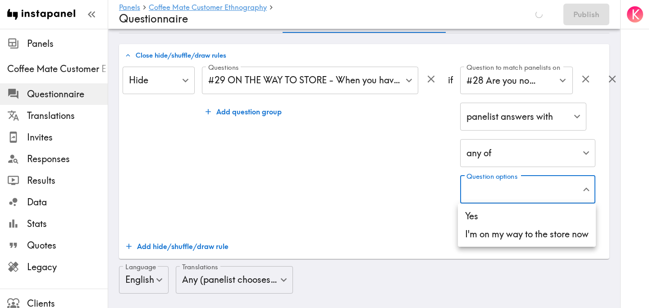
click at [496, 214] on li "Yes" at bounding box center [527, 216] width 138 height 18
type input "43ac8123-a090-4def-a210-f2f2dcc4e8e7"
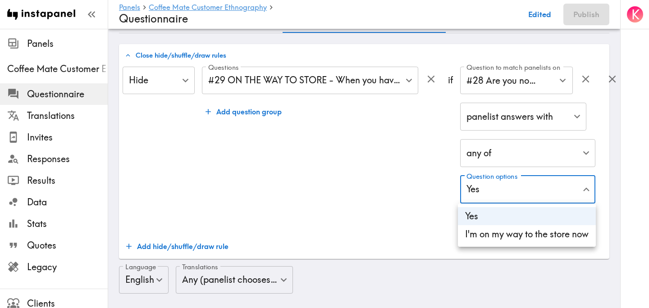
click at [414, 168] on div at bounding box center [324, 154] width 649 height 308
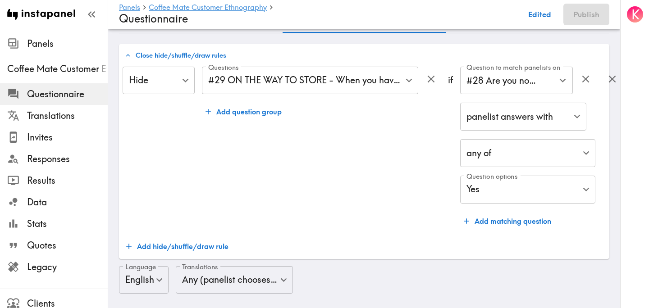
click at [420, 147] on div "Questions #29 ON THE WAY TO STORE - When you have arrived at the grocery/conven…" at bounding box center [321, 149] width 239 height 164
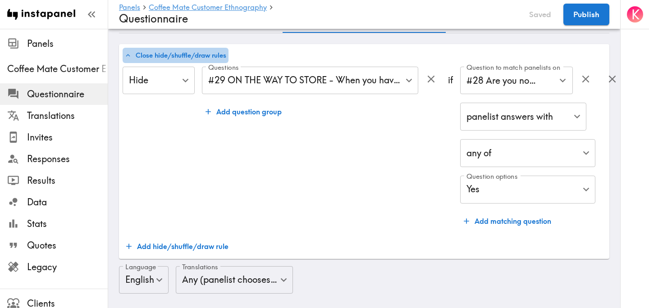
click at [187, 53] on button "Close hide/shuffle/draw rules" at bounding box center [176, 55] width 106 height 15
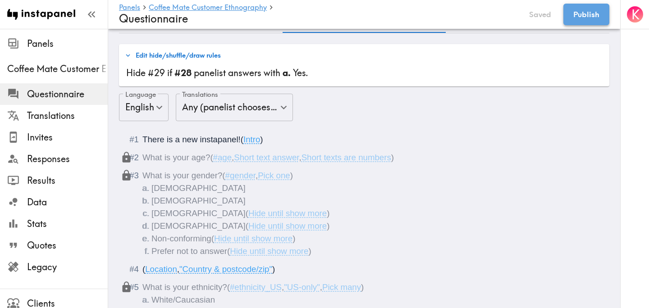
click at [590, 20] on button "Publish" at bounding box center [586, 15] width 46 height 22
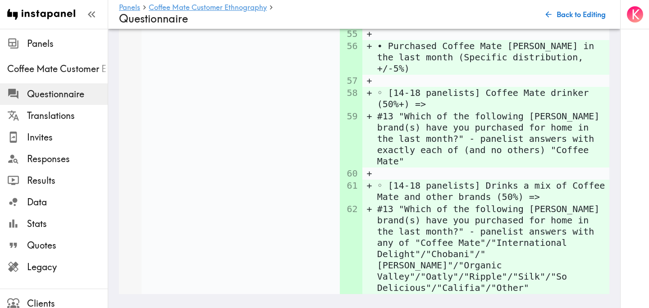
scroll to position [5720, 0]
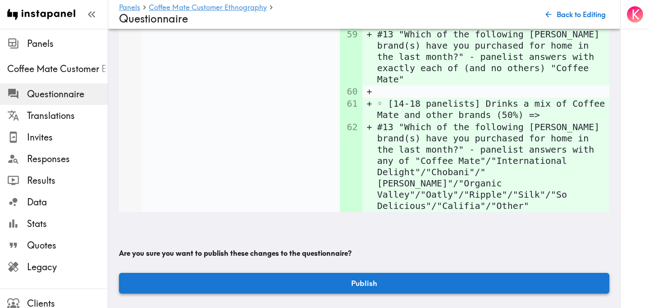
click at [312, 287] on button "Publish" at bounding box center [364, 283] width 490 height 21
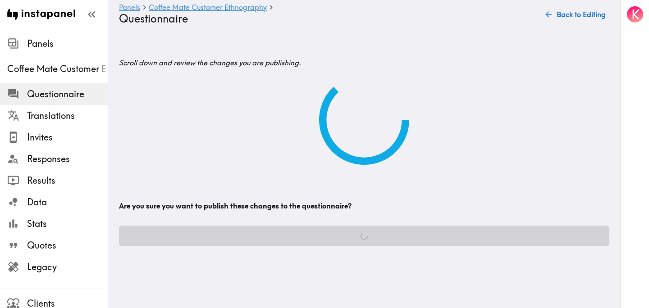
scroll to position [0, 0]
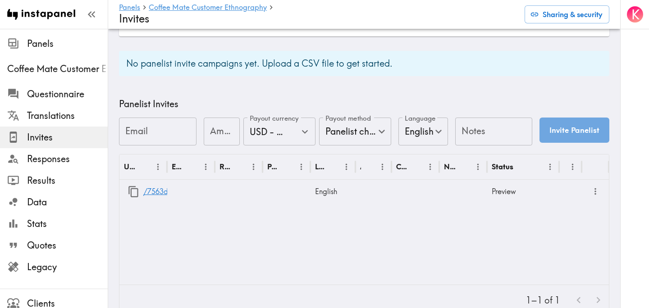
scroll to position [357, 0]
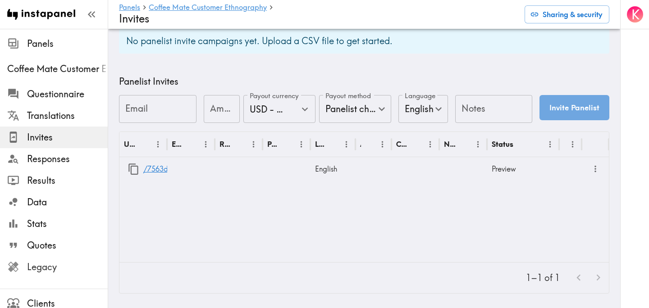
click at [45, 269] on span "Legacy" at bounding box center [67, 267] width 81 height 13
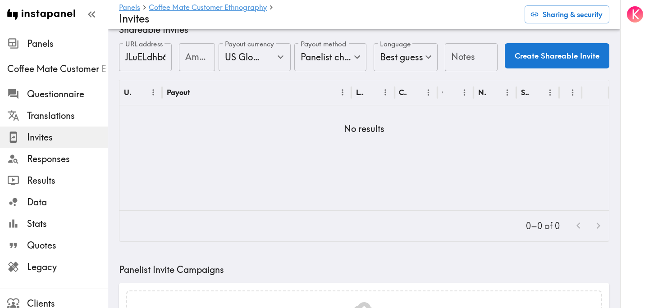
scroll to position [0, 0]
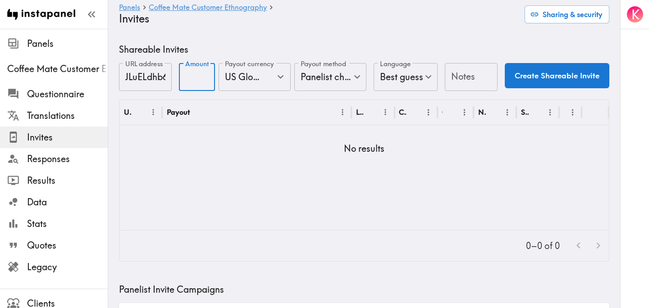
click at [191, 78] on input "Amount" at bounding box center [197, 77] width 36 height 28
click at [282, 80] on icon "Open" at bounding box center [280, 77] width 12 height 12
type input "50"
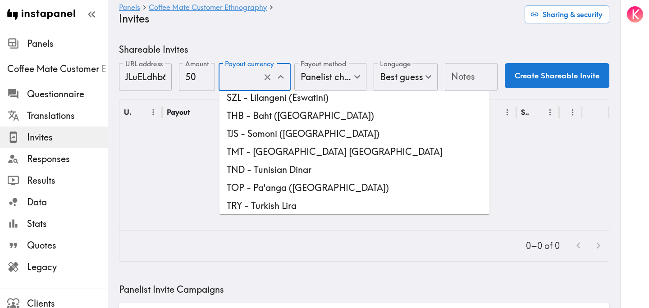
scroll to position [2495, 0]
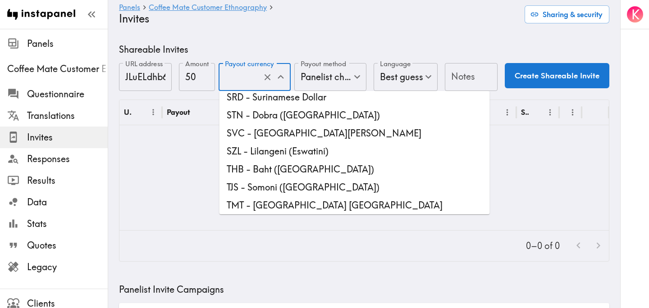
type input "USD - US Dollar (United States of America, American Samoa, Bonaire, Sint Eustat…"
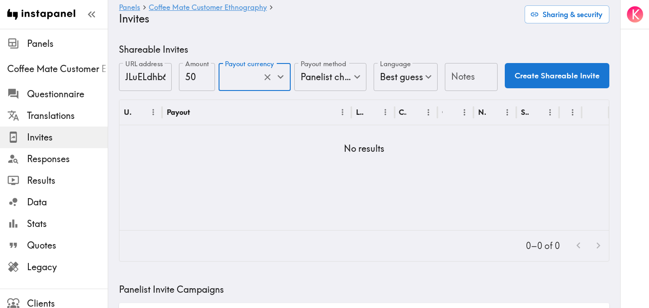
click at [473, 81] on input "Notes" at bounding box center [471, 77] width 53 height 28
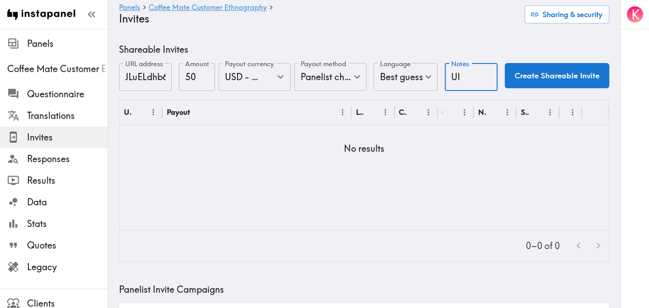
type input "UI"
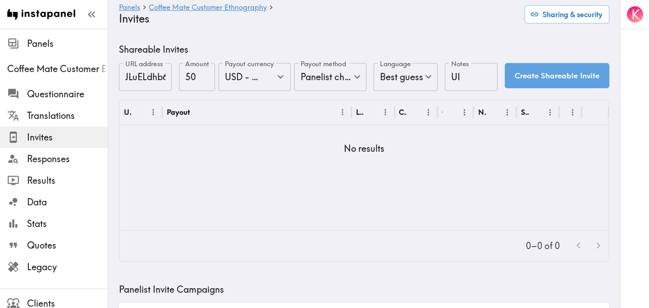
click at [561, 77] on button "Create Shareable Invite" at bounding box center [557, 75] width 105 height 25
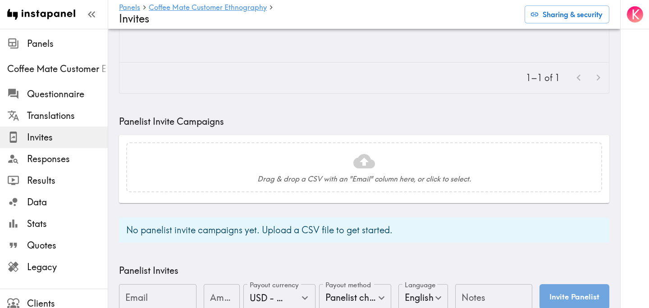
scroll to position [388, 0]
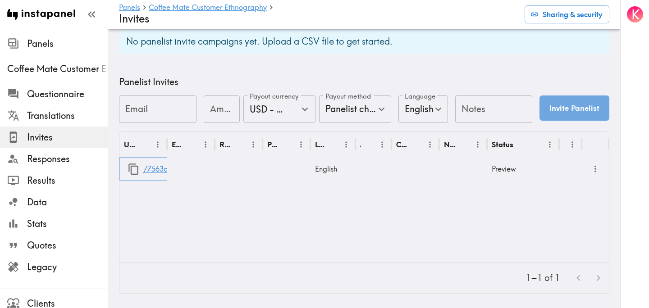
click at [134, 167] on icon "button" at bounding box center [133, 169] width 12 height 12
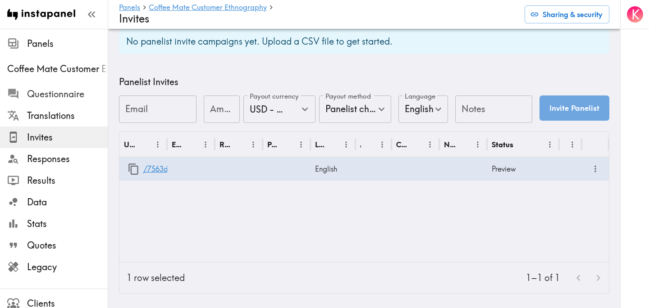
click at [72, 89] on span "Questionnaire" at bounding box center [67, 94] width 81 height 13
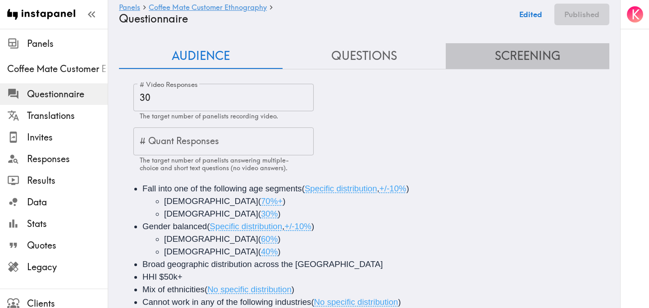
click at [511, 59] on button "Screening" at bounding box center [528, 56] width 164 height 26
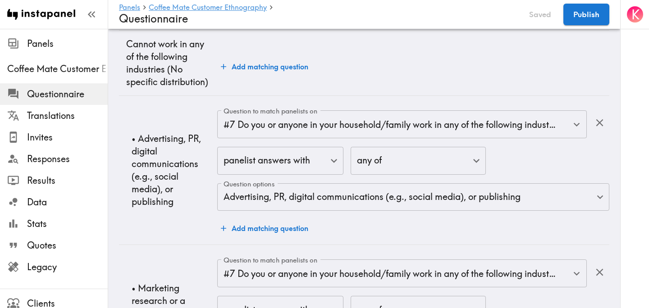
scroll to position [1262, 0]
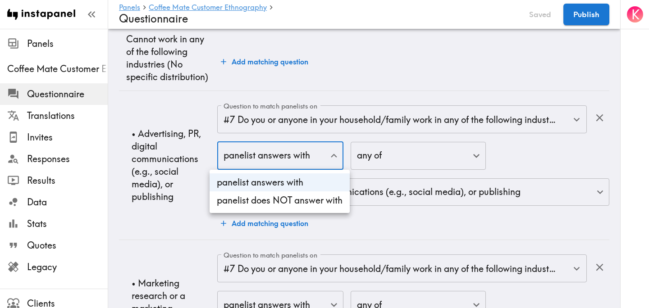
click at [297, 197] on li "panelist does NOT answer with" at bounding box center [279, 200] width 140 height 18
type input "true"
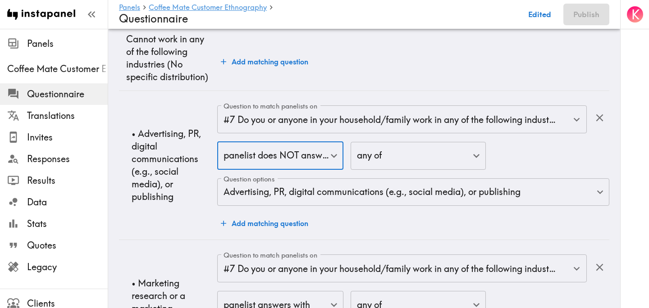
click at [165, 205] on td "• Advertising, PR, digital communications (e.g., social media), or publishing" at bounding box center [168, 165] width 98 height 149
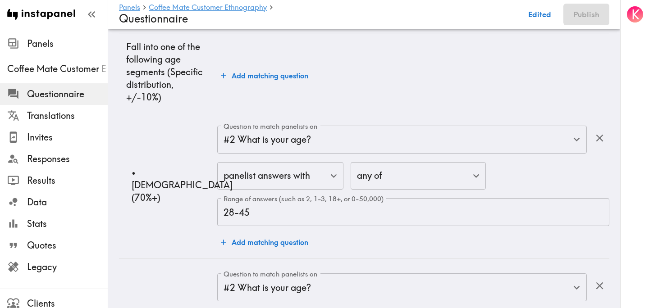
scroll to position [0, 0]
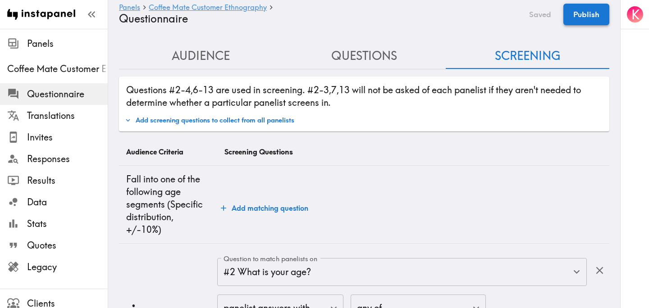
click at [592, 17] on button "Publish" at bounding box center [586, 15] width 46 height 22
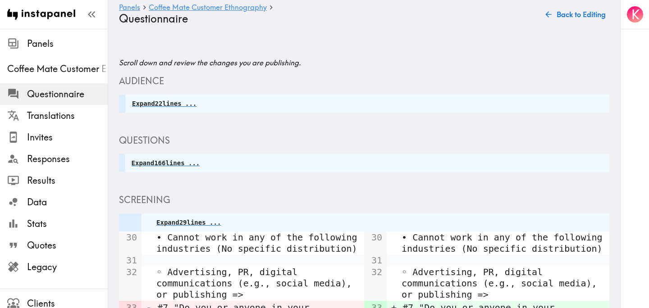
scroll to position [284, 0]
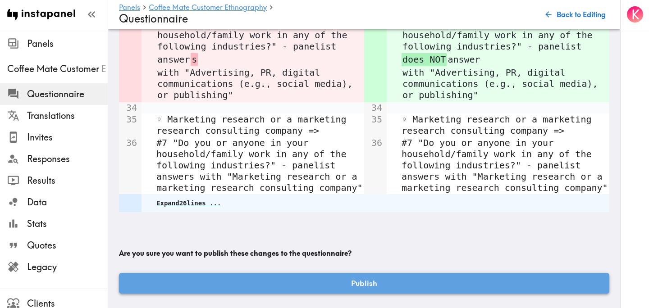
click at [313, 284] on button "Publish" at bounding box center [364, 283] width 490 height 21
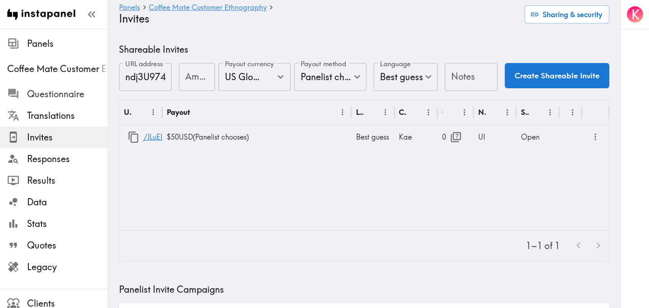
click at [41, 97] on span "Questionnaire" at bounding box center [67, 94] width 81 height 13
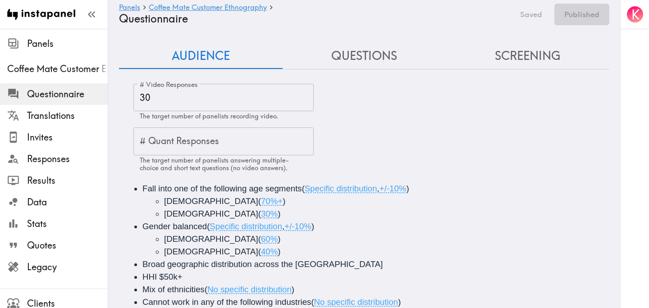
click at [543, 51] on button "Screening" at bounding box center [528, 56] width 164 height 26
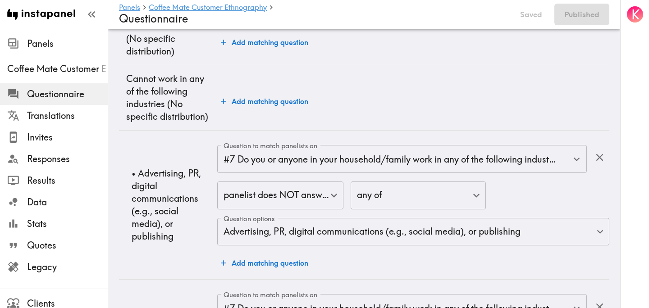
scroll to position [1224, 0]
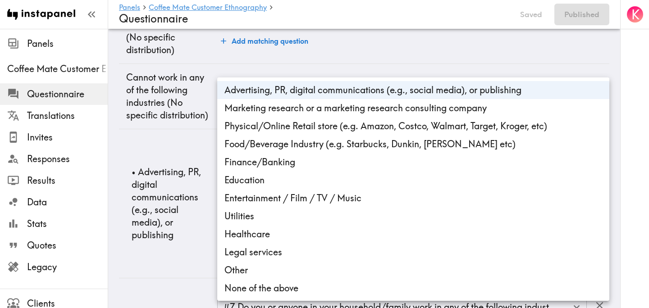
click at [334, 111] on li "Marketing research or a marketing research consulting company" at bounding box center [413, 108] width 392 height 18
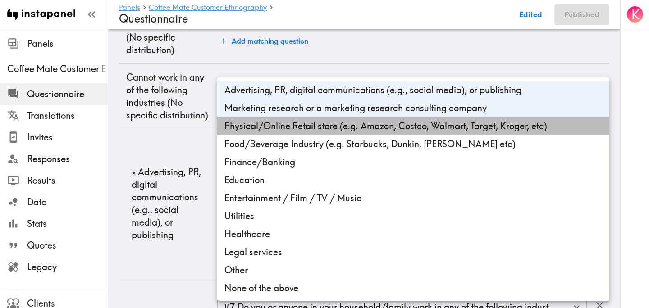
click at [335, 125] on li "Physical/Online Retail store (e.g. Amazon, Costco, Walmart, Target, Kroger, etc)" at bounding box center [413, 126] width 392 height 18
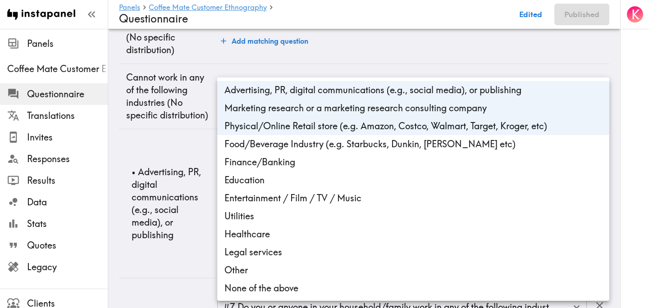
click at [335, 141] on li "Food/Beverage Industry (e.g. Starbucks, Dunkin, Tim Horton etc)" at bounding box center [413, 144] width 392 height 18
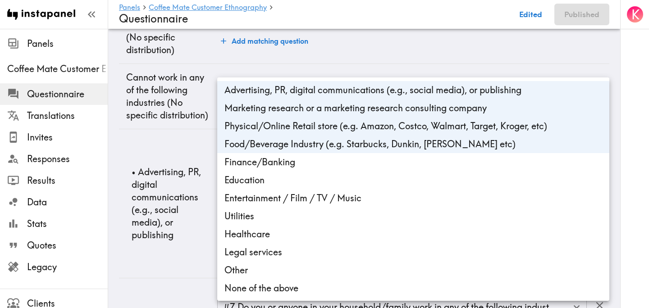
click at [326, 159] on li "Finance/Banking" at bounding box center [413, 162] width 392 height 18
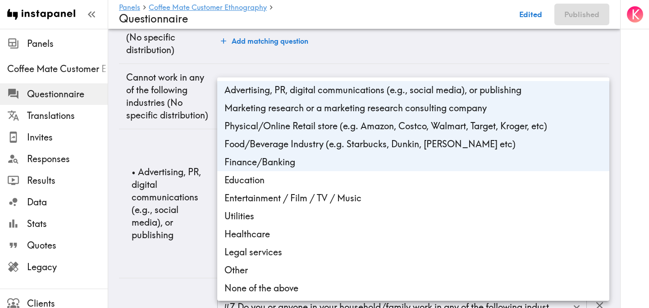
click at [313, 162] on li "Finance/Banking" at bounding box center [413, 162] width 392 height 18
type input "e4c8af53-29b3-4977-815d-db757b4a3a88,2850ee8e-abfa-4cf6-9efe-a8504f55bd64,76354…"
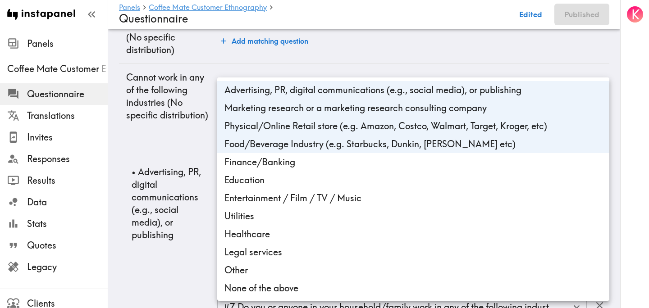
click at [171, 150] on div at bounding box center [324, 154] width 649 height 308
click at [148, 146] on div at bounding box center [324, 154] width 649 height 308
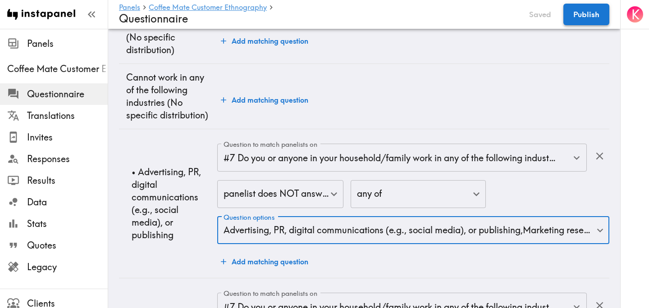
click at [596, 16] on button "Publish" at bounding box center [586, 15] width 46 height 22
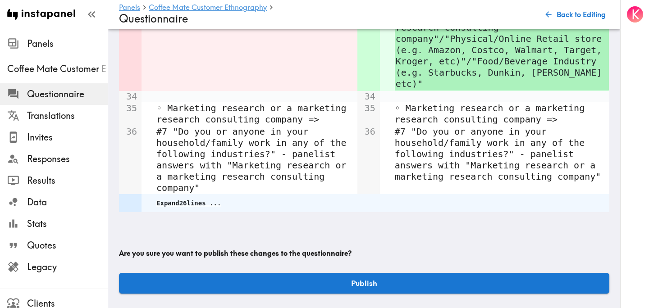
scroll to position [409, 0]
click at [364, 279] on button "Publish" at bounding box center [364, 283] width 490 height 21
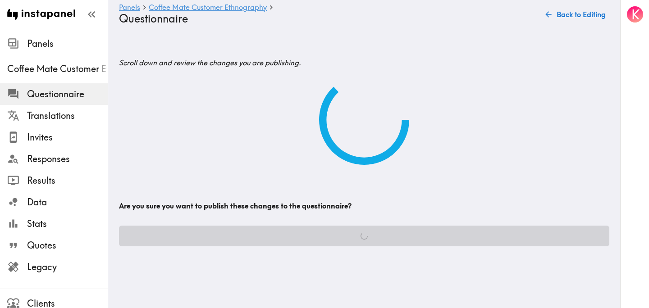
scroll to position [0, 0]
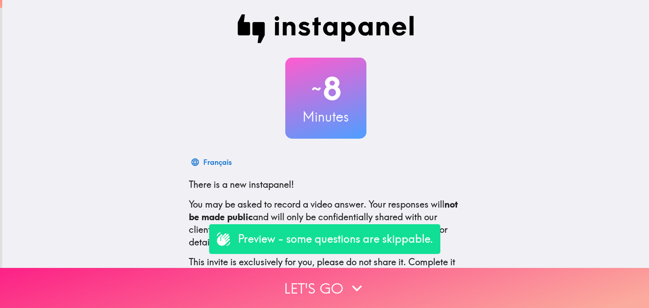
click at [310, 293] on button "Let's go" at bounding box center [324, 288] width 649 height 40
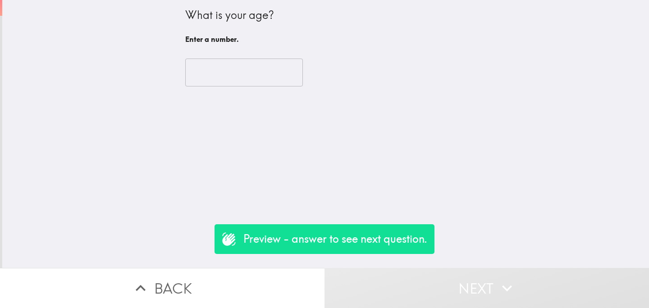
click at [253, 68] on input "number" at bounding box center [244, 73] width 118 height 28
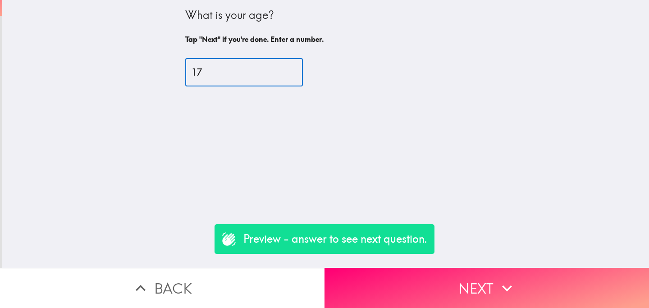
type input "17"
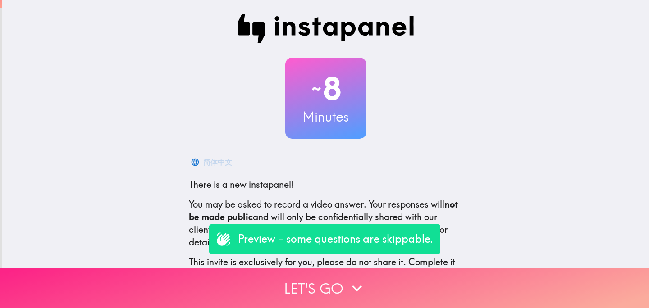
click at [296, 283] on button "Let's go" at bounding box center [324, 288] width 649 height 40
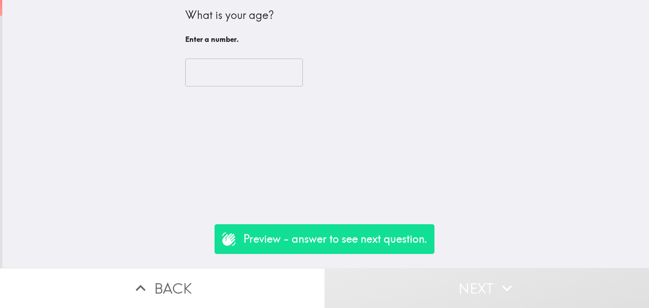
click at [259, 79] on input "number" at bounding box center [244, 73] width 118 height 28
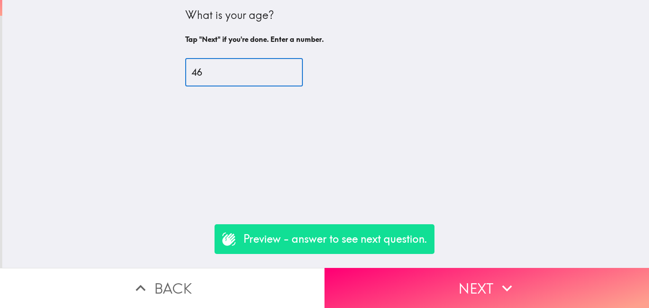
type input "46"
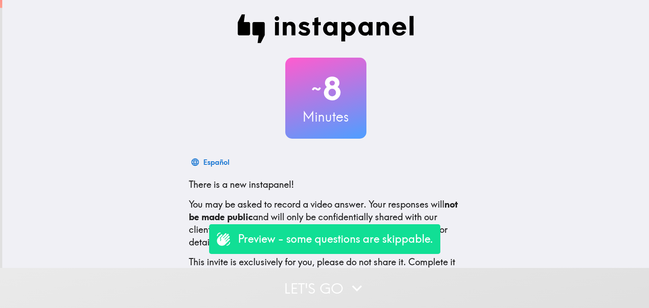
click at [331, 282] on button "Let's go" at bounding box center [324, 288] width 649 height 40
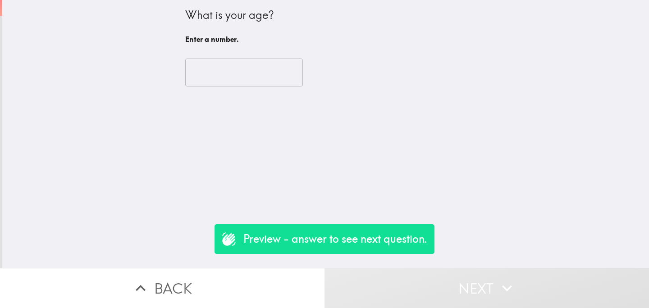
click at [240, 81] on input "number" at bounding box center [244, 73] width 118 height 28
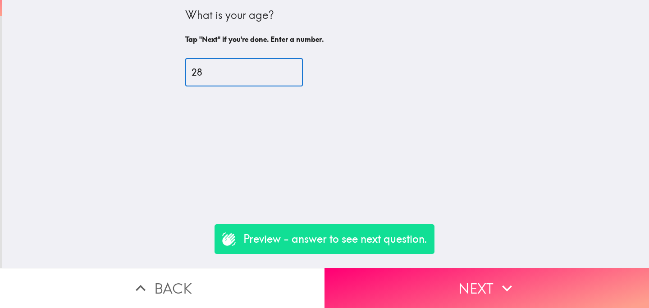
type input "28"
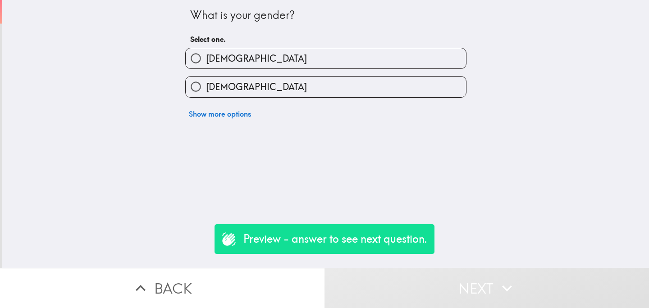
click at [226, 84] on span "[DEMOGRAPHIC_DATA]" at bounding box center [256, 87] width 101 height 13
click at [206, 84] on input "[DEMOGRAPHIC_DATA]" at bounding box center [196, 87] width 20 height 20
radio input "true"
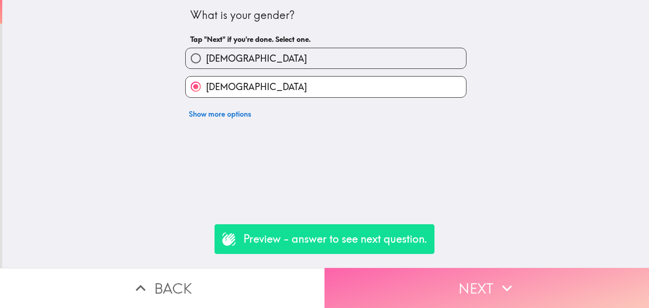
click at [416, 292] on button "Next" at bounding box center [486, 288] width 324 height 40
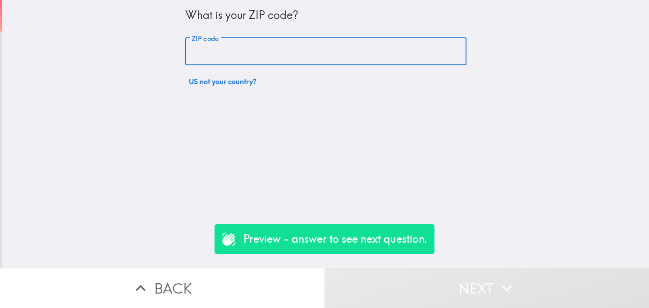
click at [287, 47] on input "ZIP code" at bounding box center [325, 52] width 281 height 28
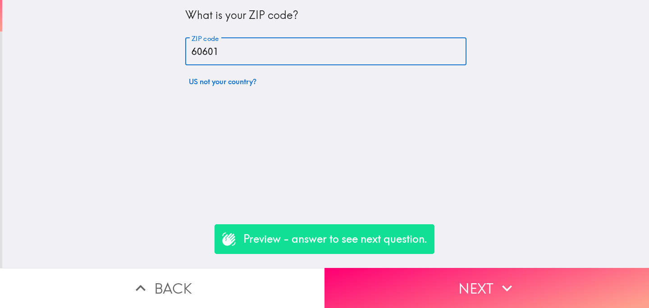
type input "60601"
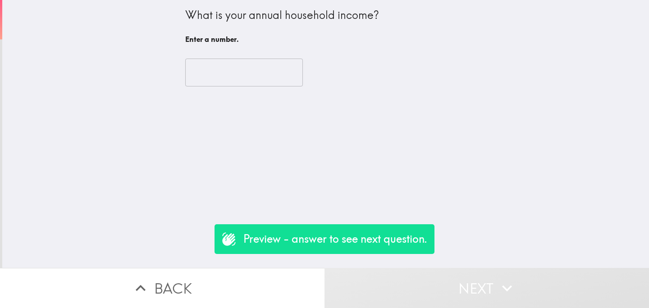
click at [246, 76] on input "number" at bounding box center [244, 73] width 118 height 28
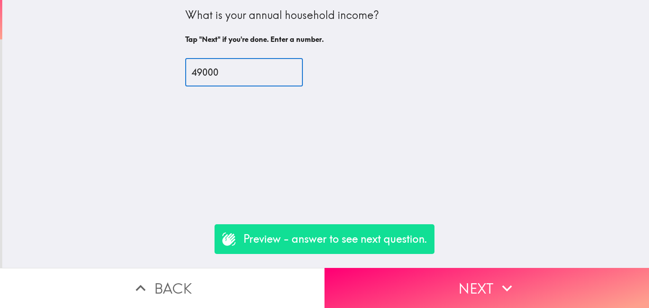
type input "49000"
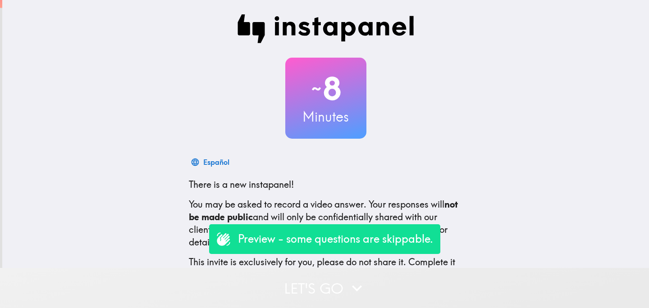
click at [256, 282] on button "Let's go" at bounding box center [324, 288] width 649 height 40
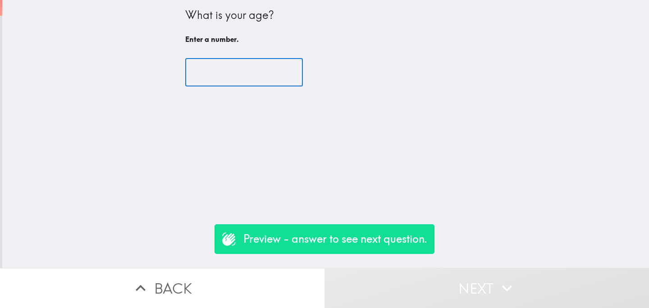
click at [222, 69] on input "number" at bounding box center [244, 73] width 118 height 28
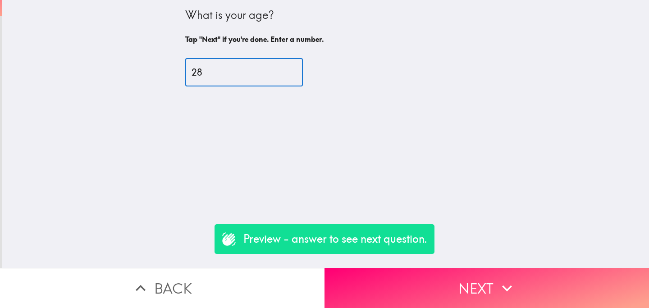
type input "28"
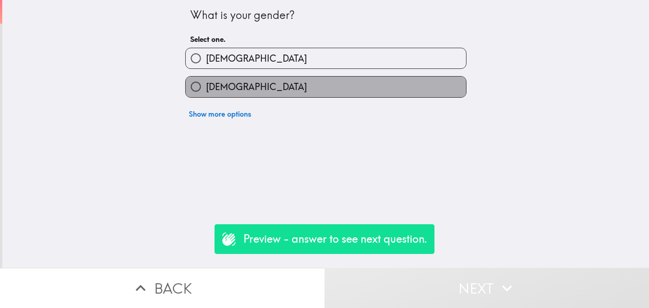
click at [237, 82] on label "[DEMOGRAPHIC_DATA]" at bounding box center [326, 87] width 280 height 20
click at [206, 82] on input "[DEMOGRAPHIC_DATA]" at bounding box center [196, 87] width 20 height 20
radio input "true"
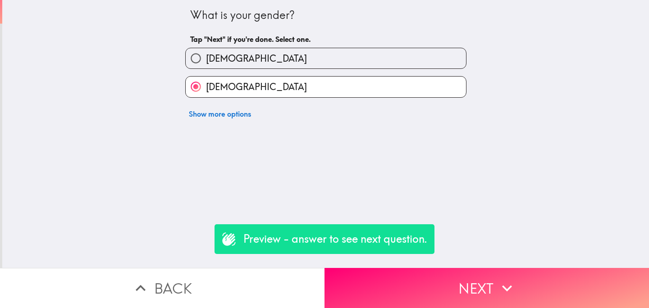
click at [321, 62] on label "[DEMOGRAPHIC_DATA]" at bounding box center [326, 58] width 280 height 20
click at [206, 62] on input "[DEMOGRAPHIC_DATA]" at bounding box center [196, 58] width 20 height 20
radio input "true"
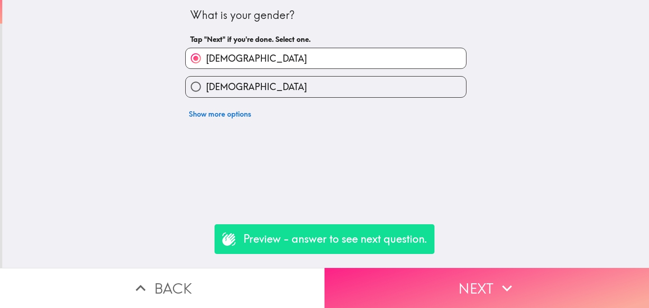
click at [428, 274] on button "Next" at bounding box center [486, 288] width 324 height 40
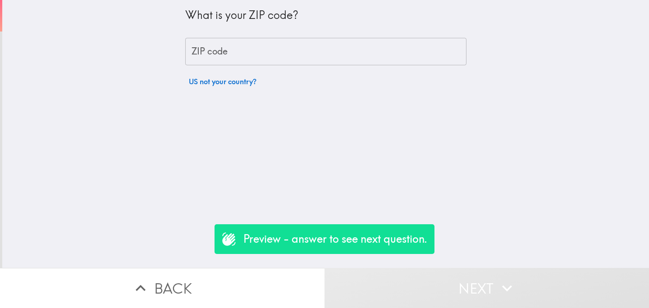
click at [282, 59] on input "ZIP code" at bounding box center [325, 52] width 281 height 28
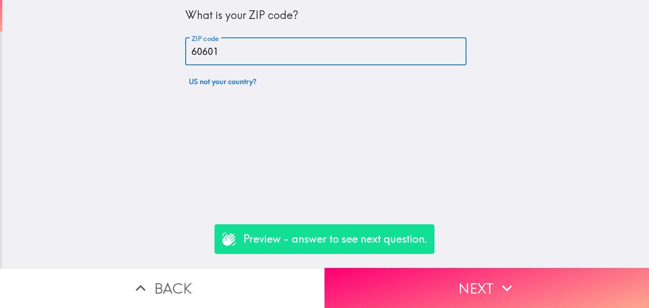
type input "60601"
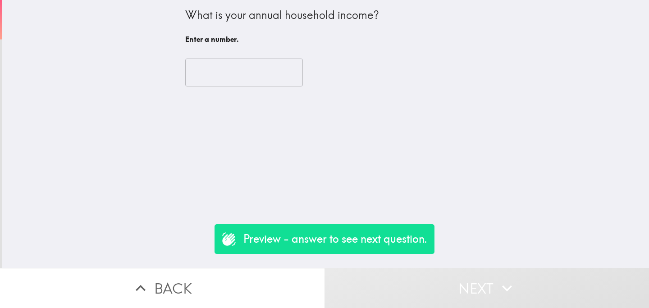
click at [234, 73] on input "number" at bounding box center [244, 73] width 118 height 28
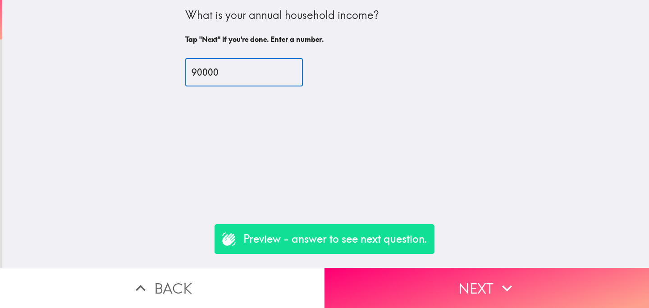
type input "90000"
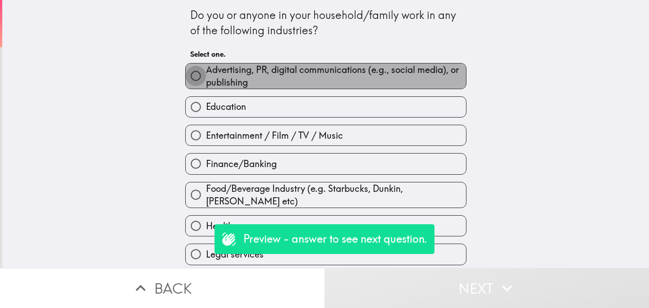
click at [195, 80] on input "Advertising, PR, digital communications (e.g., social media), or publishing" at bounding box center [196, 76] width 20 height 20
radio input "true"
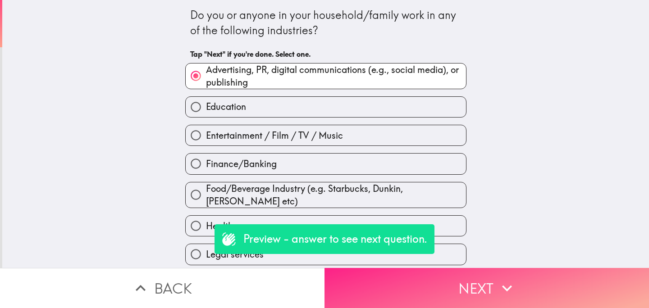
click at [448, 297] on button "Next" at bounding box center [486, 288] width 324 height 40
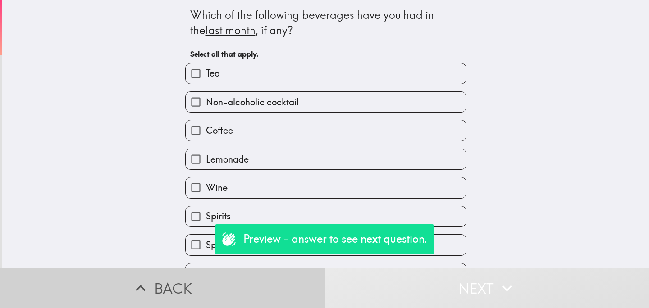
click at [203, 291] on button "Back" at bounding box center [162, 288] width 324 height 40
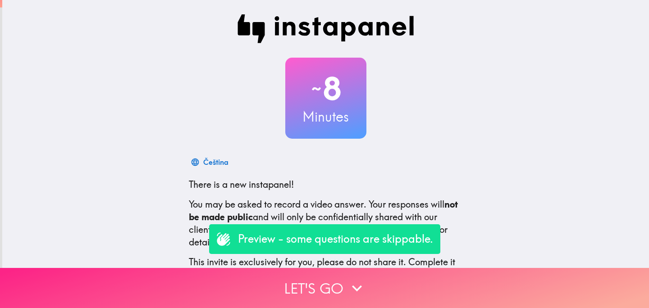
click at [288, 279] on button "Let's go" at bounding box center [324, 288] width 649 height 40
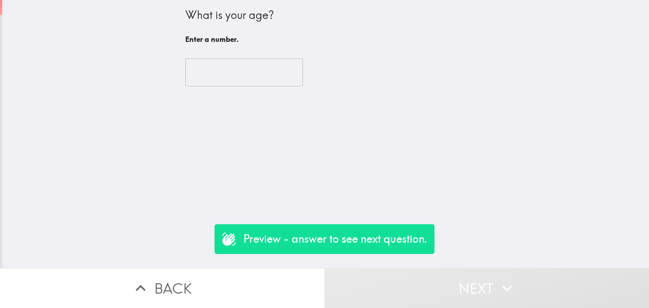
click at [244, 62] on input "number" at bounding box center [244, 73] width 118 height 28
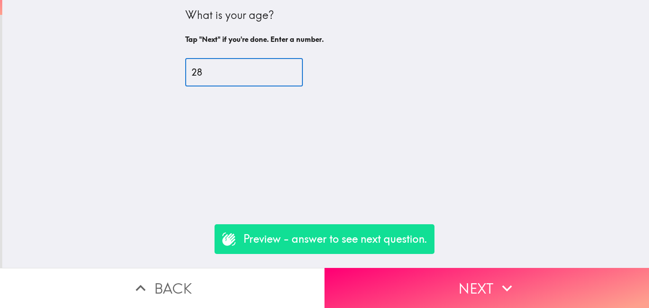
type input "28"
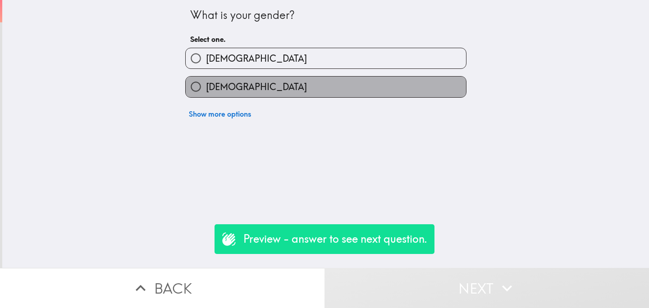
click at [300, 78] on label "[DEMOGRAPHIC_DATA]" at bounding box center [326, 87] width 280 height 20
click at [206, 78] on input "[DEMOGRAPHIC_DATA]" at bounding box center [196, 87] width 20 height 20
radio input "true"
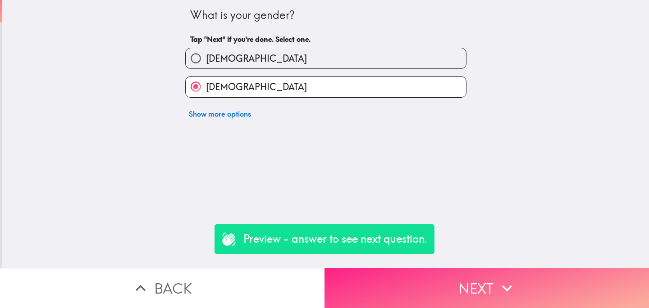
click at [424, 290] on button "Next" at bounding box center [486, 288] width 324 height 40
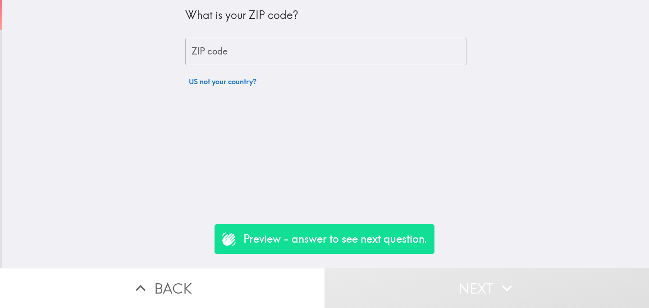
click at [351, 44] on input "ZIP code" at bounding box center [325, 52] width 281 height 28
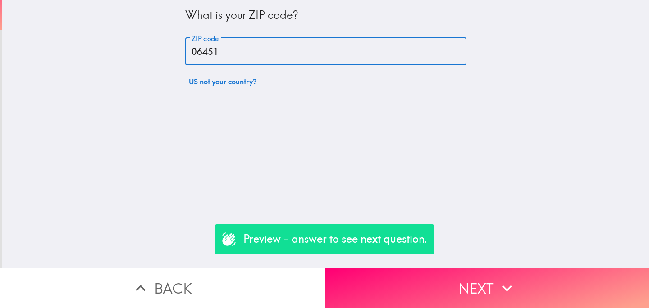
type input "06451"
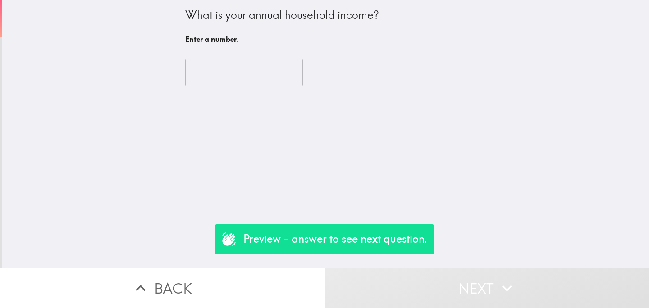
click at [248, 72] on input "number" at bounding box center [244, 73] width 118 height 28
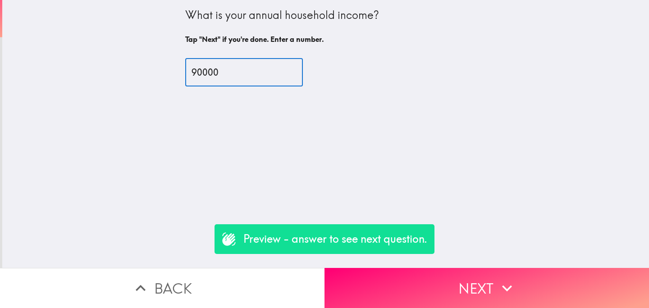
type input "90000"
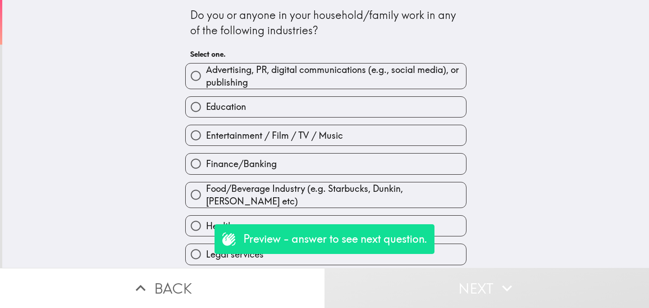
click at [230, 82] on span "Advertising, PR, digital communications (e.g., social media), or publishing" at bounding box center [336, 76] width 260 height 25
click at [206, 82] on input "Advertising, PR, digital communications (e.g., social media), or publishing" at bounding box center [196, 76] width 20 height 20
radio input "true"
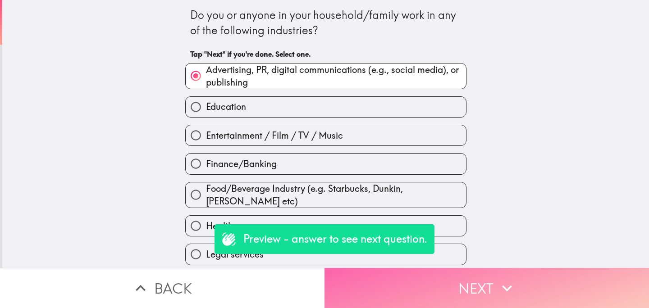
click at [376, 276] on button "Next" at bounding box center [486, 288] width 324 height 40
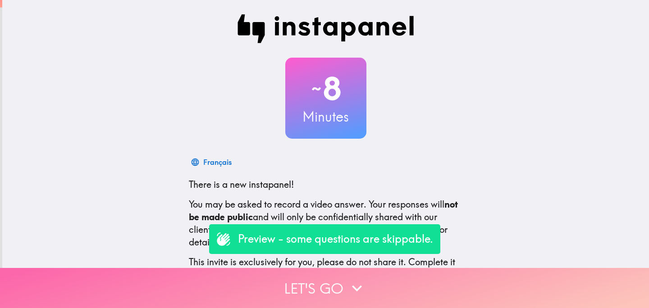
click at [255, 287] on button "Let's go" at bounding box center [324, 288] width 649 height 40
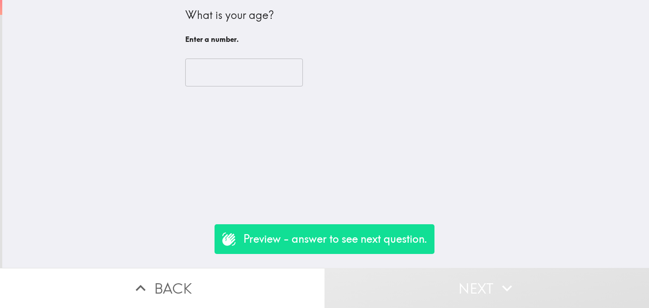
click at [237, 70] on input "number" at bounding box center [244, 73] width 118 height 28
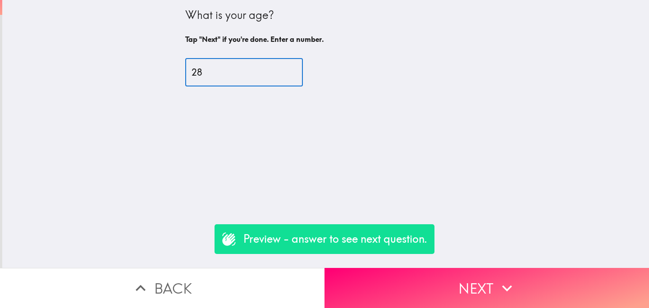
type input "28"
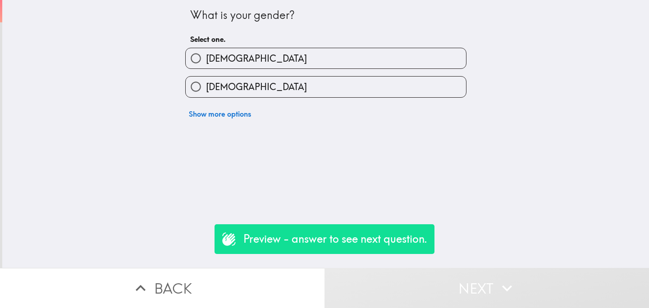
click at [227, 66] on label "Male" at bounding box center [326, 58] width 280 height 20
click at [206, 66] on input "Male" at bounding box center [196, 58] width 20 height 20
radio input "true"
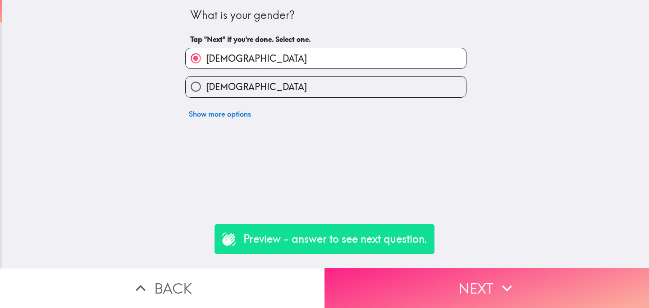
click at [456, 297] on button "Next" at bounding box center [486, 288] width 324 height 40
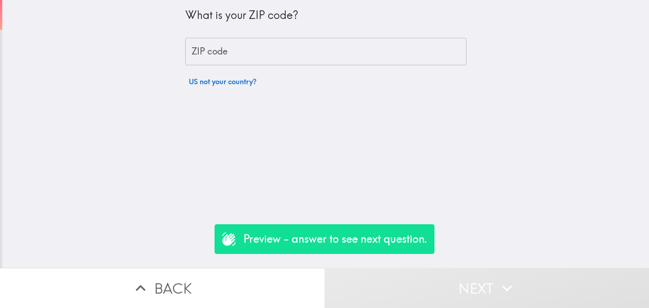
click at [277, 55] on input "ZIP code" at bounding box center [325, 52] width 281 height 28
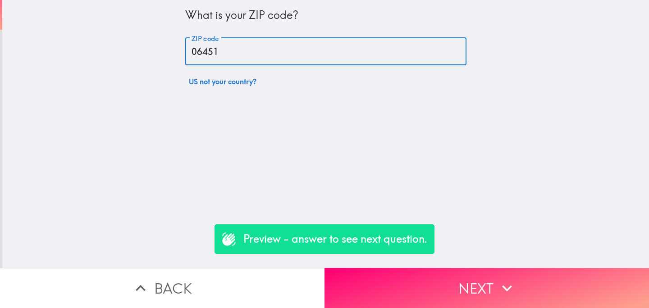
type input "06451"
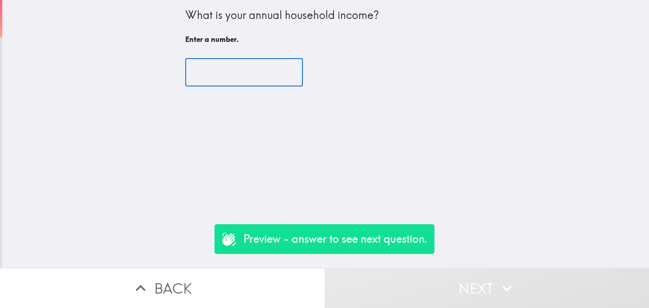
click at [238, 66] on input "number" at bounding box center [244, 73] width 118 height 28
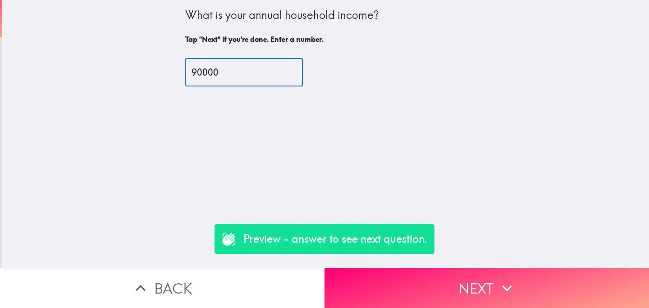
type input "90000"
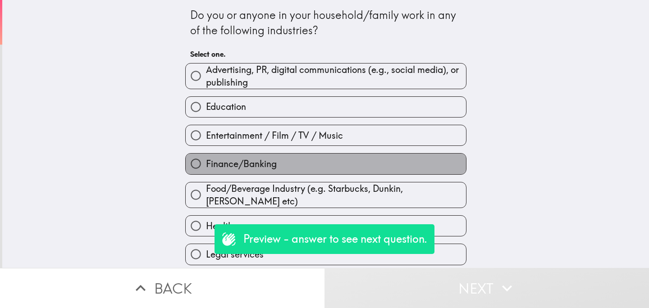
click at [256, 158] on label "Finance/Banking" at bounding box center [326, 164] width 280 height 20
click at [206, 158] on input "Finance/Banking" at bounding box center [196, 164] width 20 height 20
radio input "true"
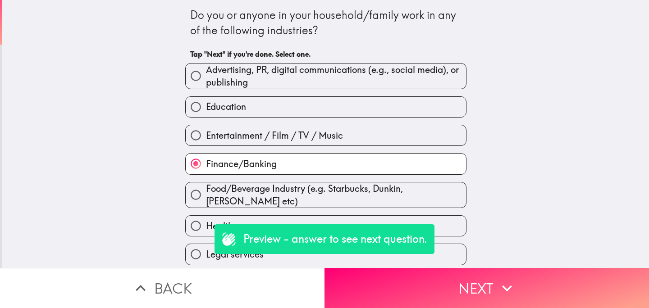
click at [277, 196] on span "Food/Beverage Industry (e.g. Starbucks, Dunkin, Tim Horton etc)" at bounding box center [336, 194] width 260 height 25
click at [206, 196] on input "Food/Beverage Industry (e.g. Starbucks, Dunkin, Tim Horton etc)" at bounding box center [196, 195] width 20 height 20
radio input "true"
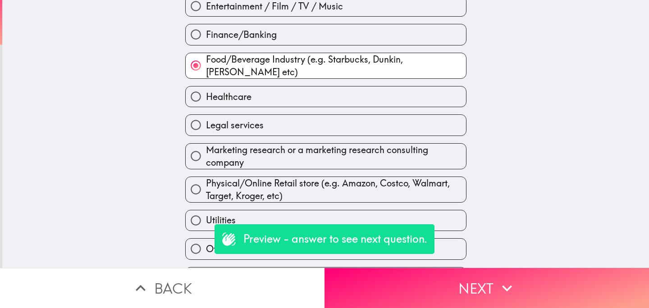
scroll to position [155, 0]
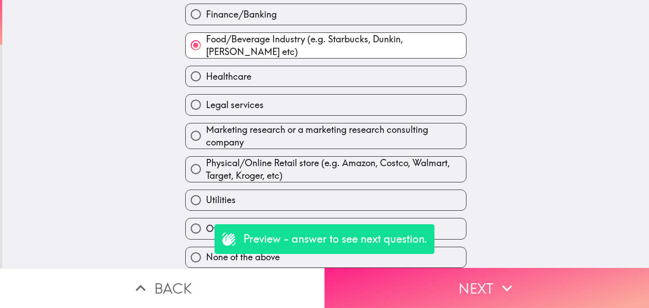
click at [439, 275] on button "Next" at bounding box center [486, 288] width 324 height 40
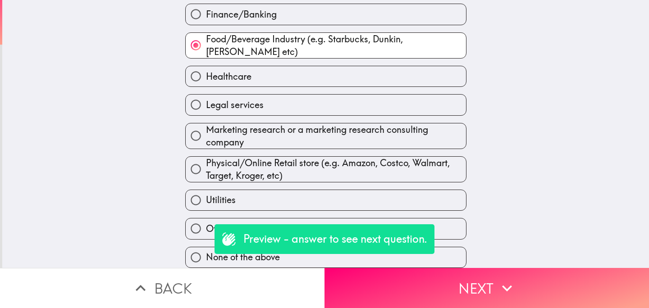
scroll to position [45, 0]
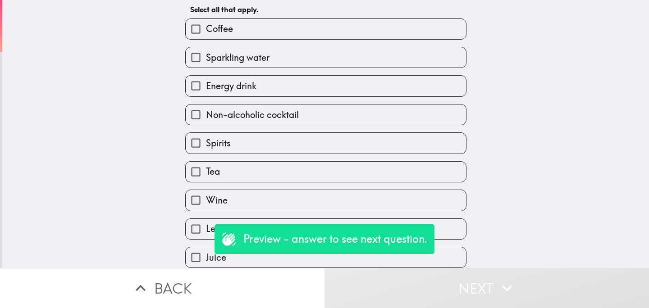
click at [214, 278] on button "Back" at bounding box center [162, 288] width 324 height 40
